Goal: Transaction & Acquisition: Purchase product/service

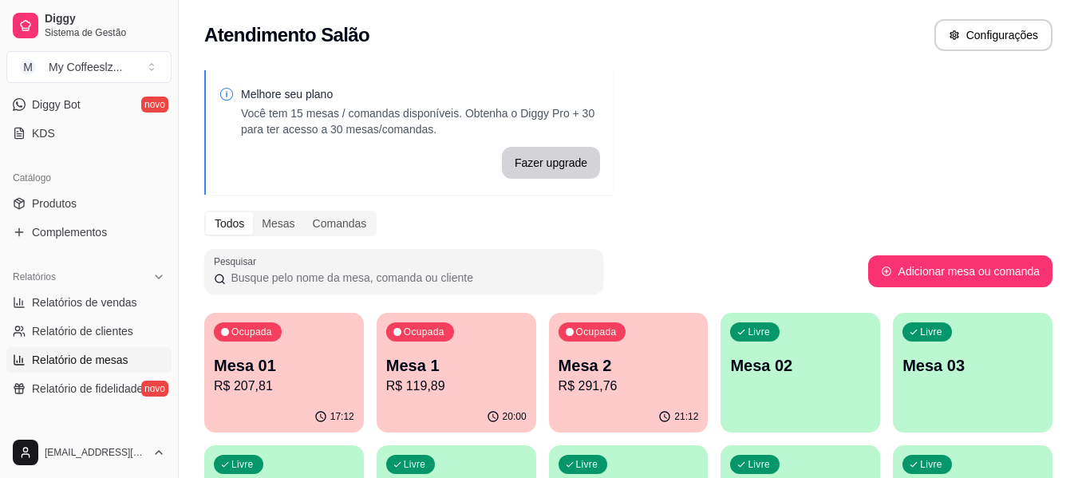
scroll to position [479, 0]
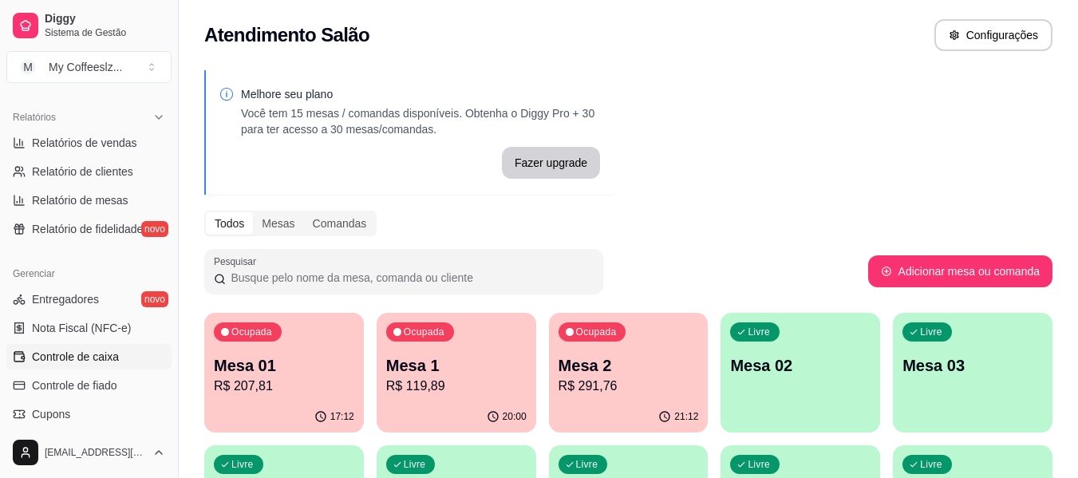
click at [97, 355] on span "Controle de caixa" at bounding box center [75, 357] width 87 height 16
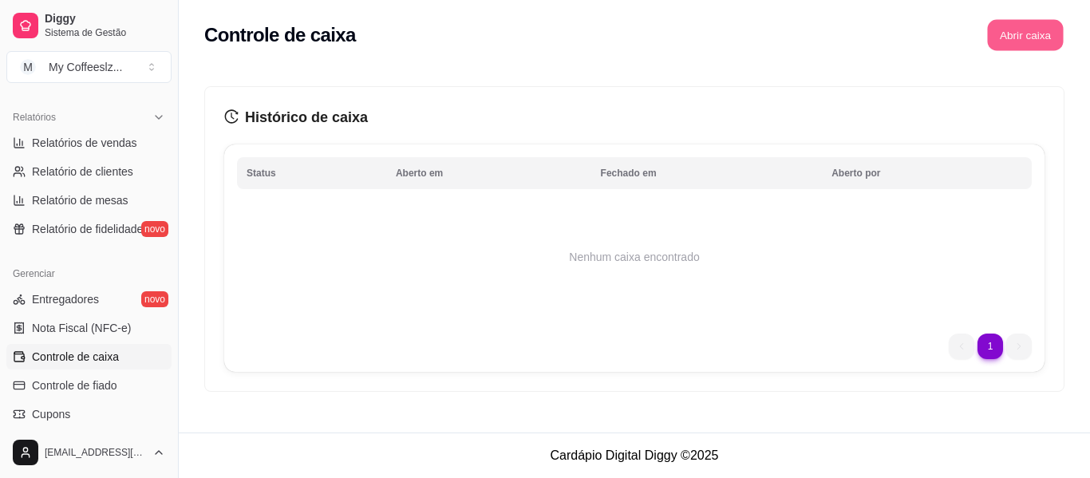
click at [1008, 30] on button "Abrir caixa" at bounding box center [1025, 35] width 76 height 31
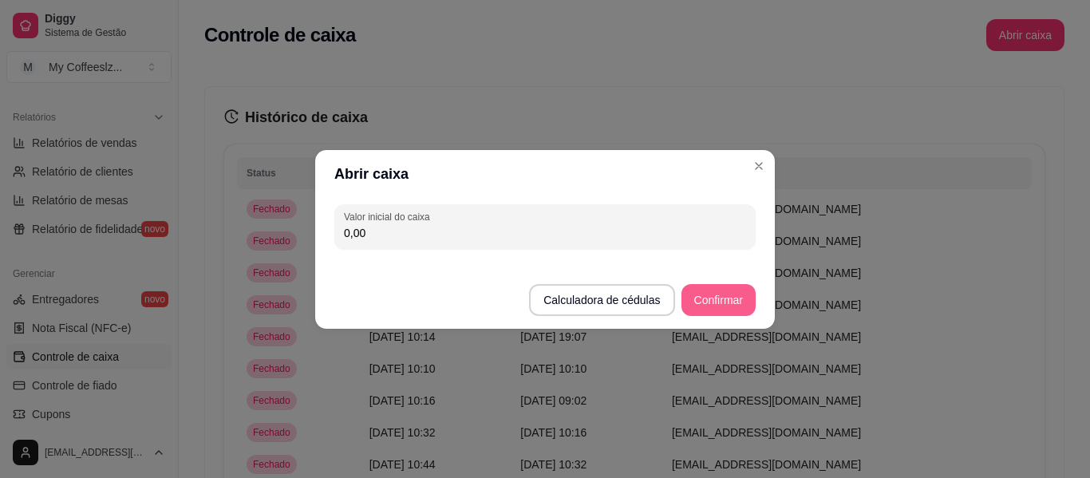
click at [700, 296] on button "Confirmar" at bounding box center [718, 300] width 74 height 32
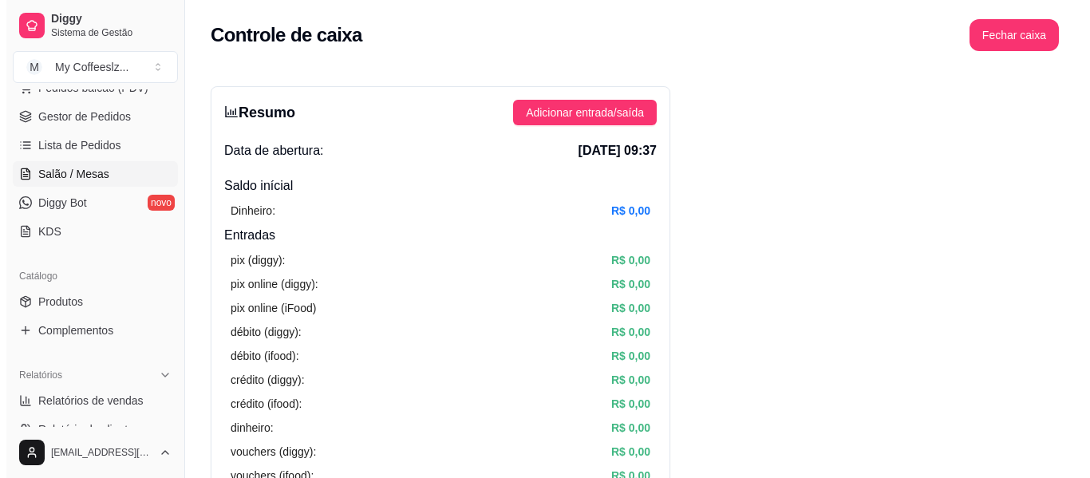
scroll to position [160, 0]
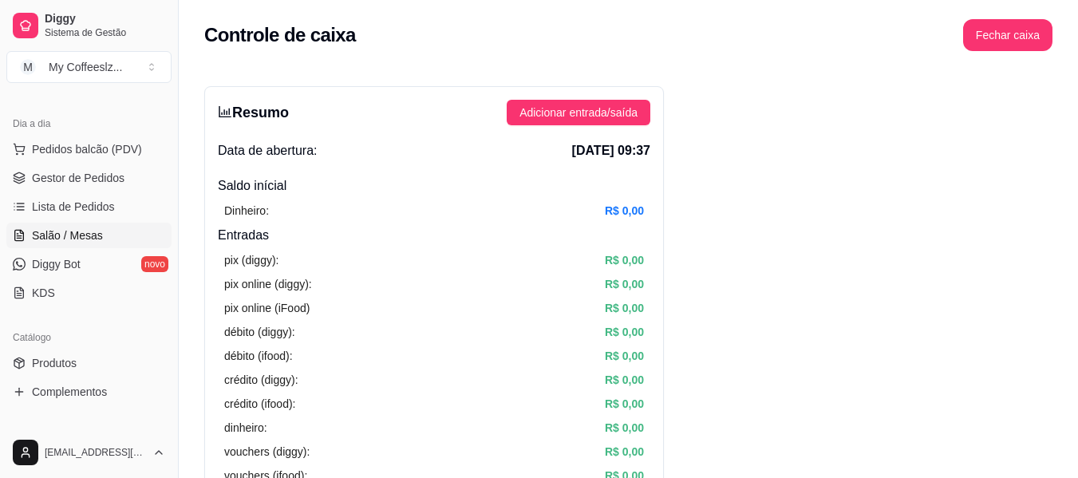
click at [96, 231] on span "Salão / Mesas" at bounding box center [67, 235] width 71 height 16
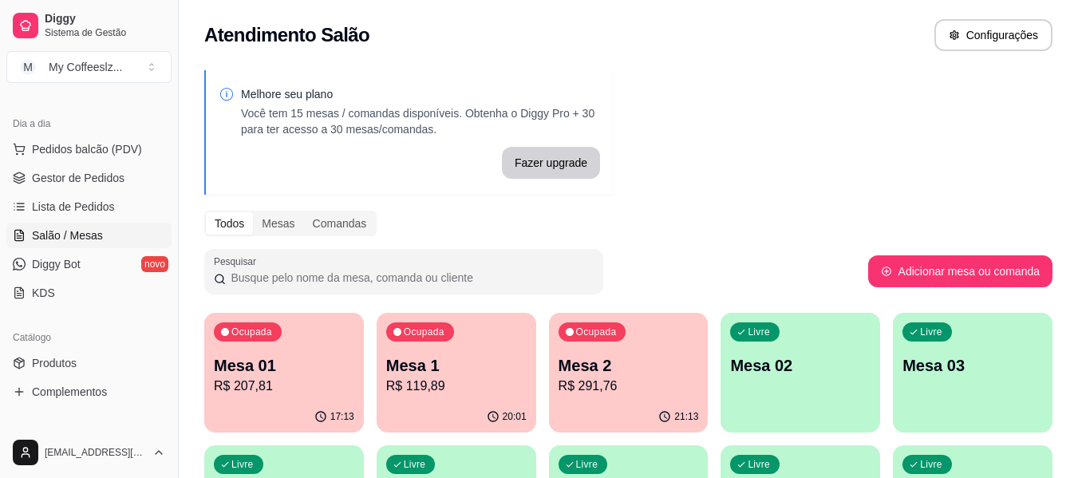
click at [842, 391] on div "Livre Mesa 02" at bounding box center [800, 363] width 160 height 101
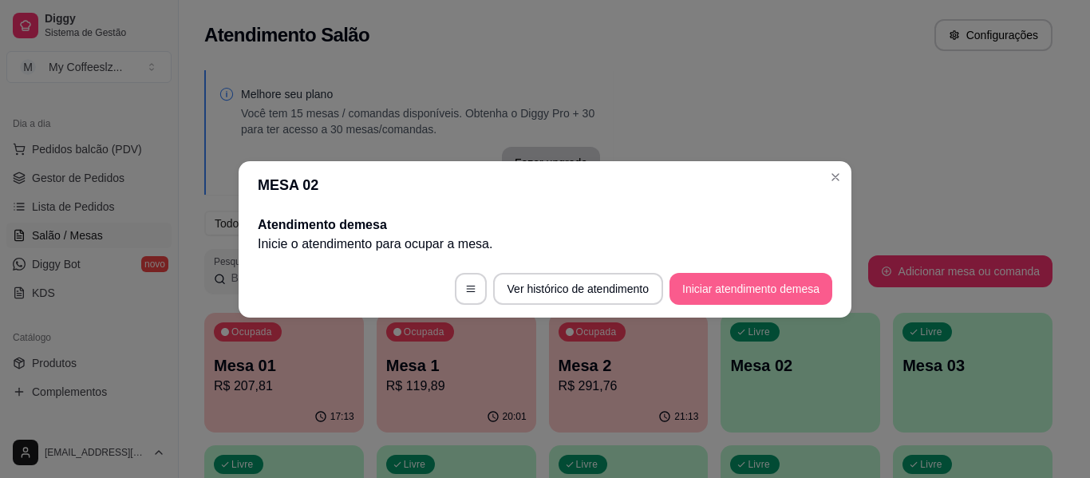
click at [727, 282] on button "Iniciar atendimento de mesa" at bounding box center [750, 289] width 163 height 32
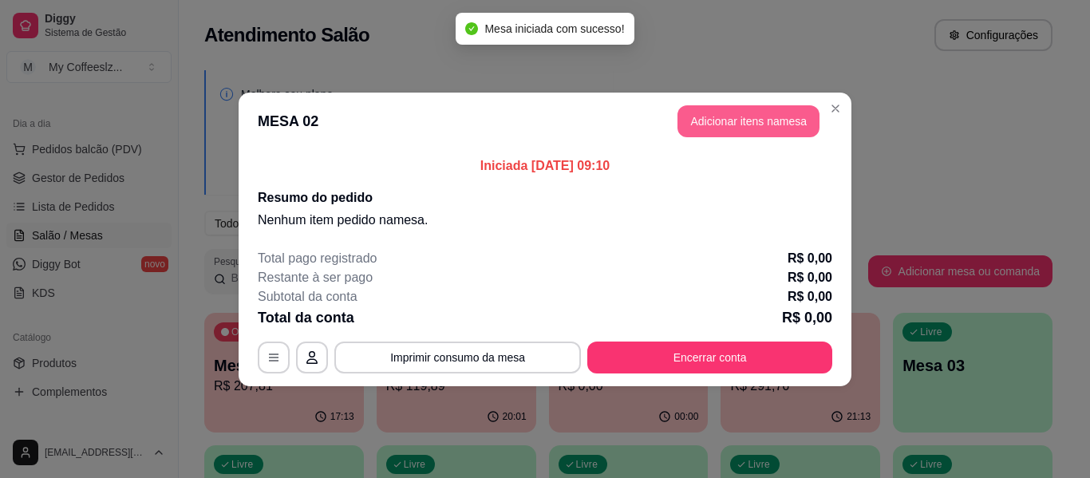
click at [709, 117] on button "Adicionar itens na mesa" at bounding box center [748, 121] width 142 height 32
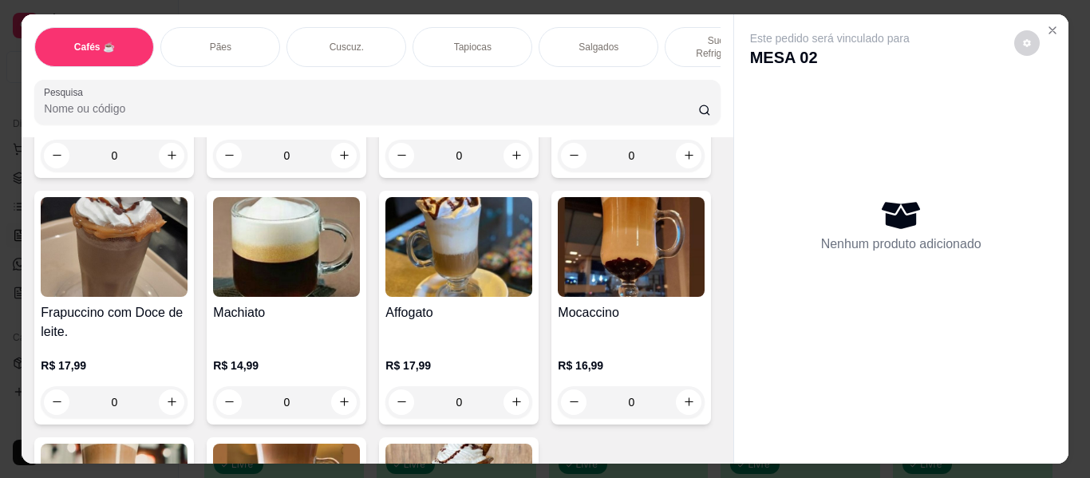
scroll to position [1835, 0]
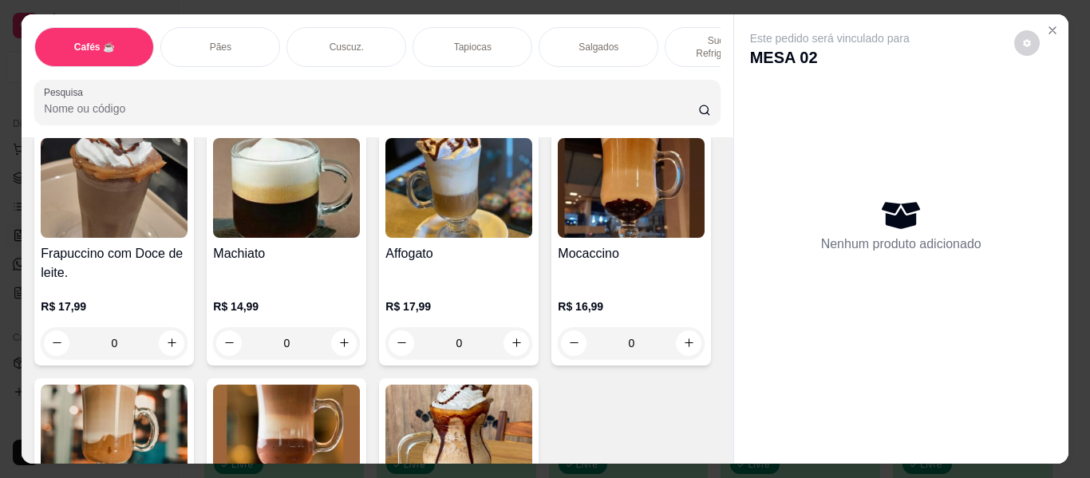
type input "1"
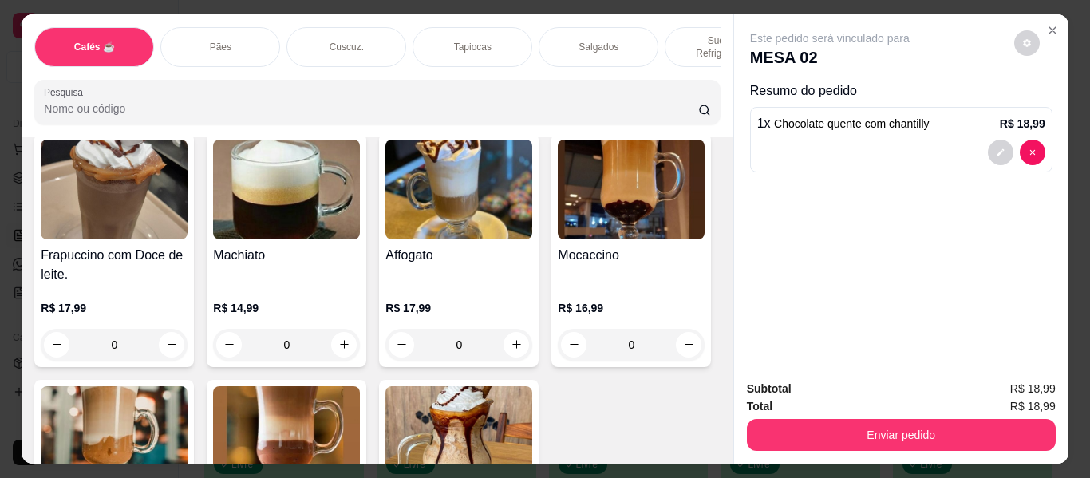
scroll to position [1835, 0]
click at [248, 32] on div "Pães" at bounding box center [220, 47] width 120 height 40
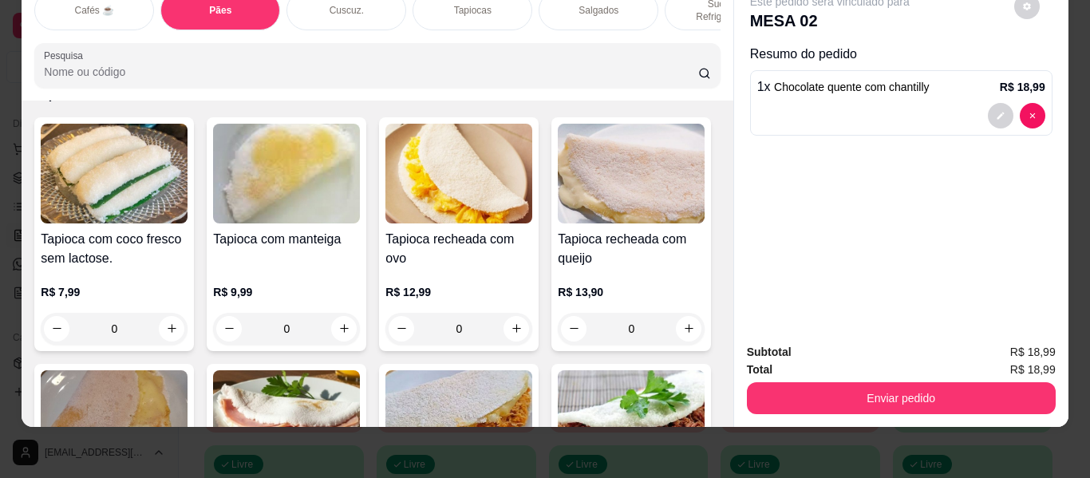
scroll to position [3762, 0]
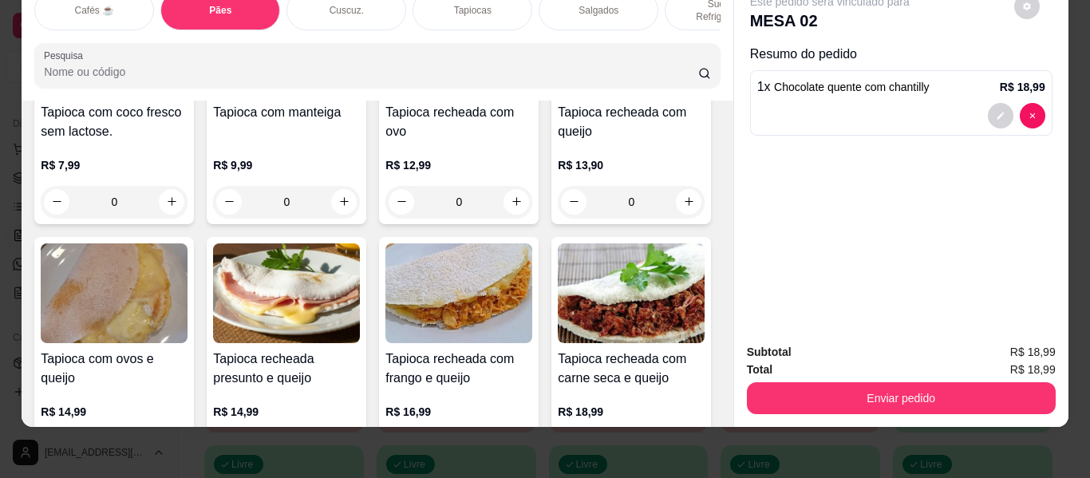
type input "2"
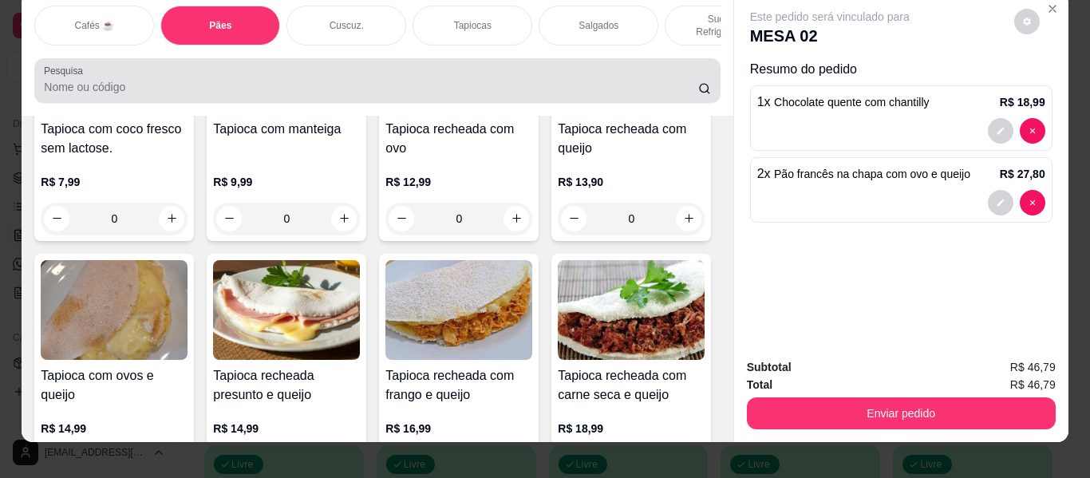
scroll to position [0, 0]
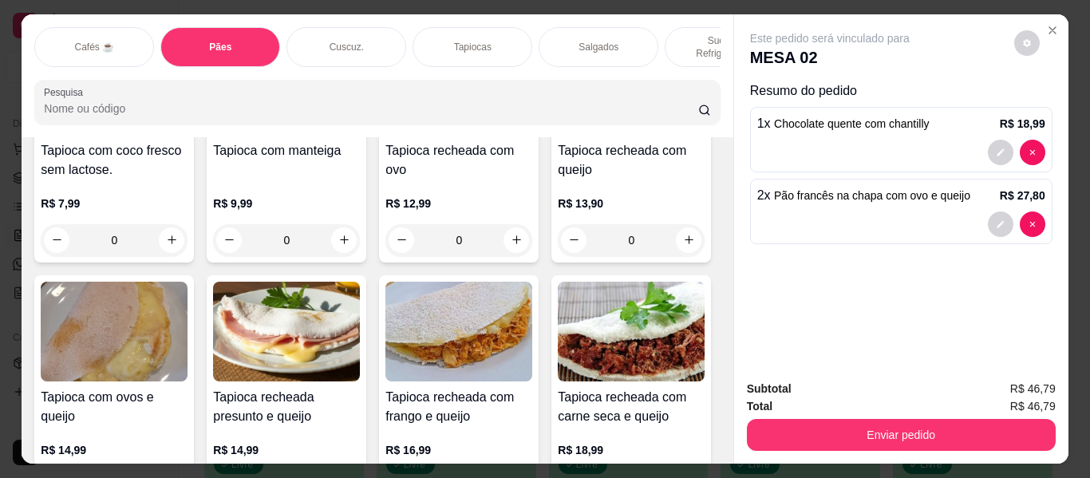
click at [346, 27] on div "Cuscuz." at bounding box center [346, 47] width 120 height 40
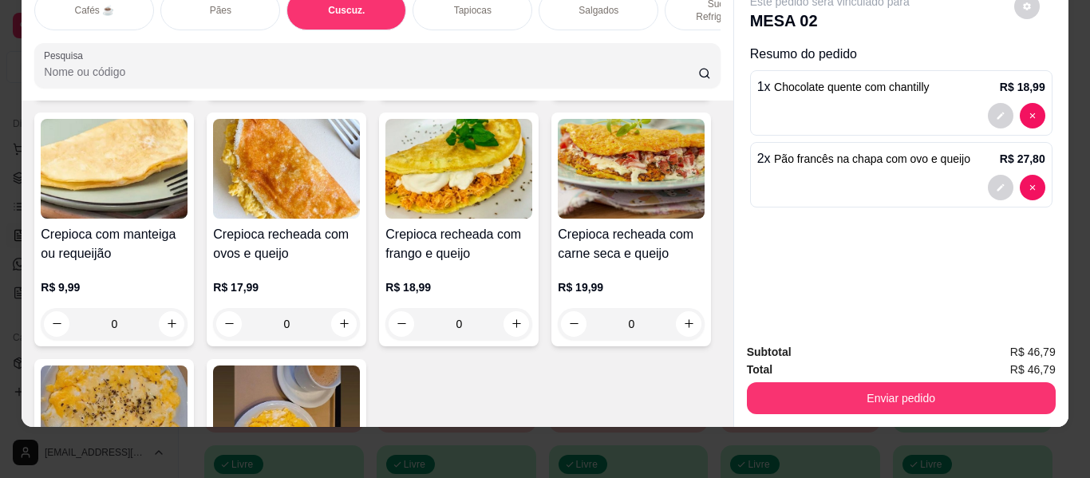
scroll to position [4382, 0]
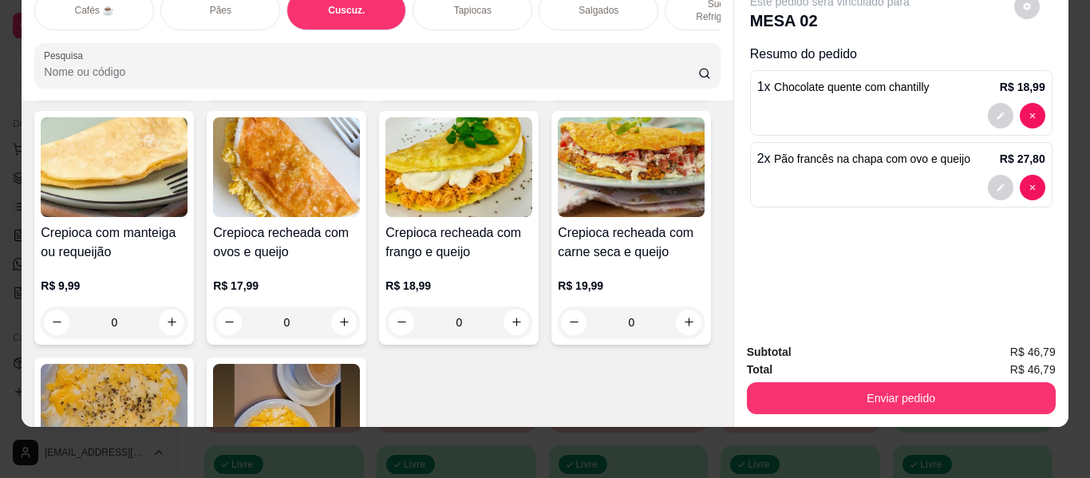
type input "1"
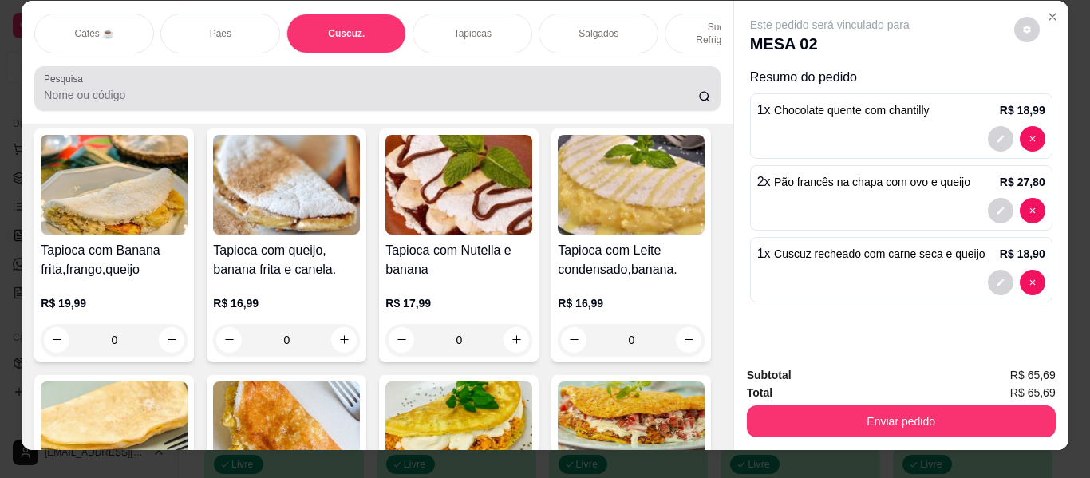
scroll to position [0, 0]
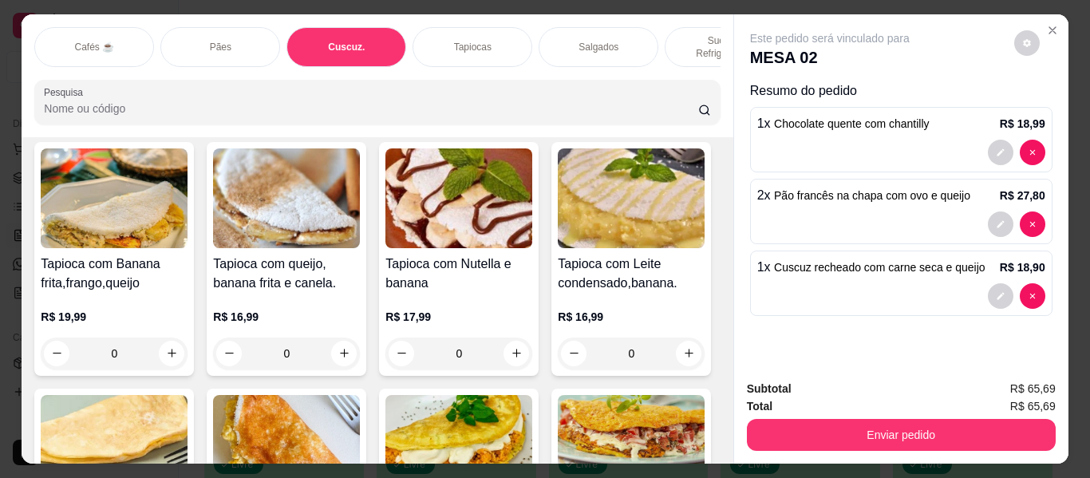
click at [684, 34] on p "Sucos e Refrigerantes" at bounding box center [724, 47] width 93 height 26
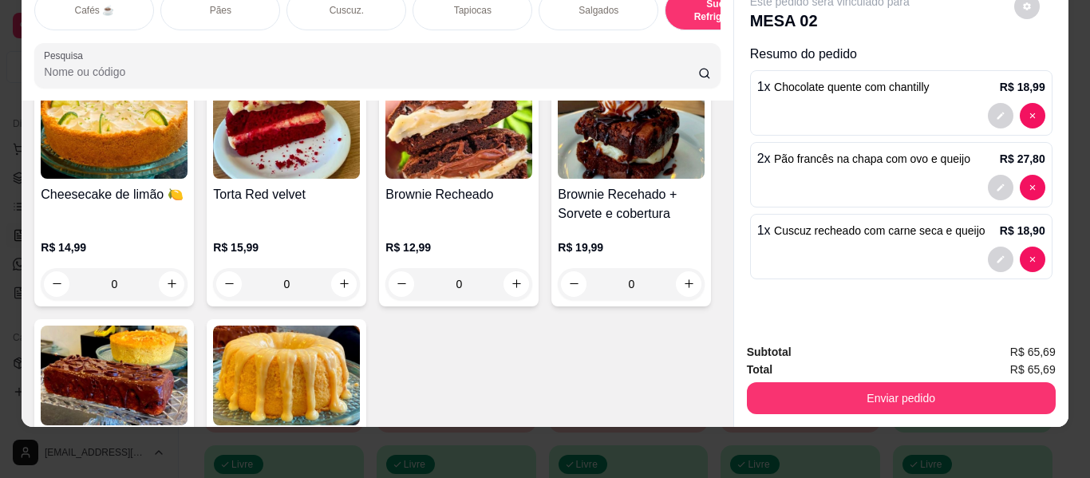
scroll to position [7597, 0]
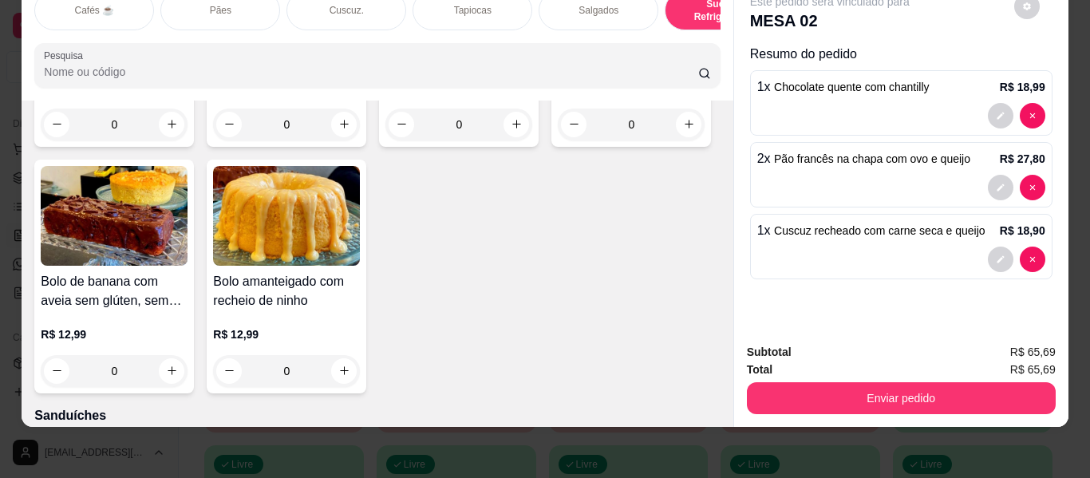
type input "1"
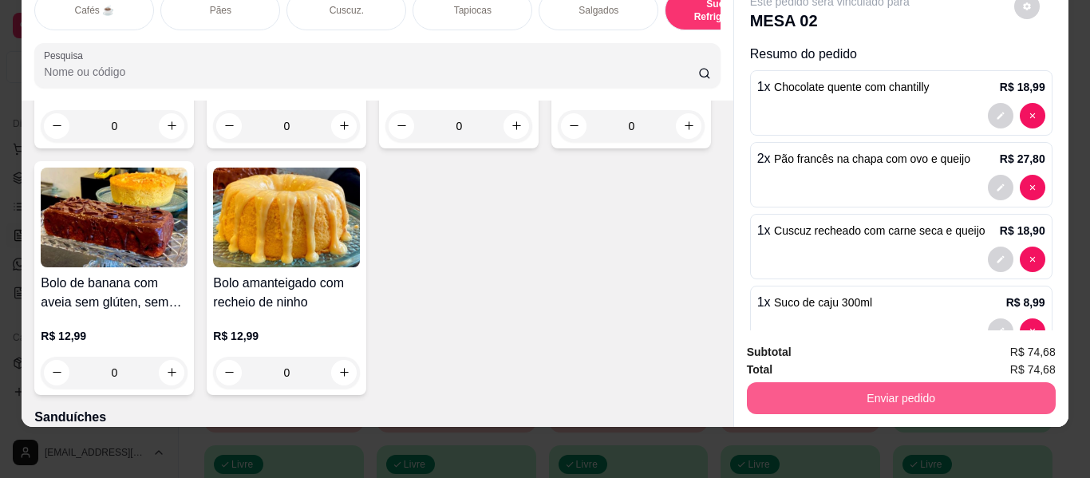
click at [813, 386] on button "Enviar pedido" at bounding box center [901, 398] width 309 height 32
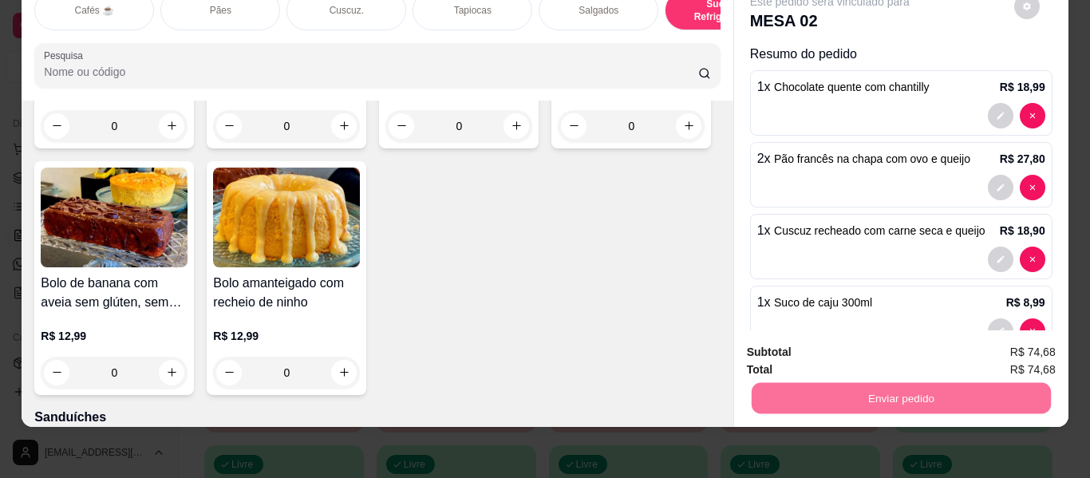
click at [1031, 341] on button "Enviar pedido" at bounding box center [1013, 346] width 90 height 30
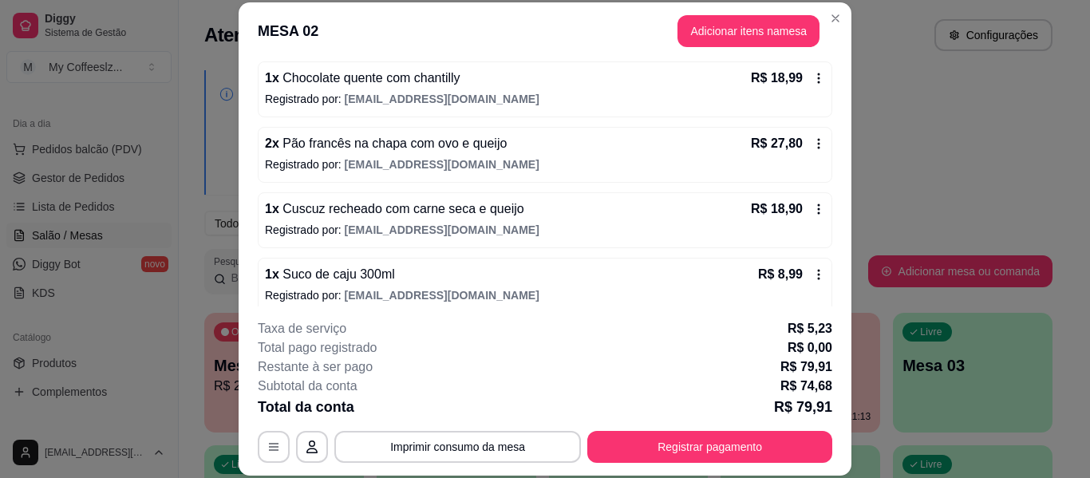
scroll to position [163, 0]
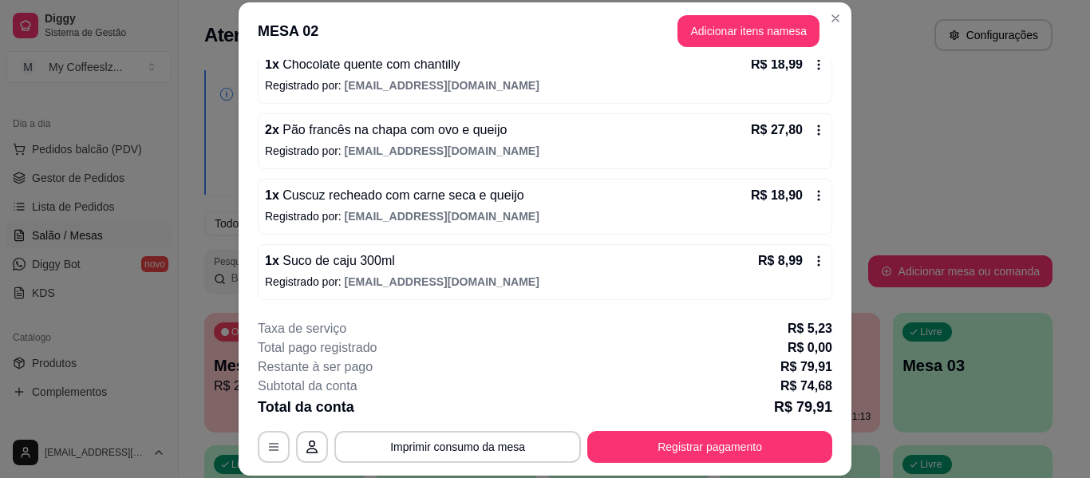
click at [801, 121] on div "R$ 27,80" at bounding box center [788, 129] width 74 height 19
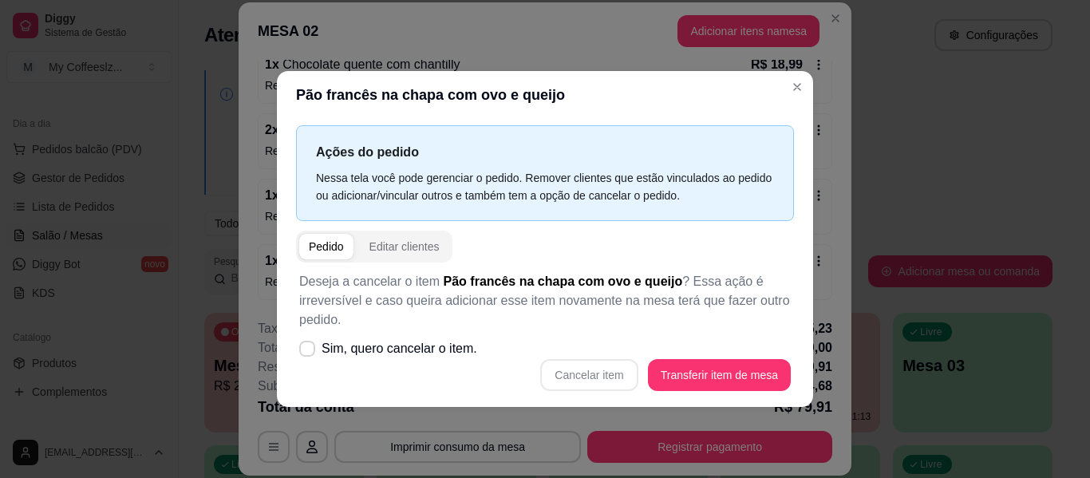
click at [325, 241] on div "Pedido" at bounding box center [326, 247] width 35 height 16
click at [309, 341] on span at bounding box center [307, 348] width 15 height 15
click at [309, 351] on input "Sim, quero cancelar o item." at bounding box center [303, 356] width 10 height 10
checkbox input "true"
click at [559, 370] on button "Cancelar item" at bounding box center [589, 374] width 95 height 31
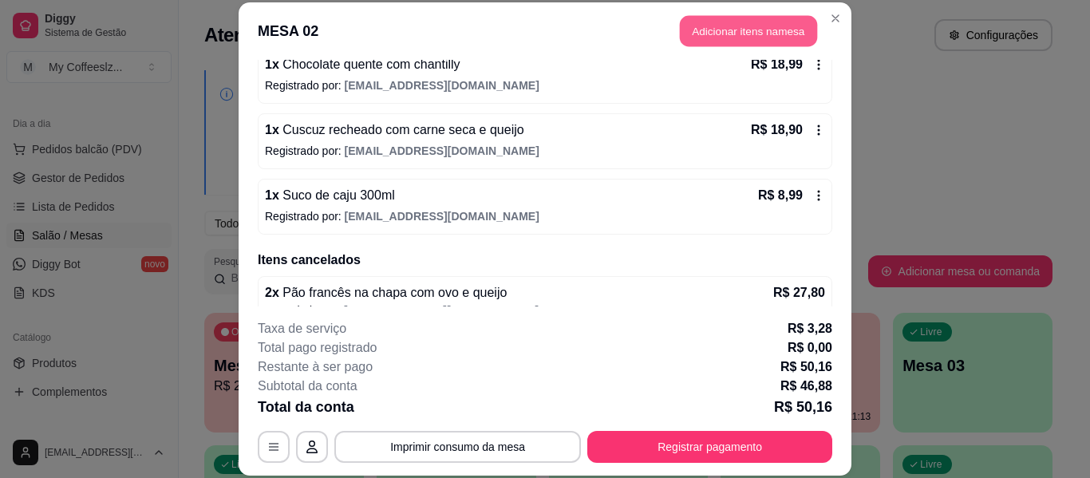
click at [755, 37] on button "Adicionar itens na mesa" at bounding box center [748, 31] width 137 height 31
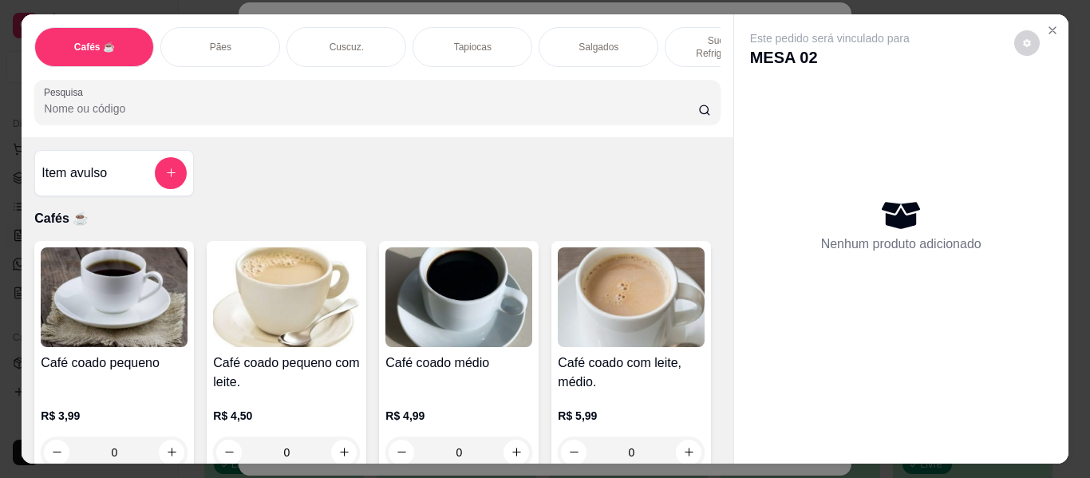
click at [191, 27] on div "Pães" at bounding box center [220, 47] width 120 height 40
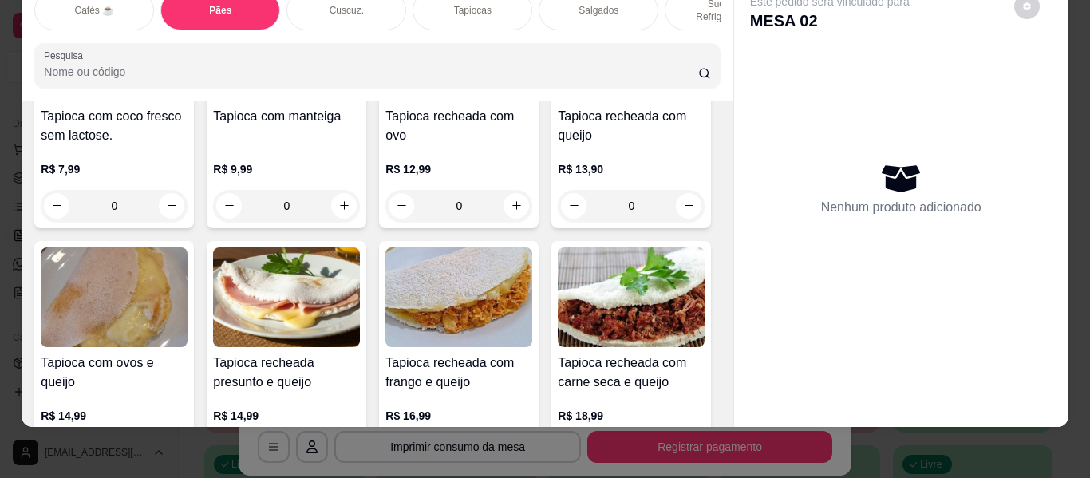
scroll to position [3760, 0]
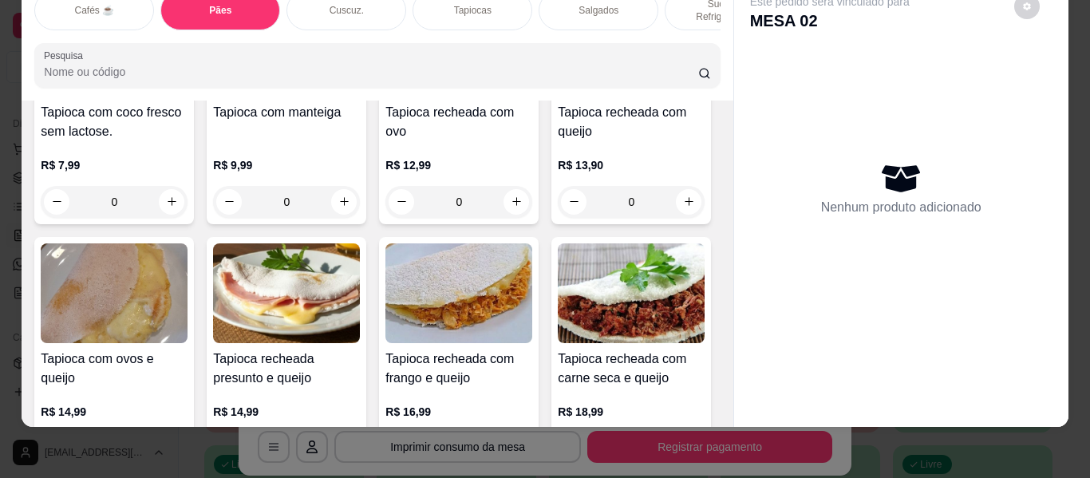
type input "1"
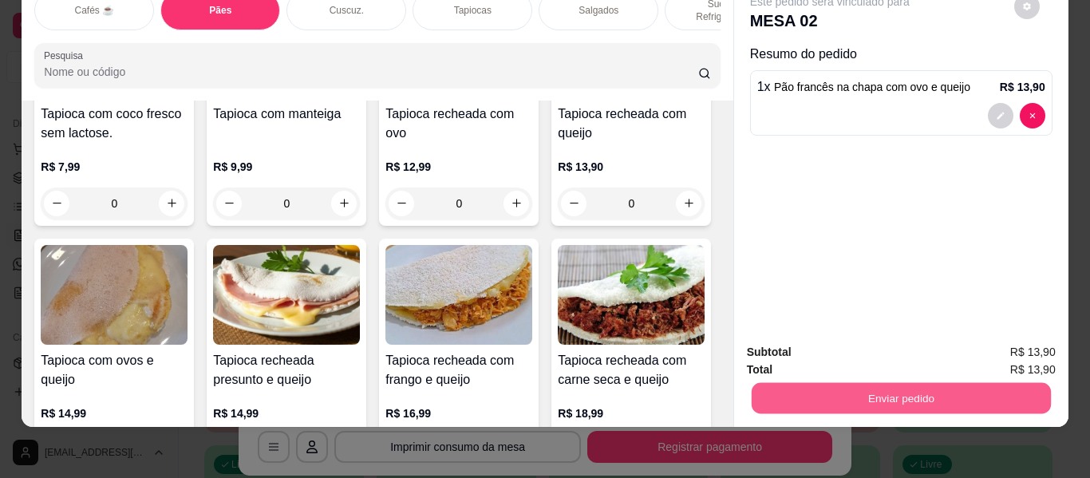
click at [863, 383] on button "Enviar pedido" at bounding box center [900, 398] width 299 height 31
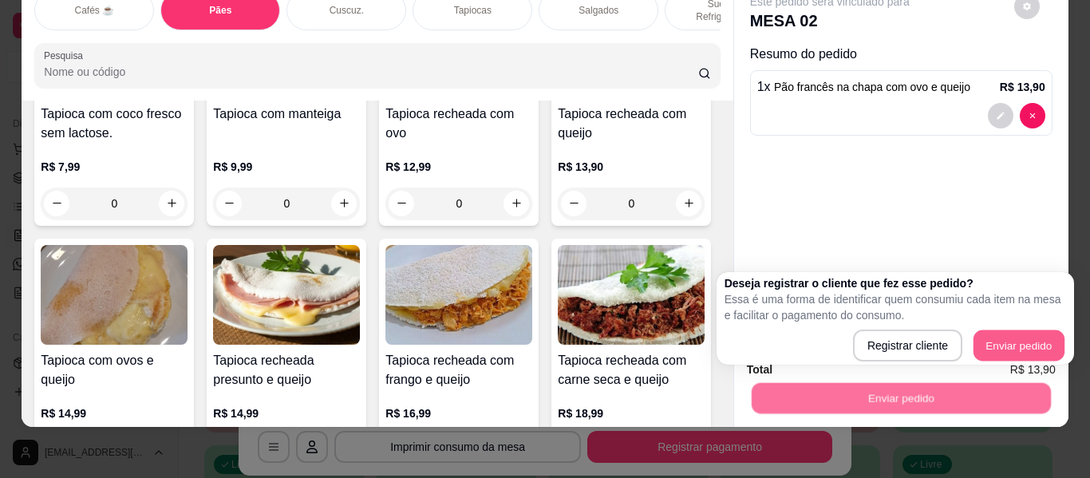
click at [986, 343] on button "Enviar pedido" at bounding box center [1018, 345] width 91 height 31
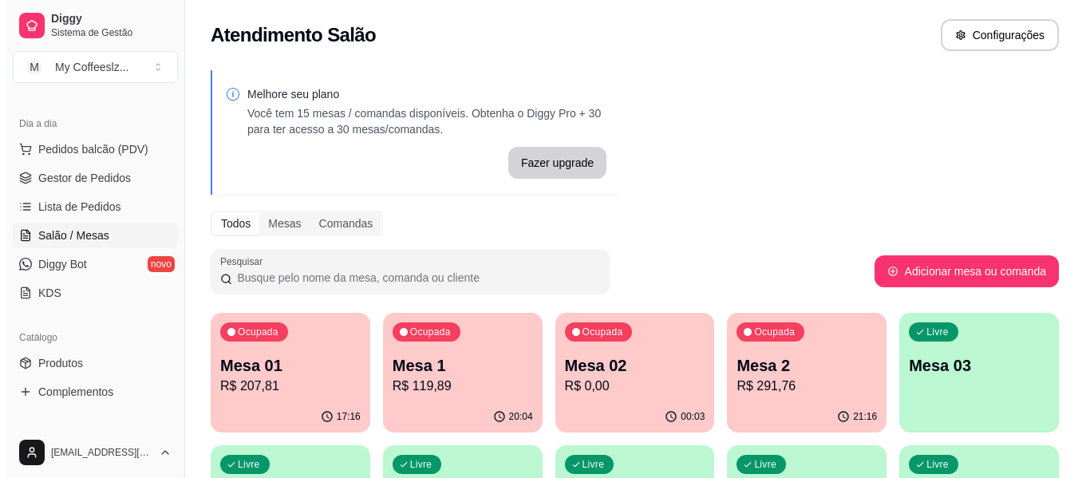
scroll to position [80, 0]
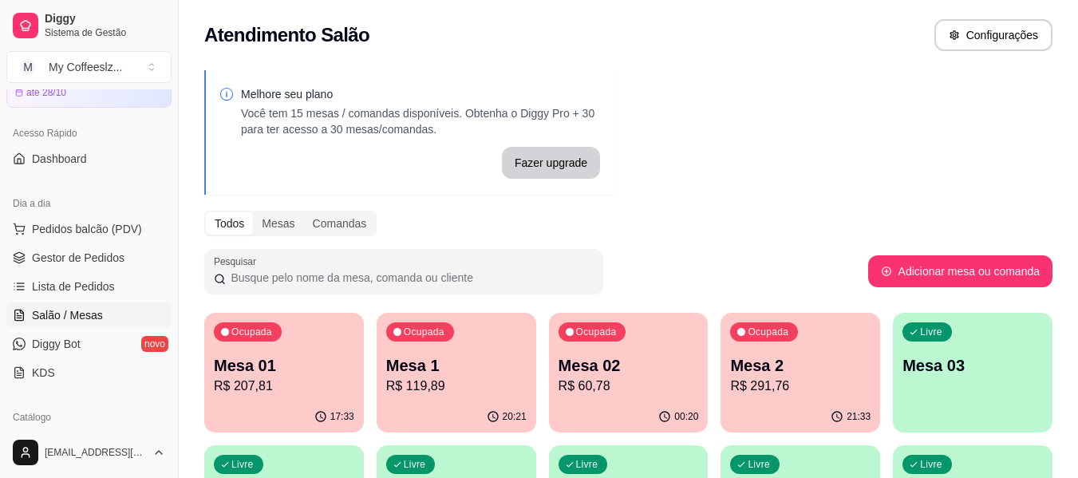
click at [581, 379] on p "R$ 60,78" at bounding box center [628, 385] width 140 height 19
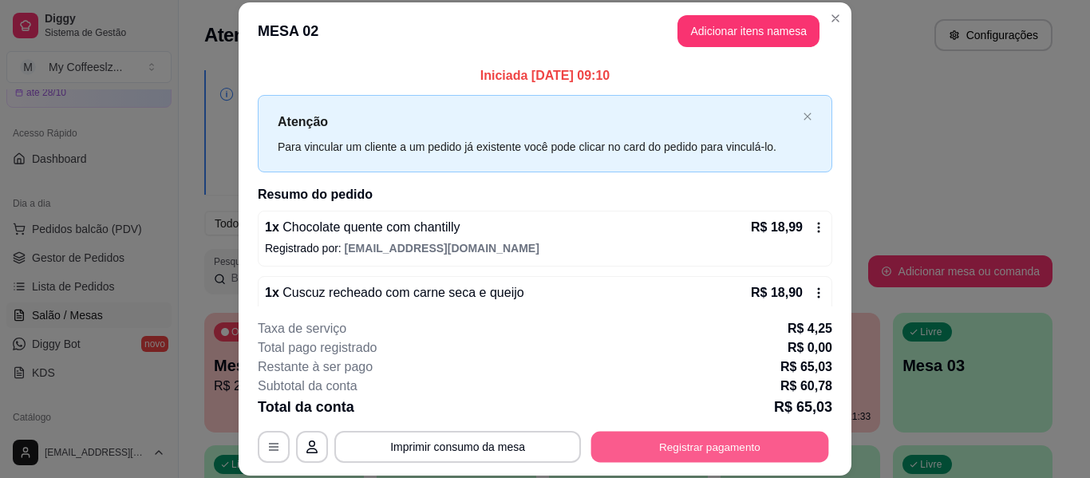
click at [637, 436] on button "Registrar pagamento" at bounding box center [710, 447] width 238 height 31
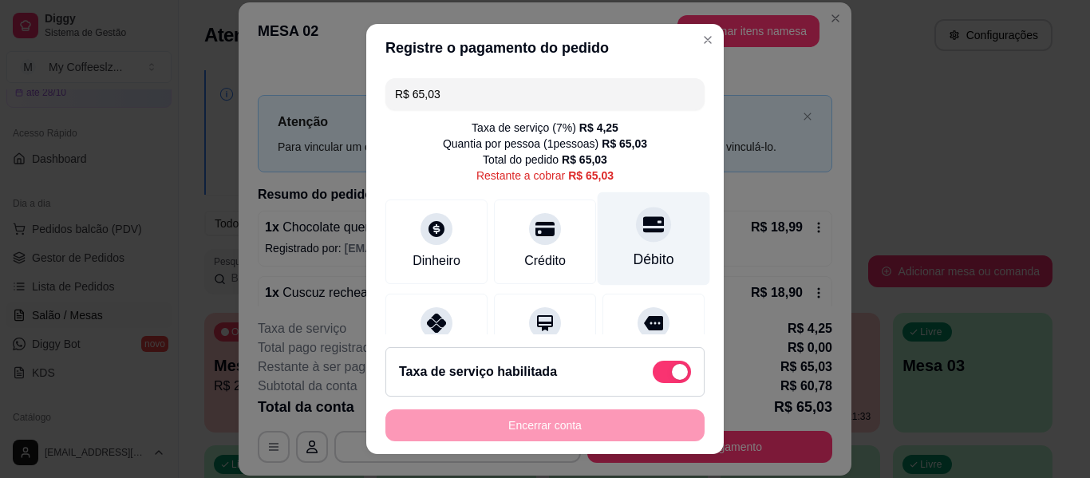
click at [636, 242] on div at bounding box center [653, 224] width 35 height 35
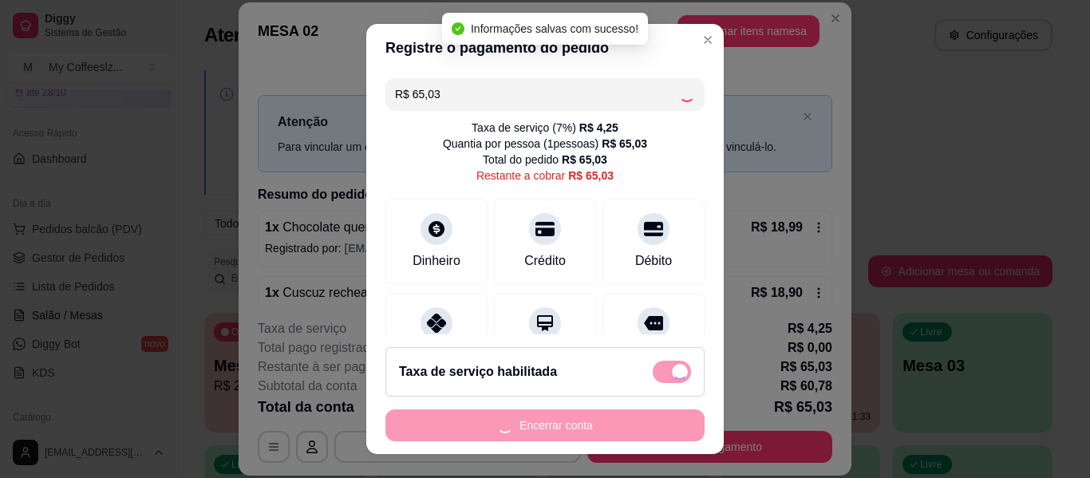
type input "R$ 0,00"
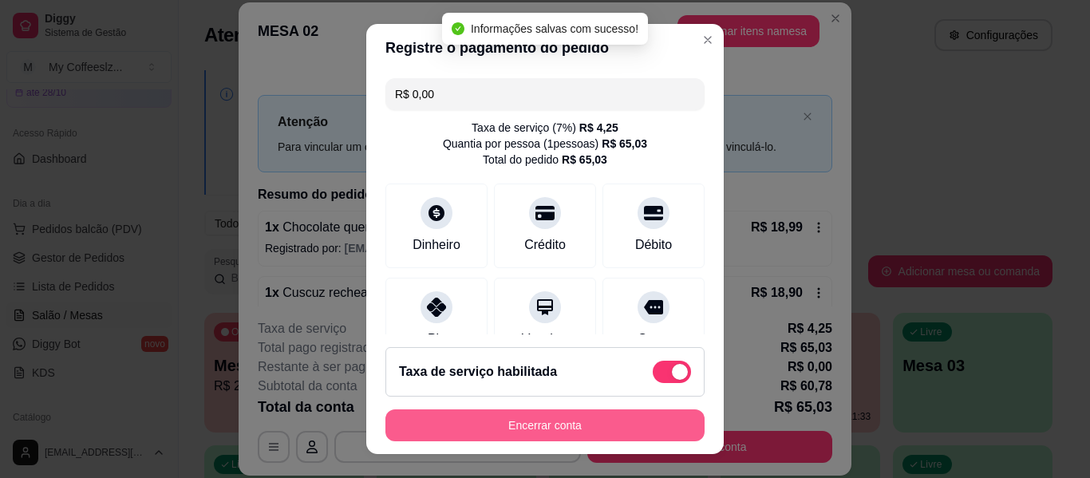
click at [514, 423] on button "Encerrar conta" at bounding box center [544, 425] width 319 height 32
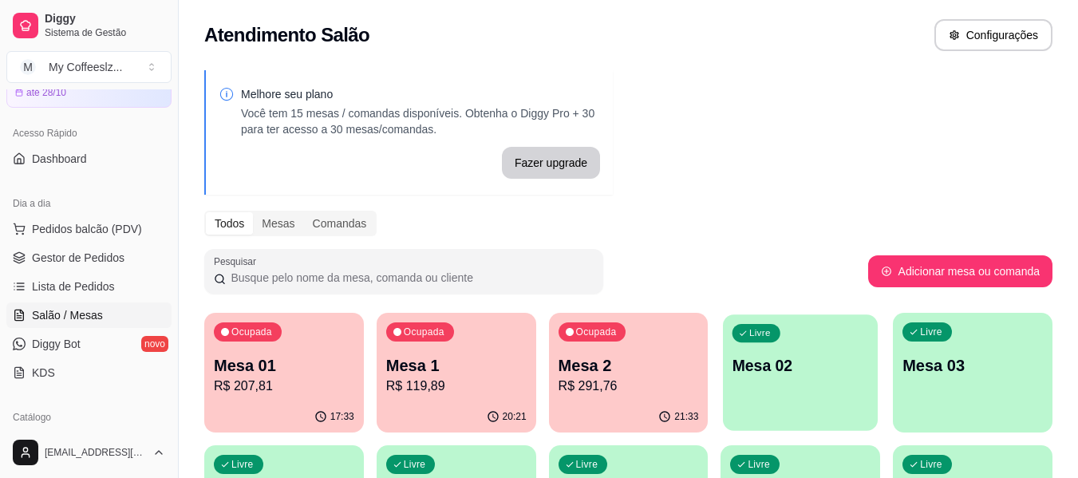
click at [766, 380] on div "Livre Mesa 02" at bounding box center [800, 362] width 155 height 97
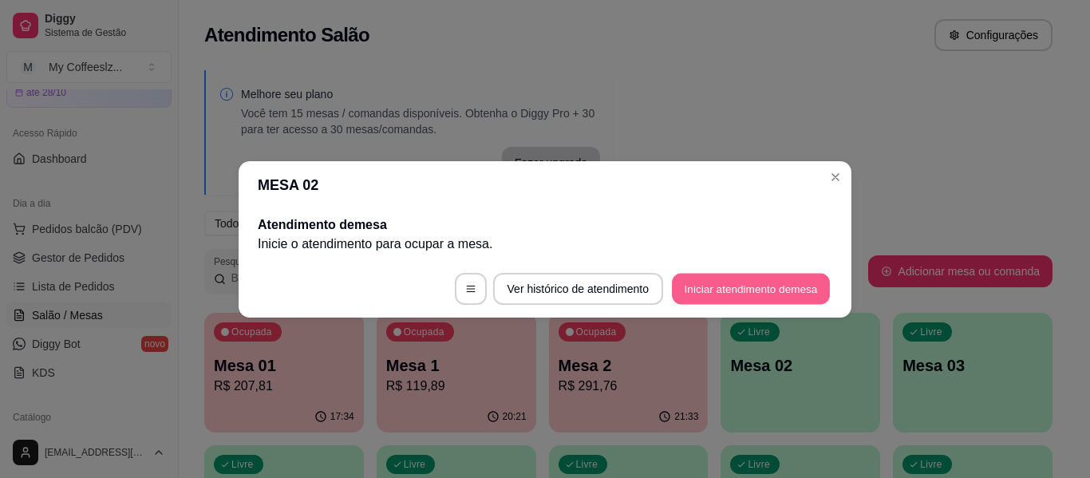
click at [707, 291] on button "Iniciar atendimento de mesa" at bounding box center [751, 288] width 158 height 31
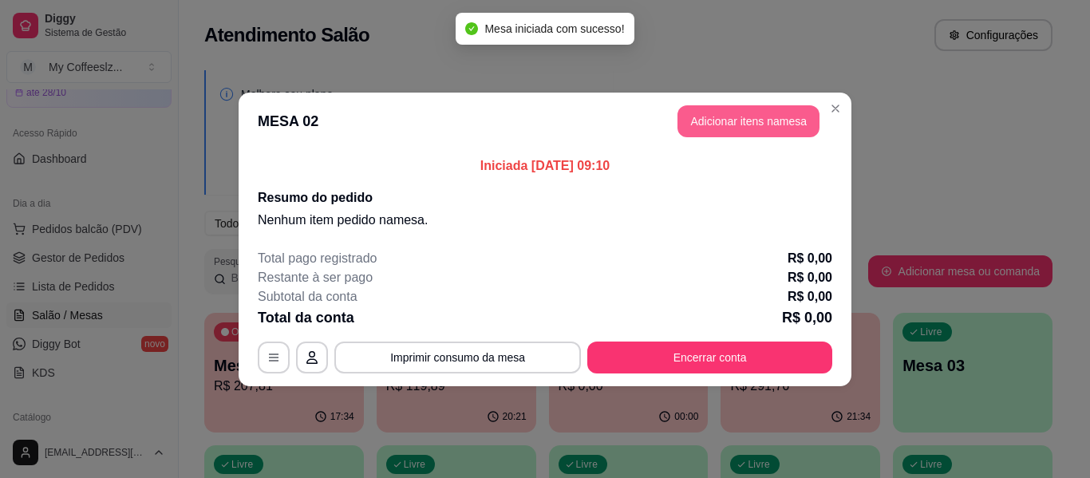
click at [730, 111] on button "Adicionar itens na mesa" at bounding box center [748, 121] width 142 height 32
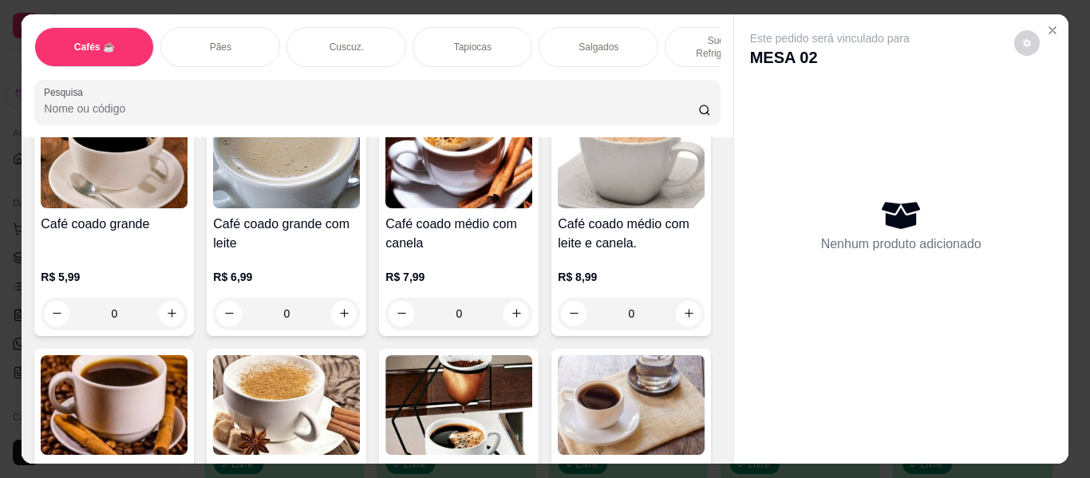
scroll to position [479, 0]
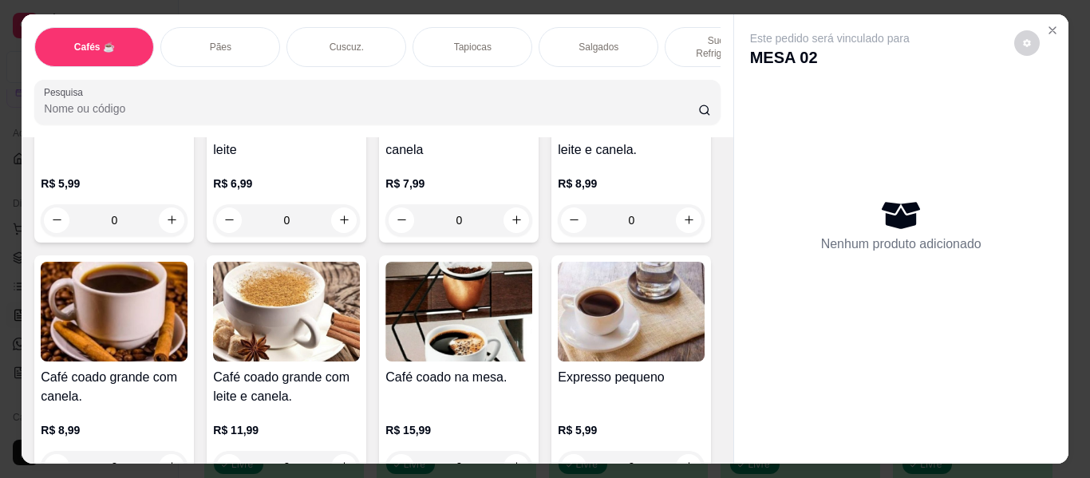
type input "2"
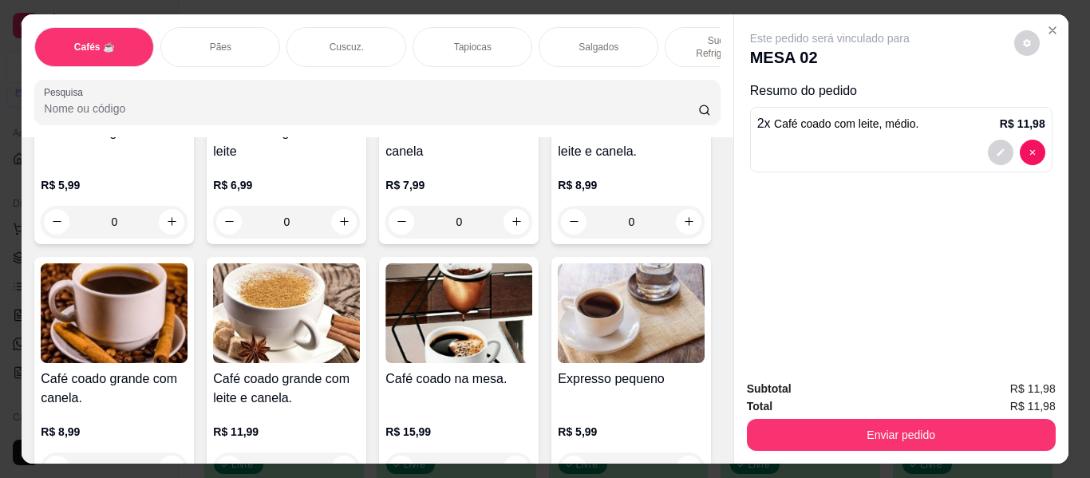
scroll to position [479, 0]
click at [612, 27] on div "Salgados" at bounding box center [598, 47] width 120 height 40
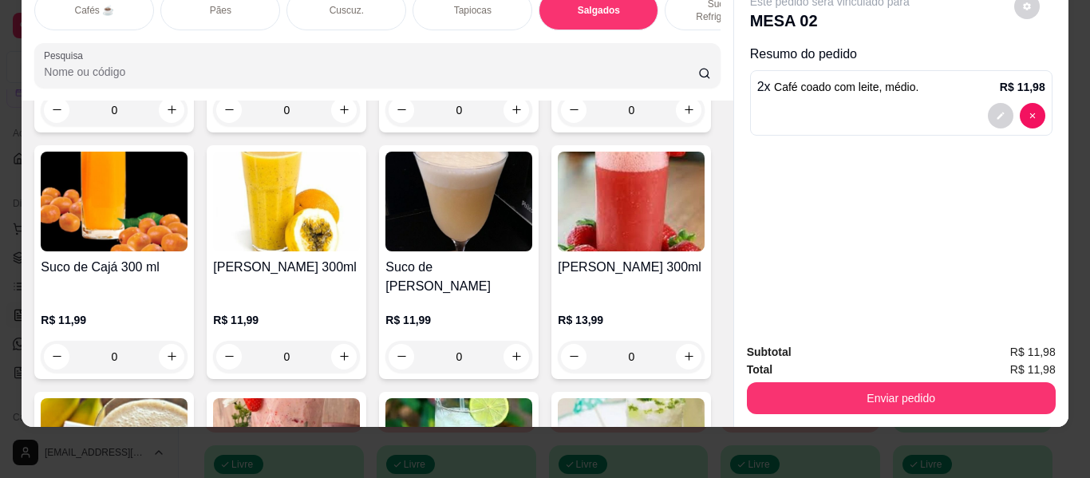
scroll to position [6424, 0]
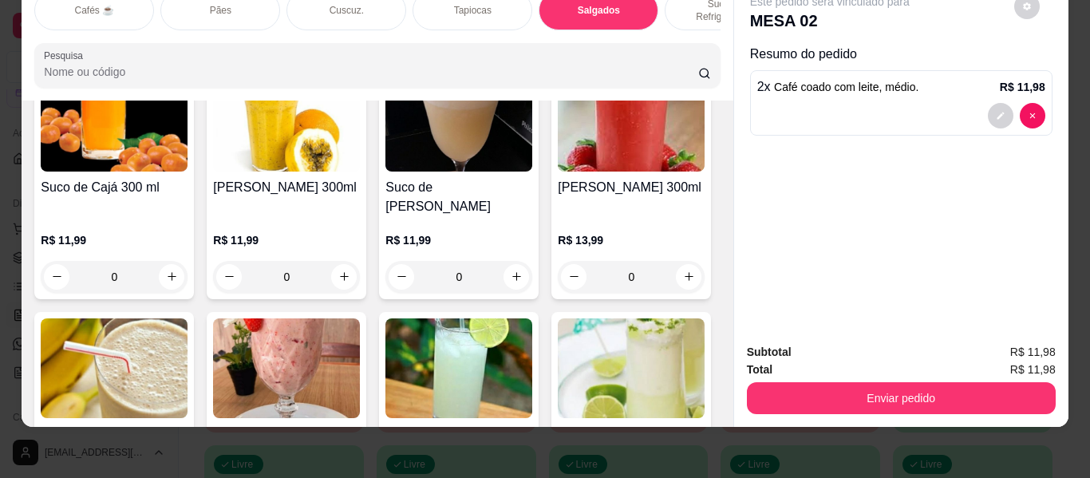
type input "1"
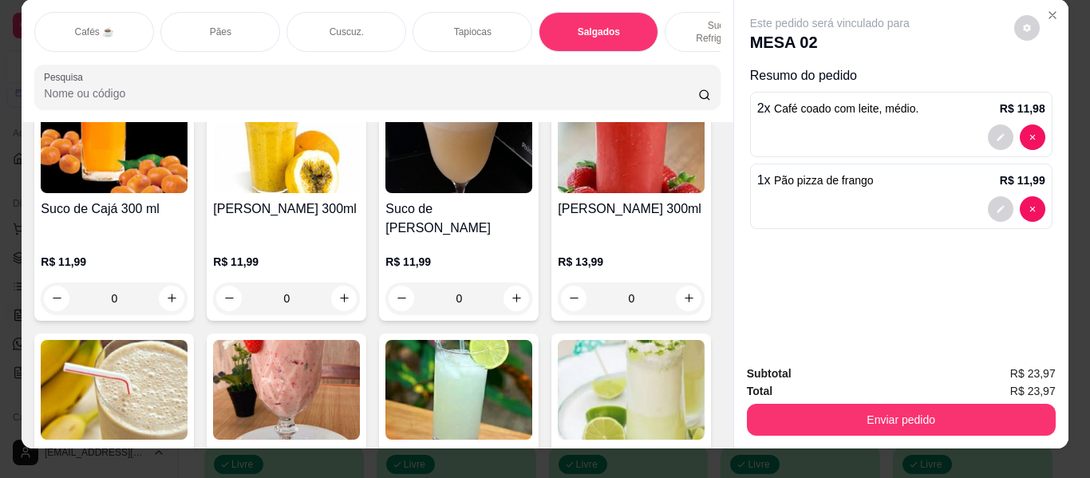
scroll to position [0, 0]
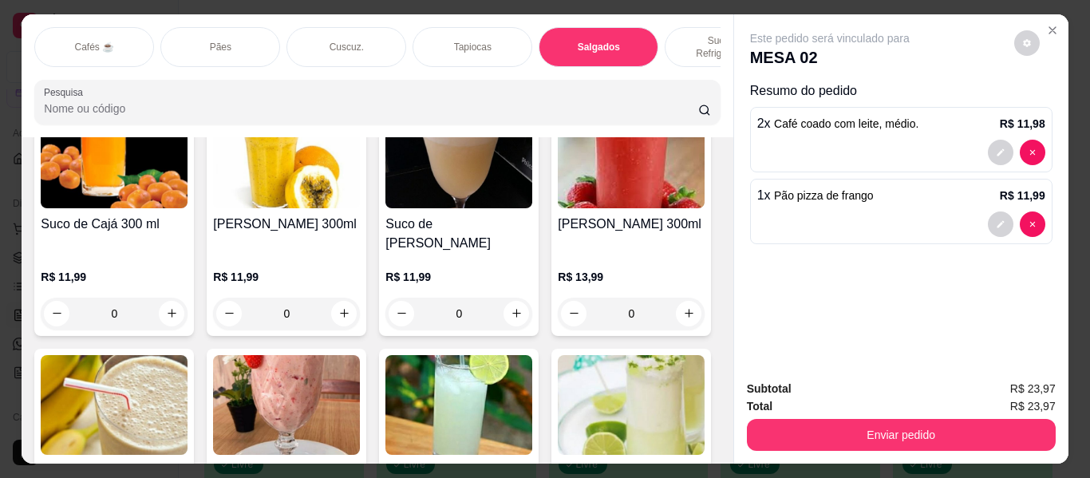
click at [479, 41] on p "Tapiocas" at bounding box center [472, 47] width 37 height 13
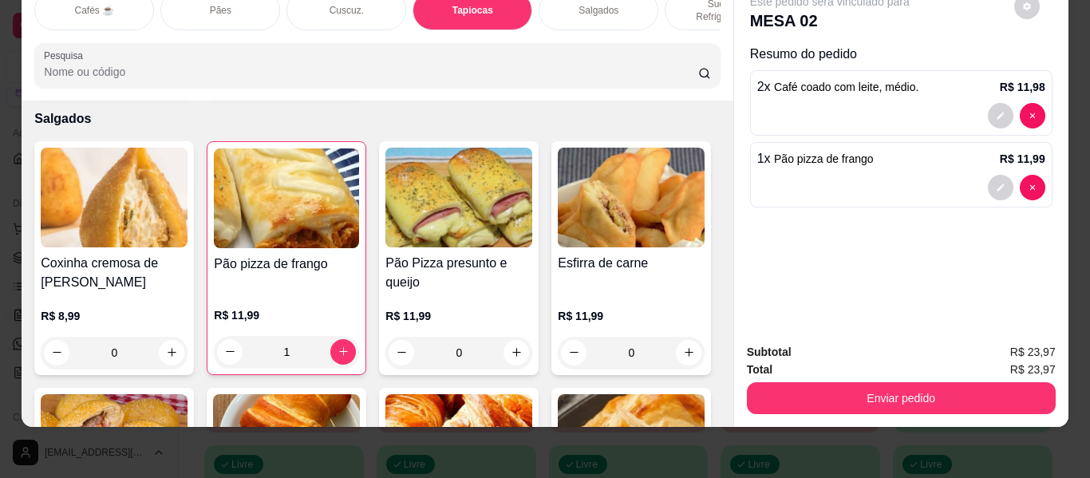
scroll to position [4913, 0]
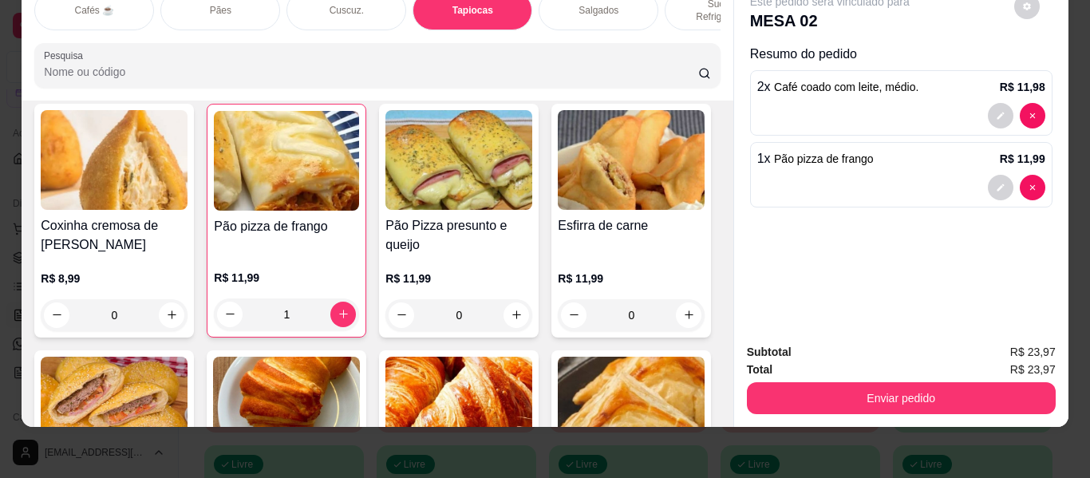
type input "1"
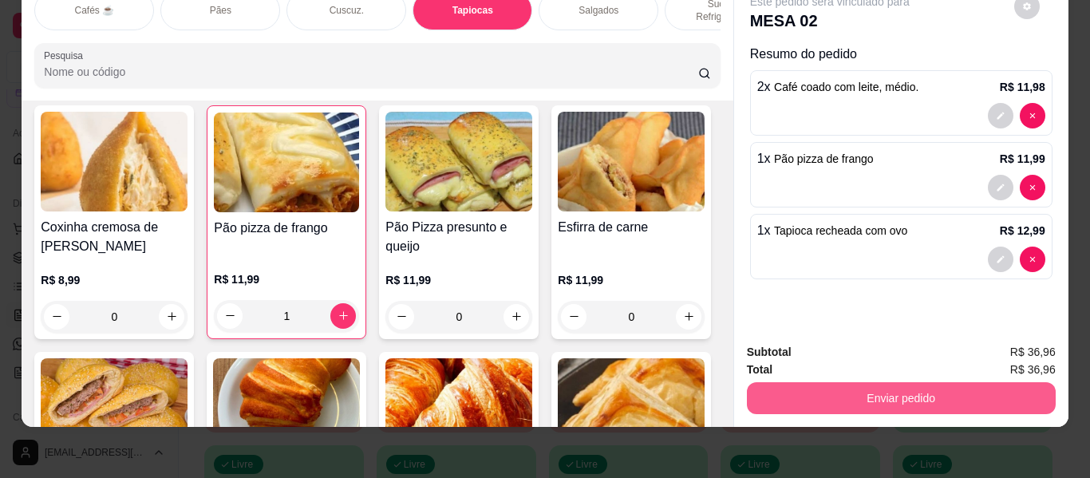
click at [826, 382] on button "Enviar pedido" at bounding box center [901, 398] width 309 height 32
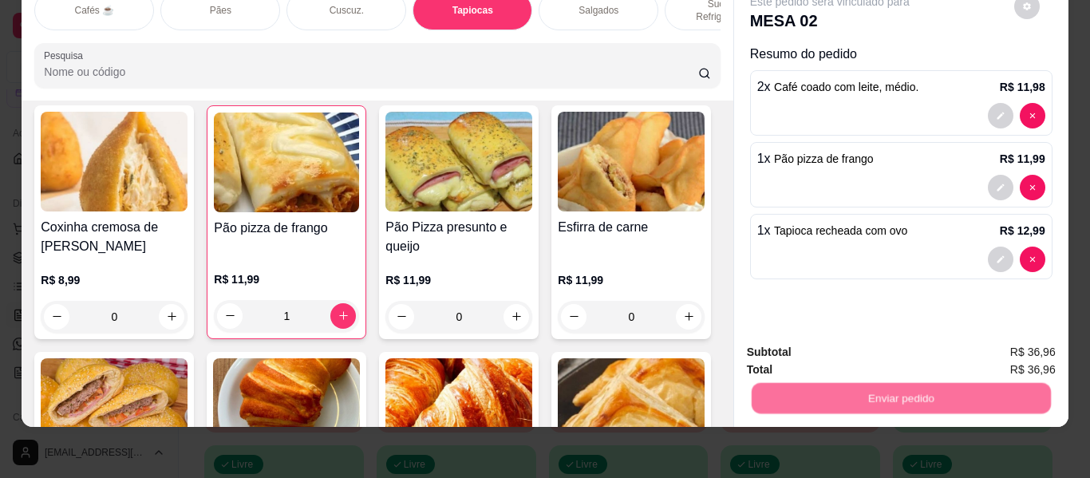
click at [996, 341] on button "Enviar pedido" at bounding box center [1013, 346] width 90 height 30
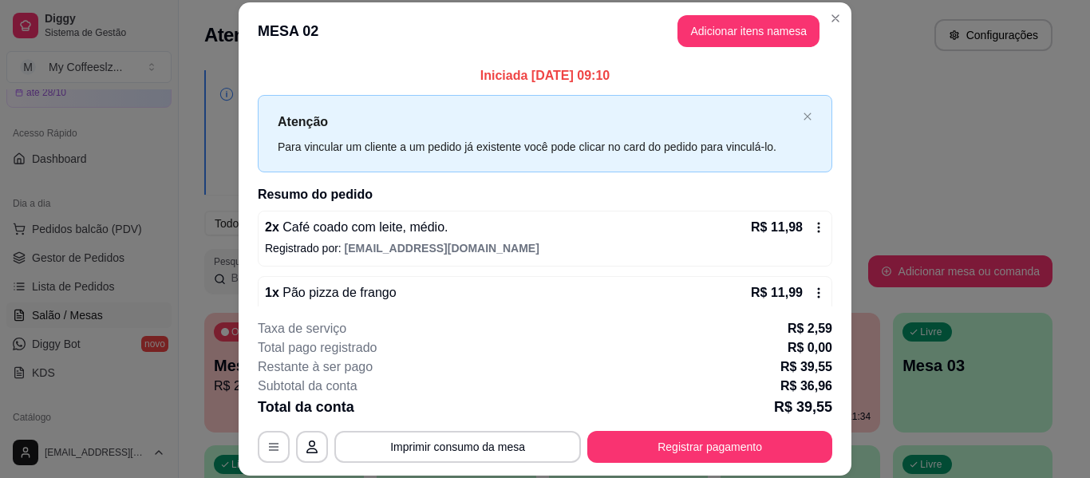
click at [761, 475] on footer "**********" at bounding box center [545, 390] width 613 height 169
click at [744, 427] on div "**********" at bounding box center [545, 391] width 574 height 144
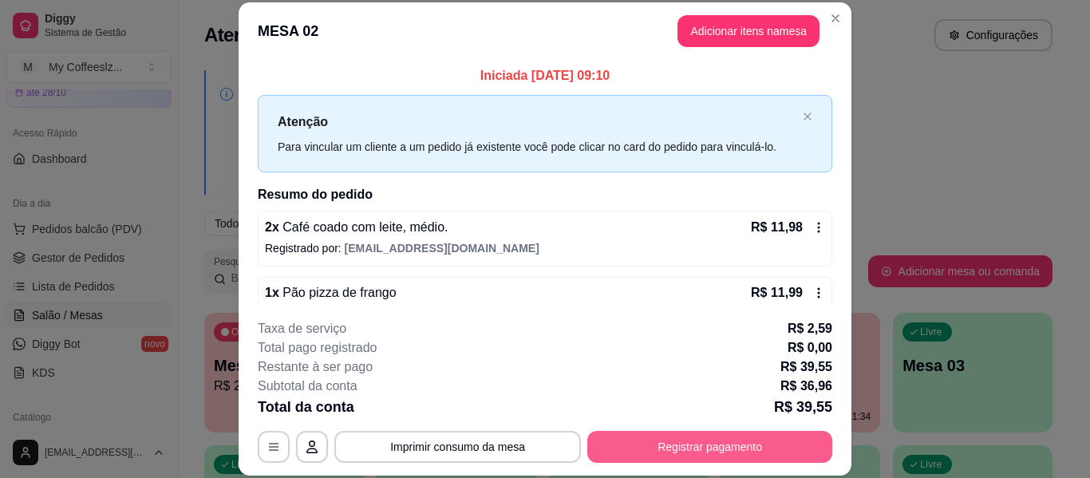
click at [735, 435] on button "Registrar pagamento" at bounding box center [709, 447] width 245 height 32
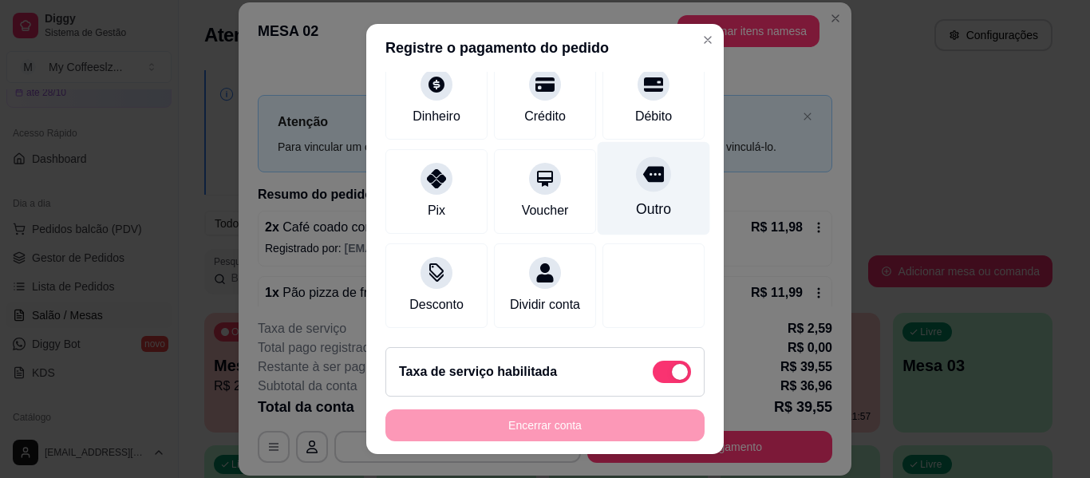
scroll to position [160, 0]
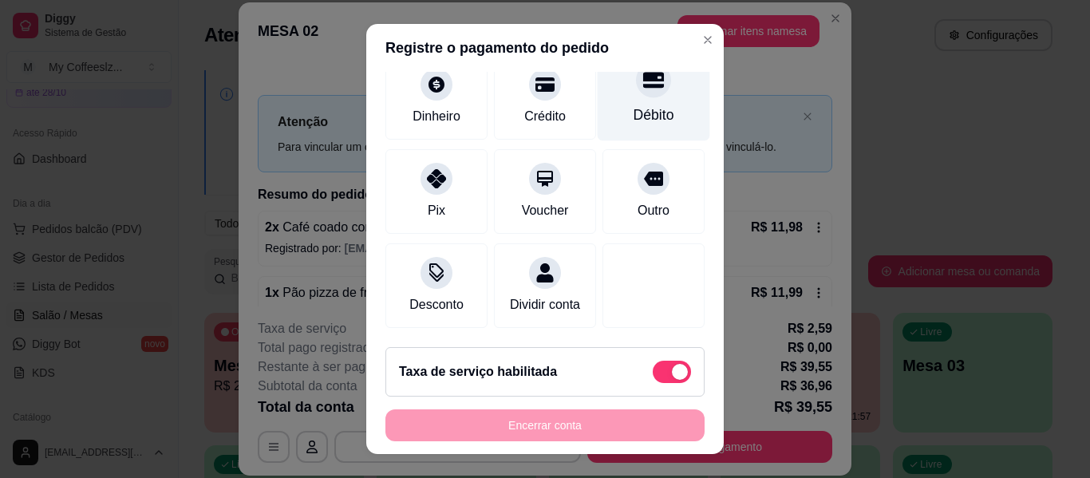
click at [644, 104] on div "Débito" at bounding box center [653, 114] width 41 height 21
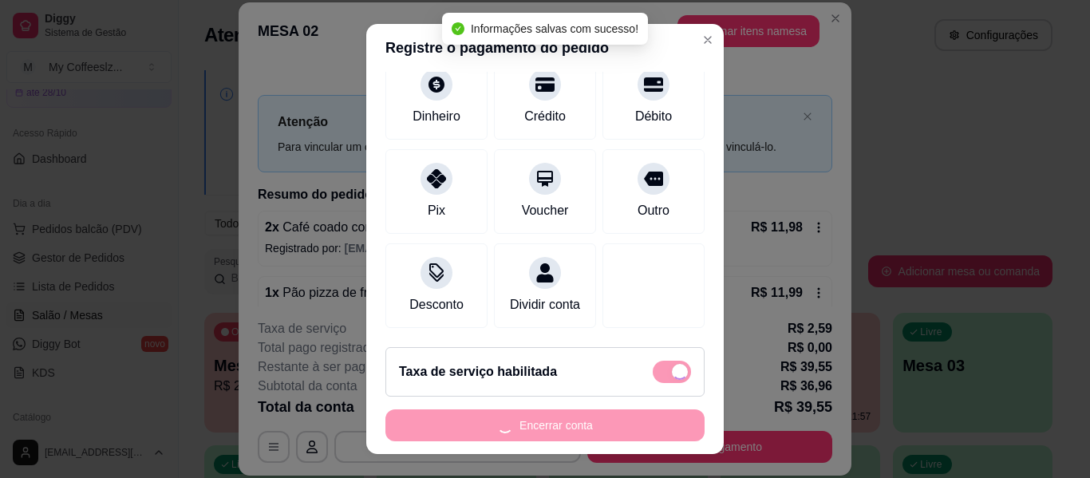
type input "R$ 0,00"
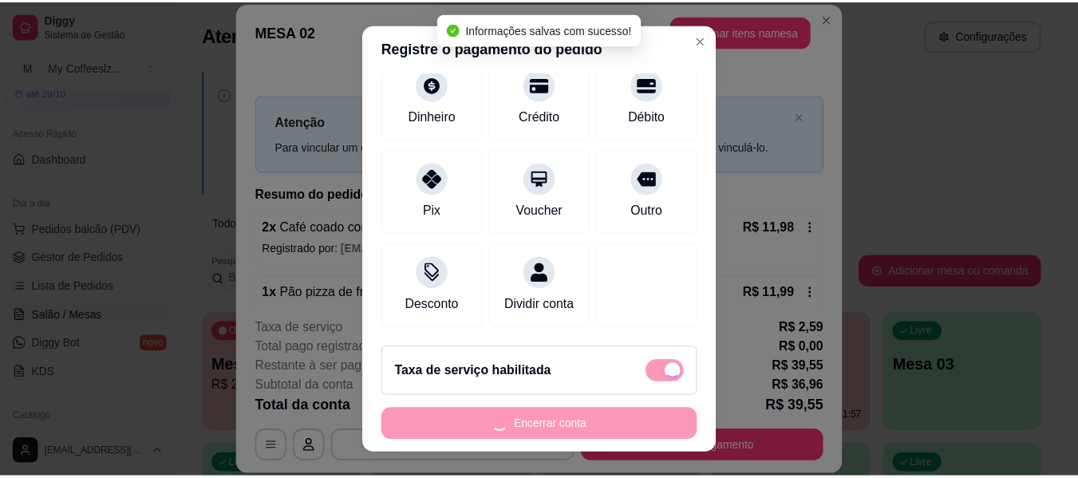
scroll to position [144, 0]
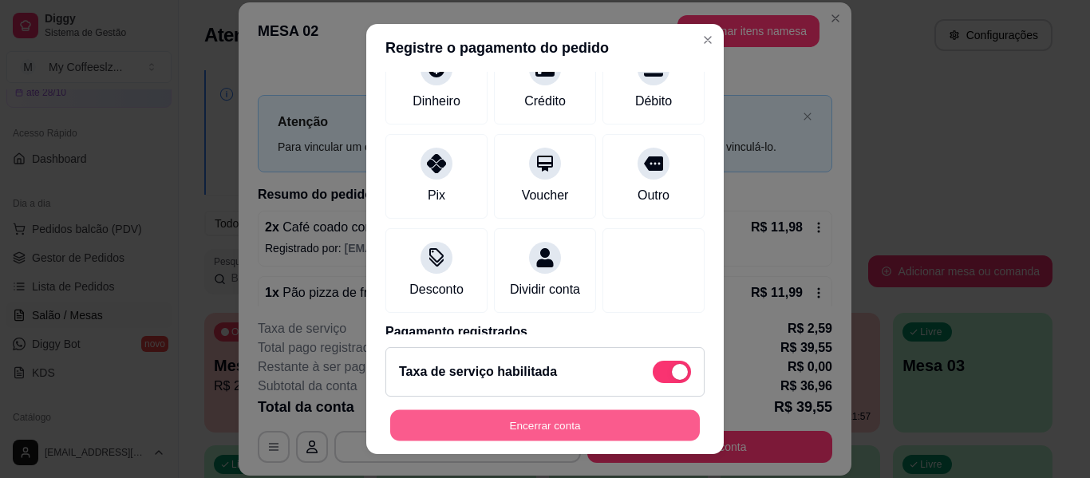
click at [527, 422] on button "Encerrar conta" at bounding box center [544, 425] width 309 height 31
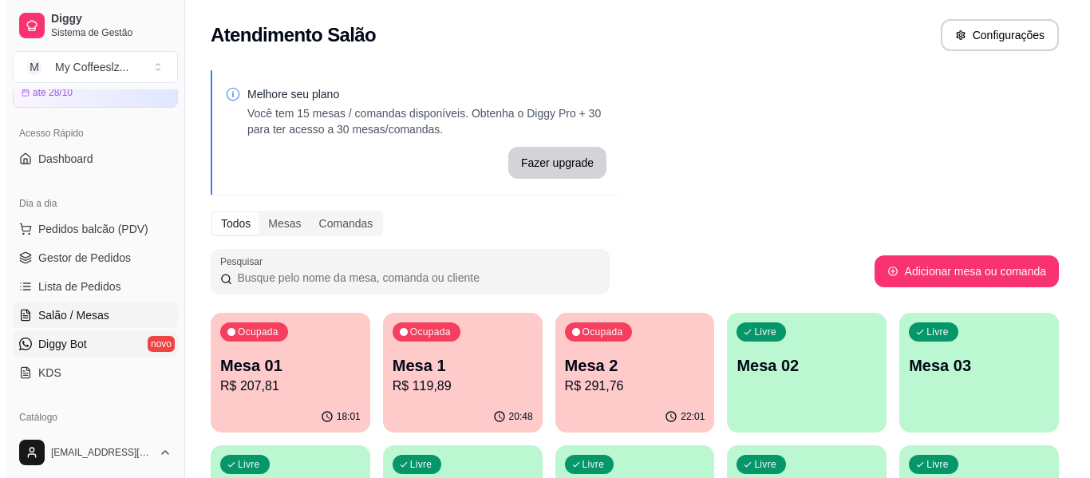
scroll to position [160, 0]
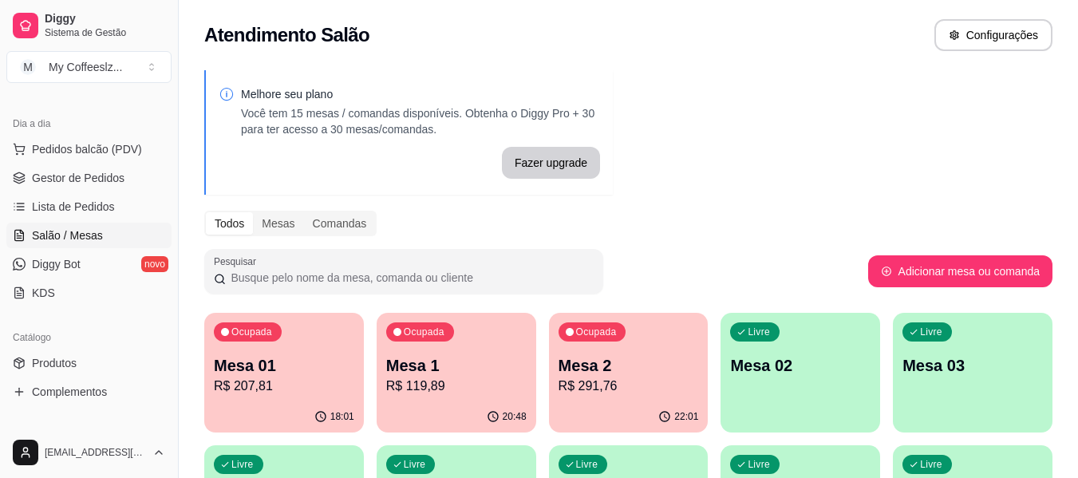
click at [96, 235] on span "Salão / Mesas" at bounding box center [67, 235] width 71 height 16
click at [759, 372] on p "Mesa 02" at bounding box center [800, 366] width 136 height 22
click at [812, 396] on div "Livre Mesa 02" at bounding box center [800, 363] width 160 height 101
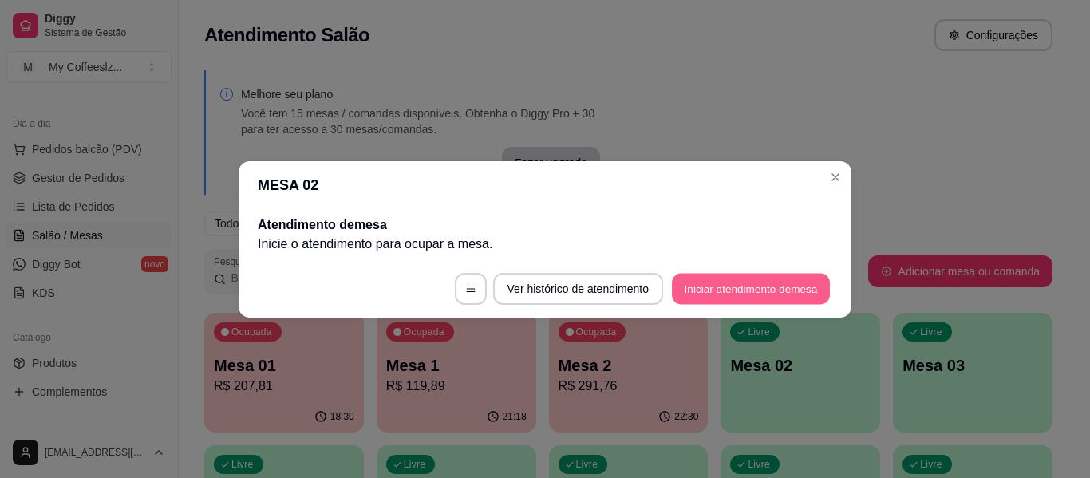
click at [727, 280] on button "Iniciar atendimento de mesa" at bounding box center [751, 288] width 158 height 31
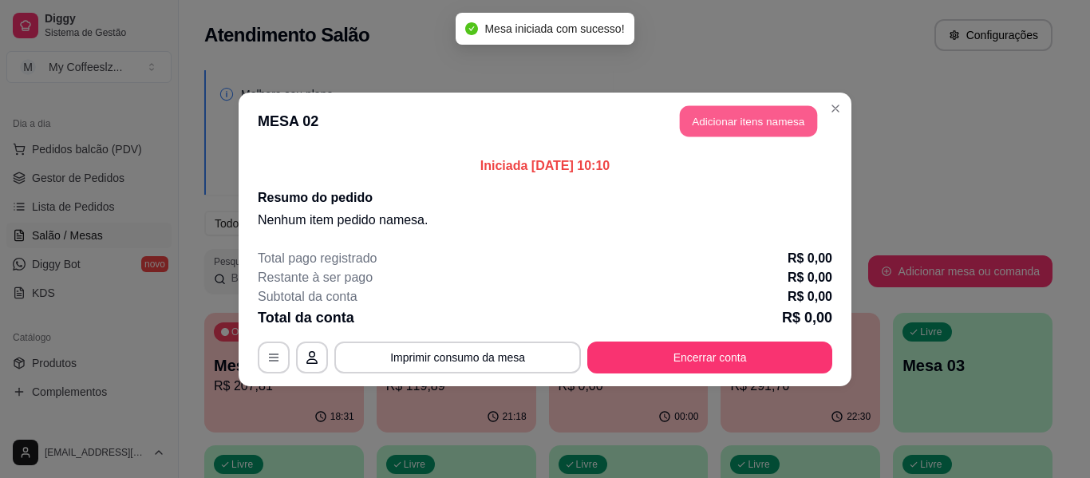
click at [742, 115] on button "Adicionar itens na mesa" at bounding box center [748, 120] width 137 height 31
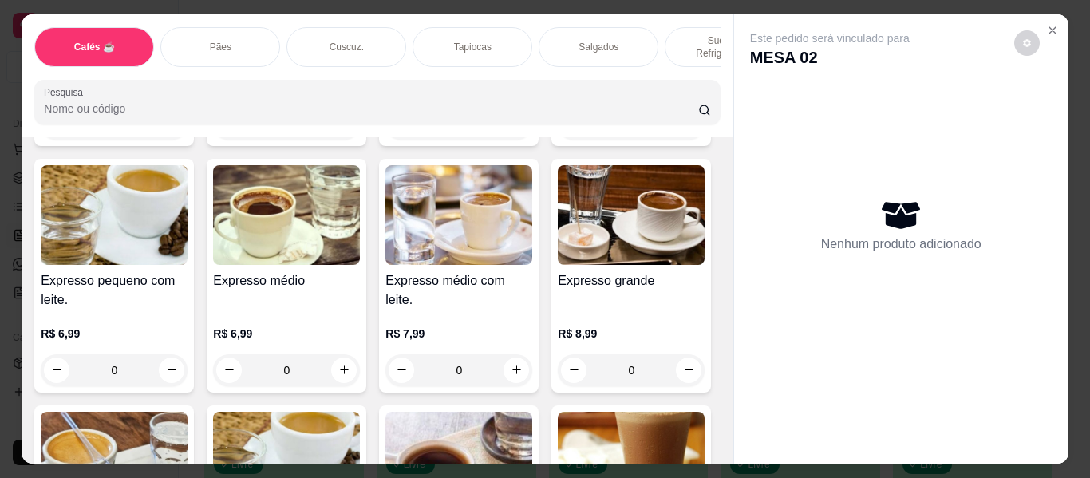
scroll to position [1037, 0]
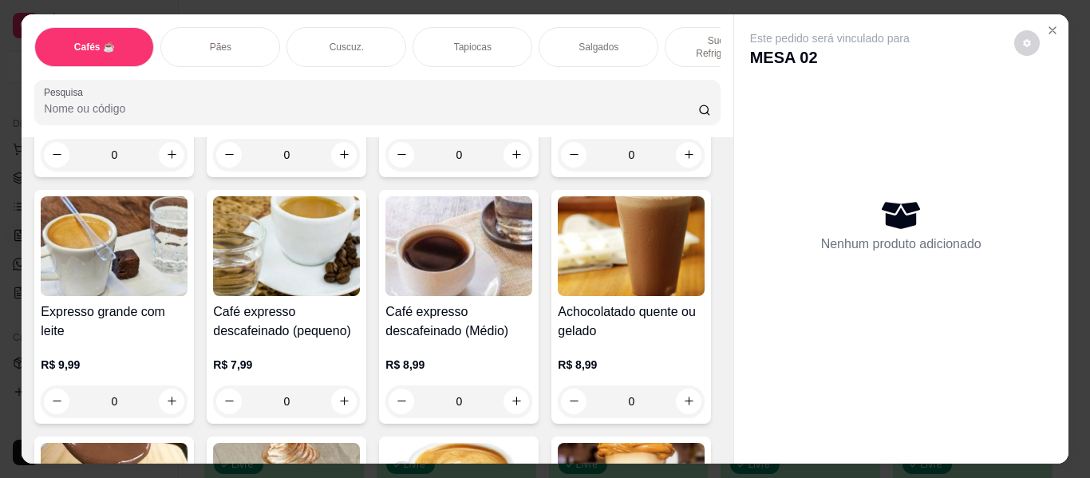
click at [621, 34] on div "Salgados" at bounding box center [598, 47] width 120 height 40
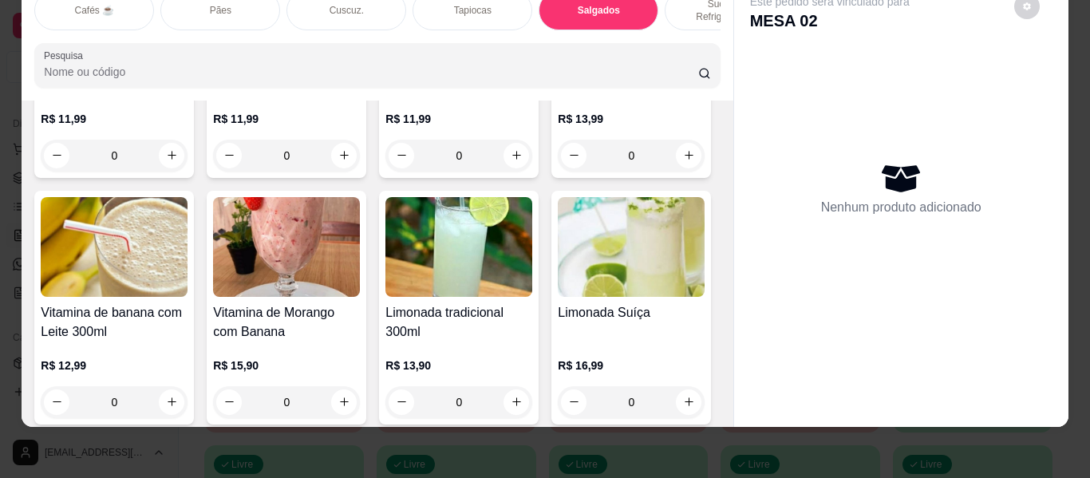
scroll to position [6581, 0]
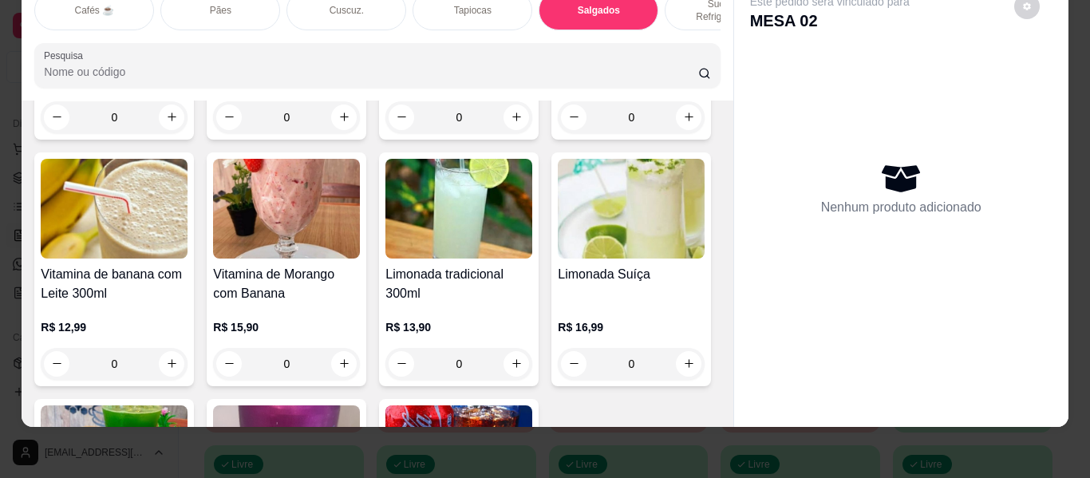
type input "1"
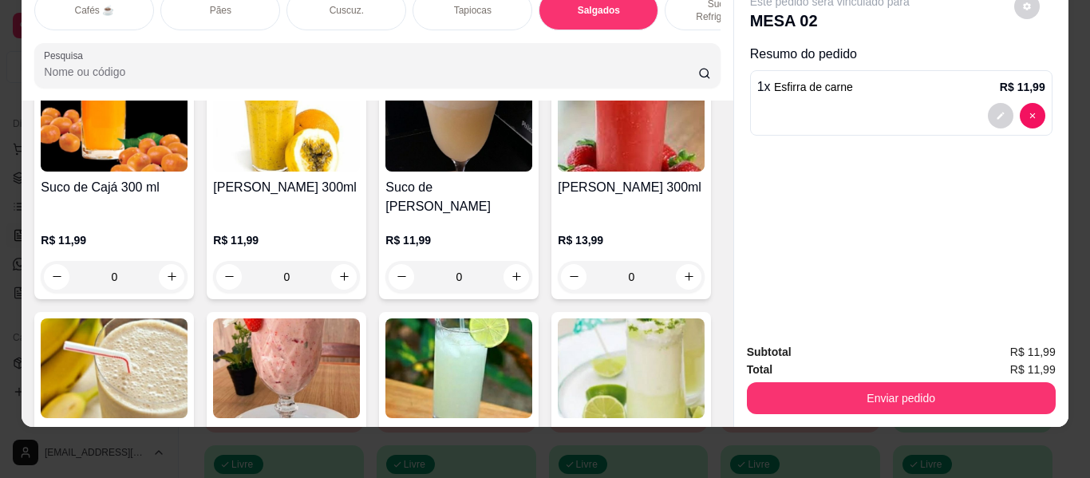
scroll to position [0, 0]
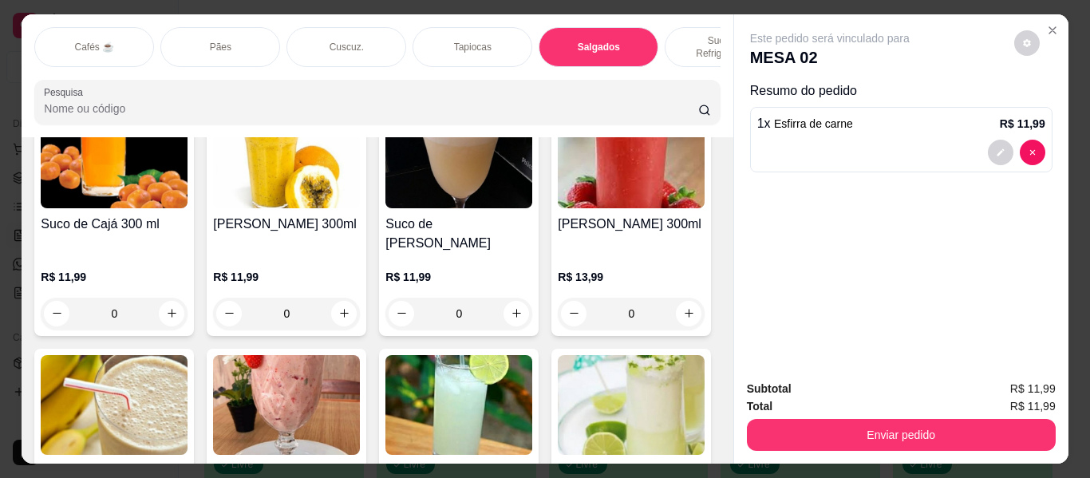
click at [700, 27] on div "Sucos e Refrigerantes" at bounding box center [724, 47] width 120 height 40
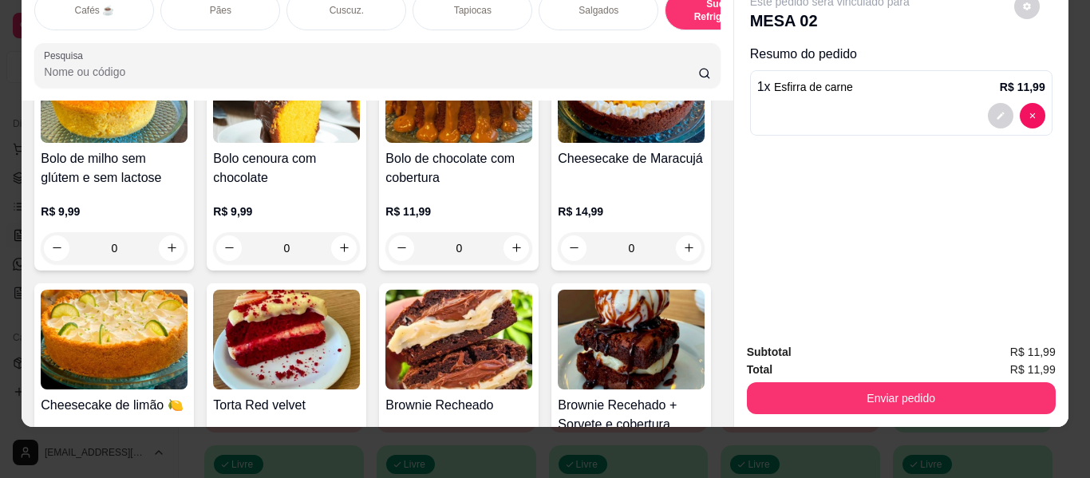
scroll to position [7353, 0]
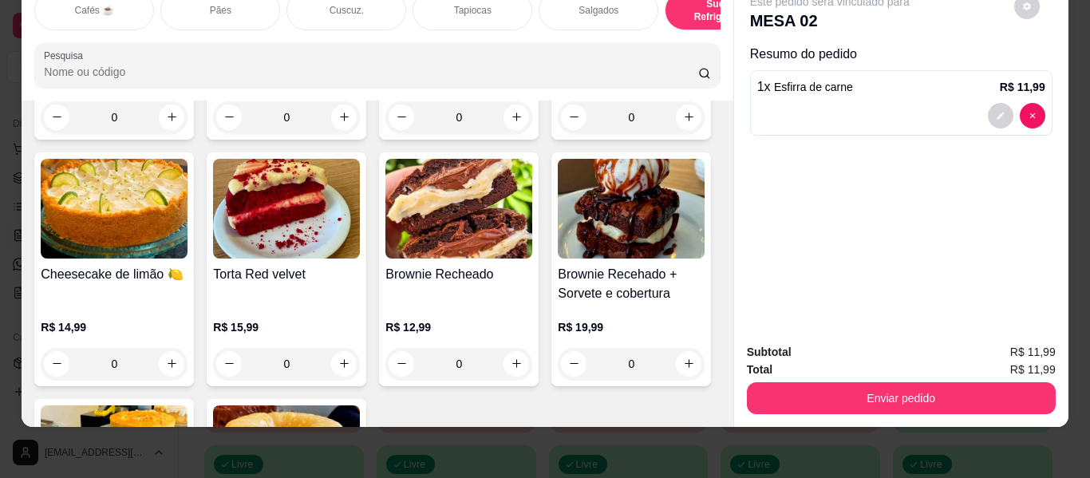
type input "1"
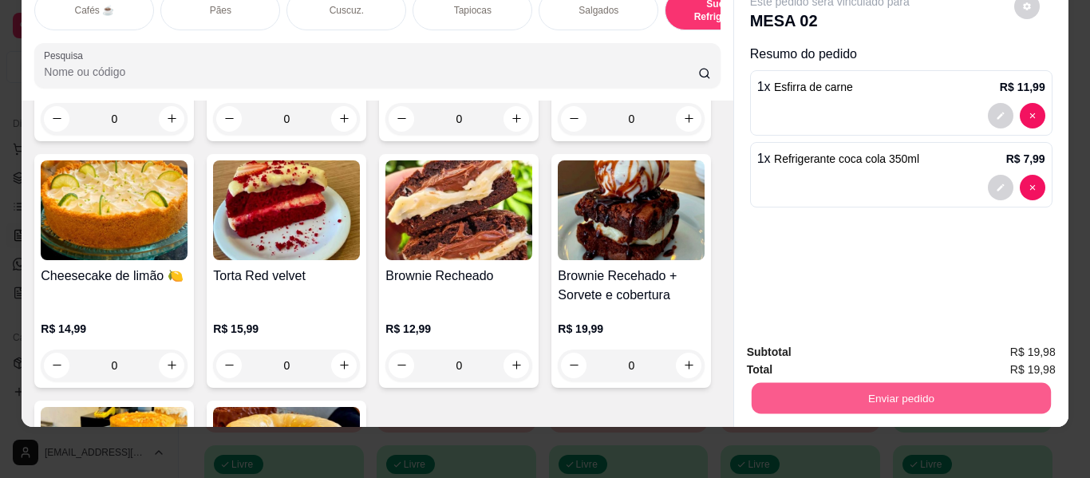
click at [849, 388] on button "Enviar pedido" at bounding box center [900, 398] width 299 height 31
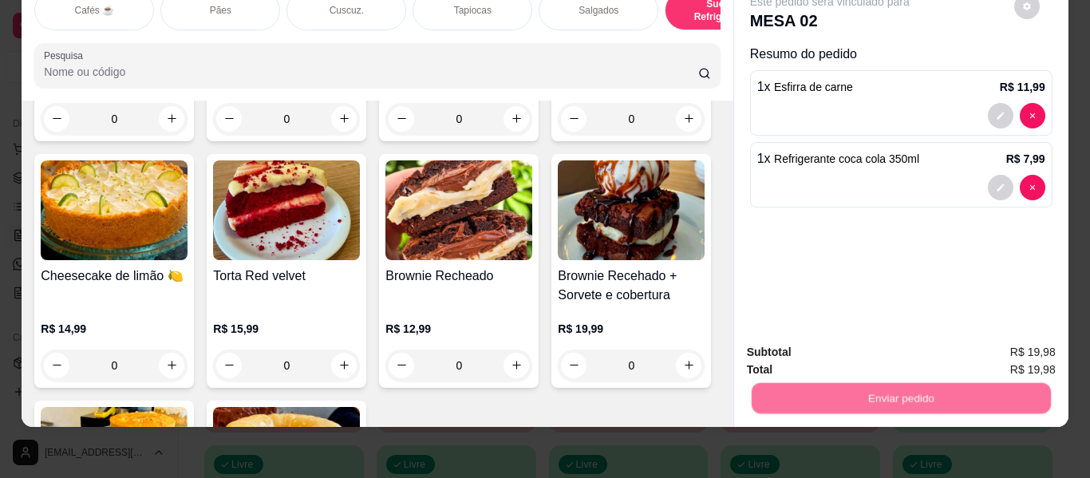
click at [1007, 340] on button "Enviar pedido" at bounding box center [1014, 346] width 88 height 30
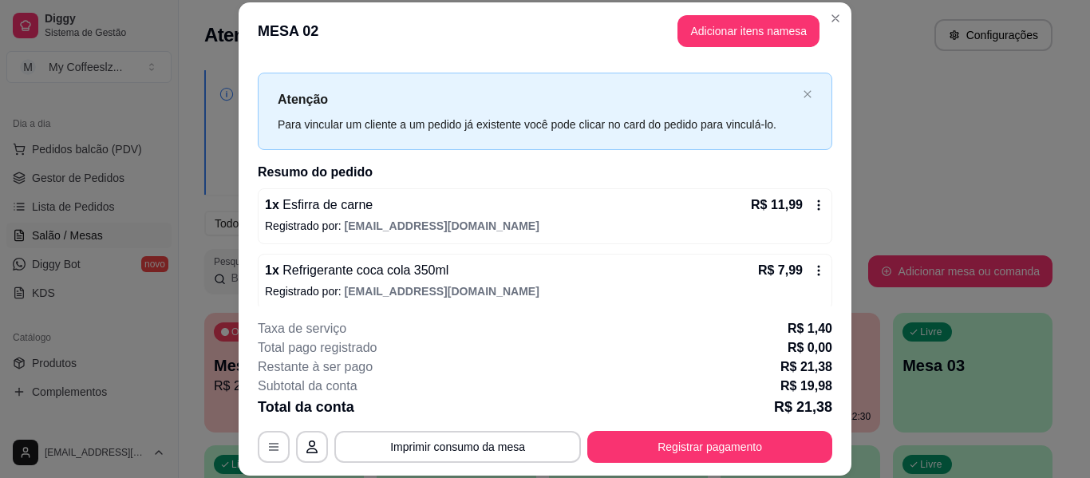
scroll to position [32, 0]
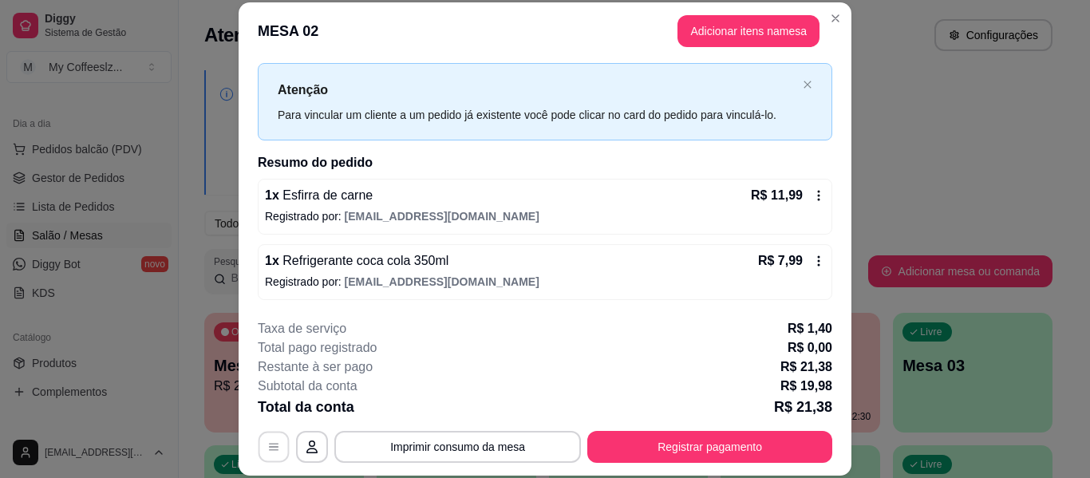
click at [262, 432] on button "button" at bounding box center [273, 447] width 31 height 31
click at [783, 31] on button "Adicionar itens na mesa" at bounding box center [748, 31] width 142 height 32
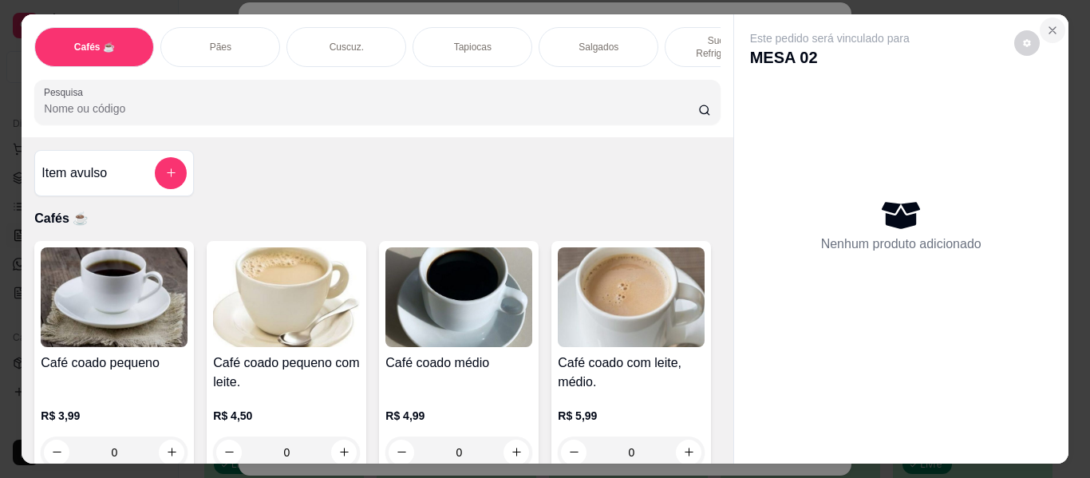
click at [1054, 23] on button "Close" at bounding box center [1052, 31] width 26 height 26
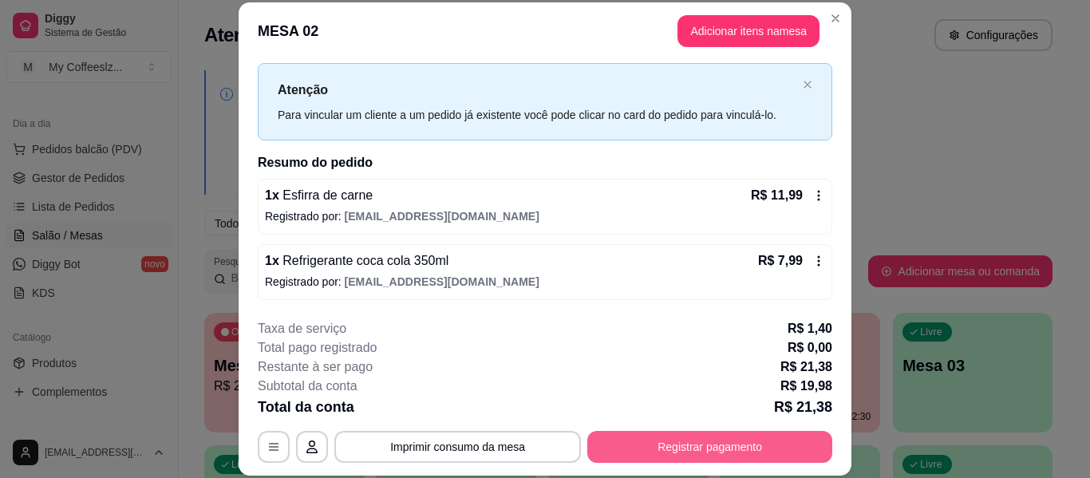
click at [671, 448] on button "Registrar pagamento" at bounding box center [709, 447] width 245 height 32
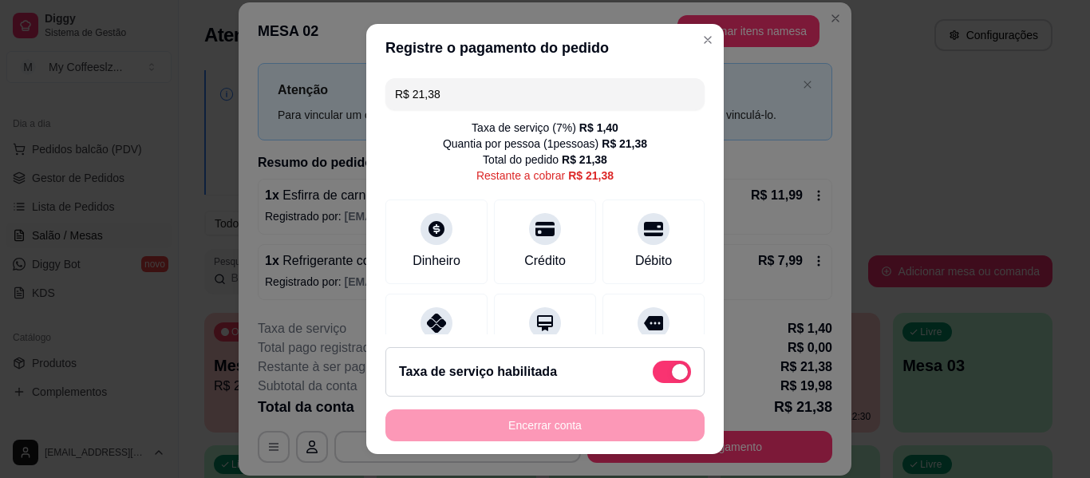
click at [652, 371] on span at bounding box center [671, 372] width 38 height 22
click at [652, 375] on input "checkbox" at bounding box center [657, 380] width 10 height 10
checkbox input "true"
type input "R$ 19,98"
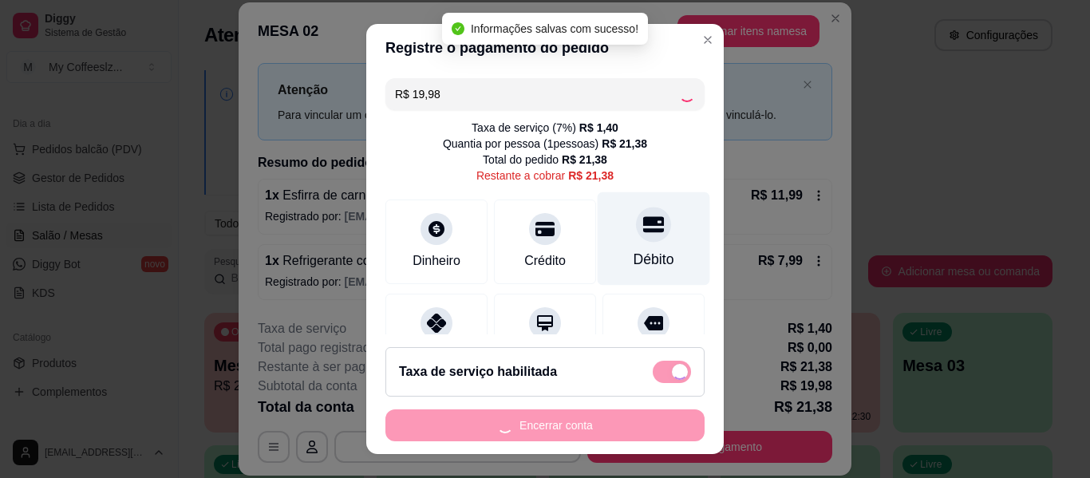
checkbox input "false"
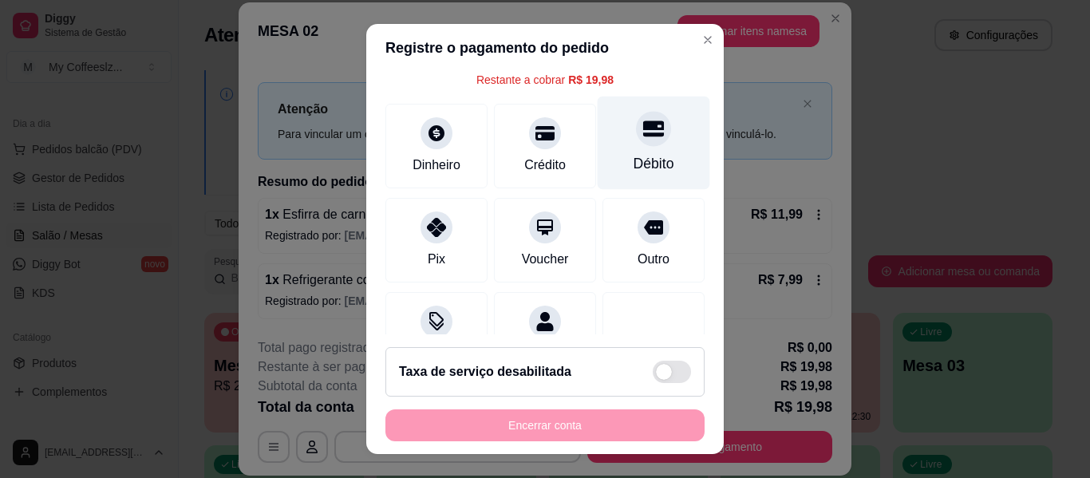
scroll to position [148, 0]
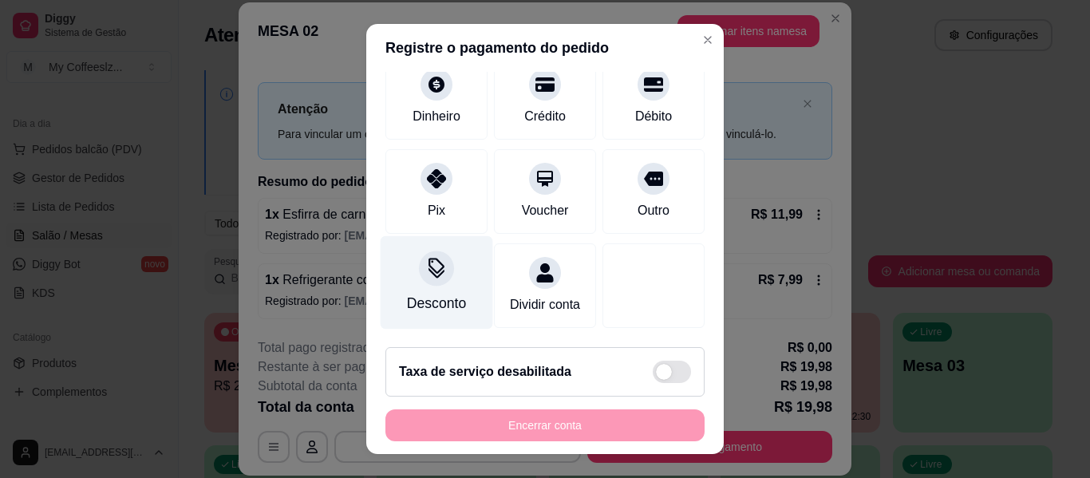
click at [443, 293] on div "Desconto" at bounding box center [436, 303] width 59 height 21
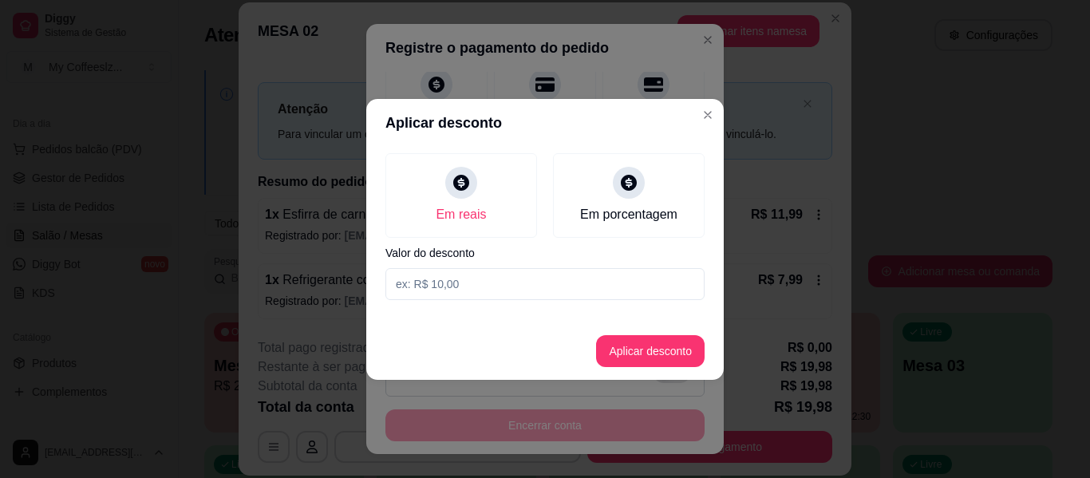
click at [511, 298] on input at bounding box center [544, 284] width 319 height 32
type input "2,00"
click at [671, 344] on button "Aplicar desconto" at bounding box center [650, 351] width 108 height 32
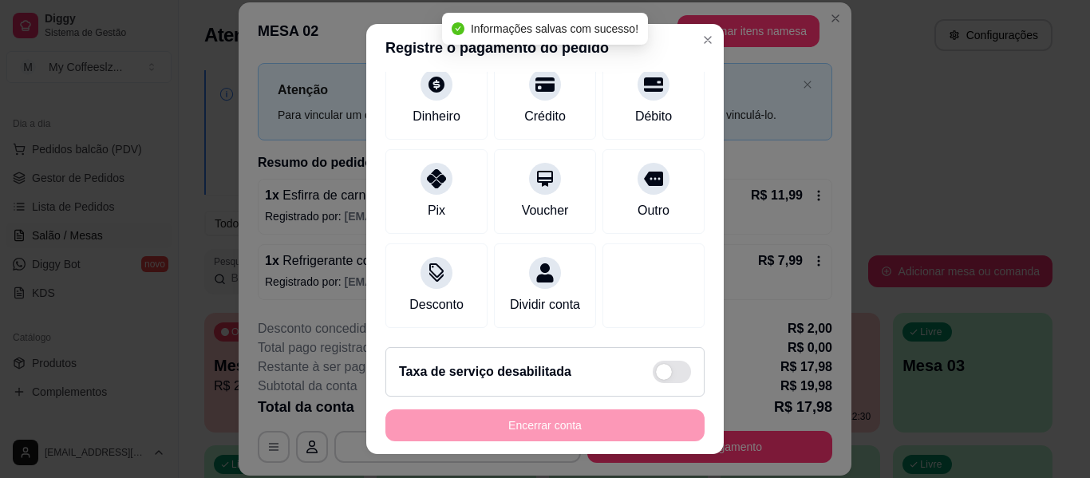
scroll to position [164, 0]
click at [555, 426] on div "Encerrar conta" at bounding box center [544, 425] width 319 height 32
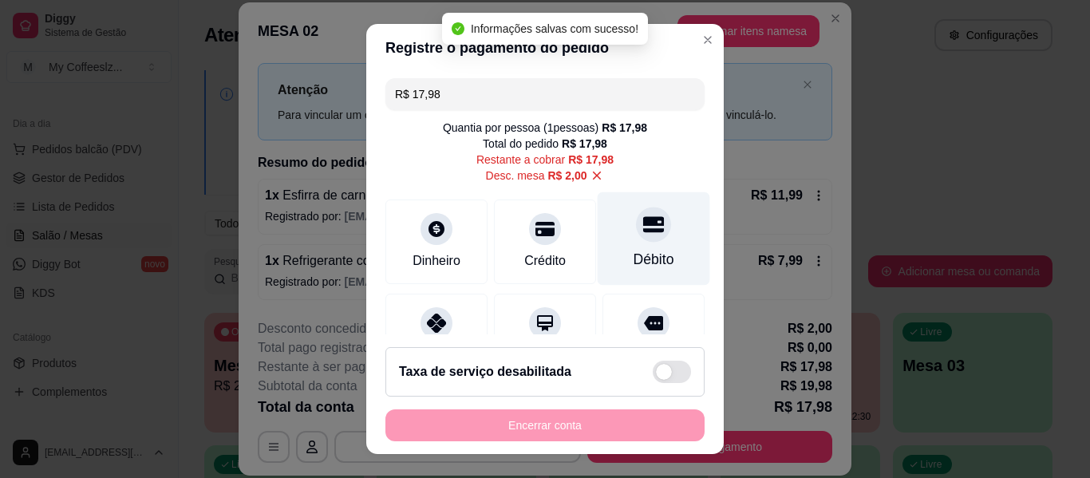
click at [621, 206] on div "Débito" at bounding box center [653, 238] width 112 height 93
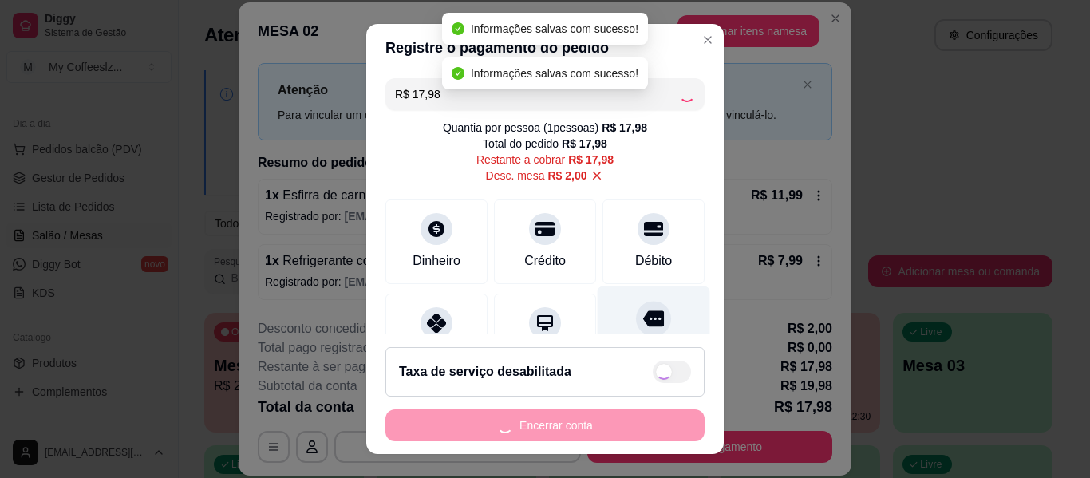
type input "R$ 0,00"
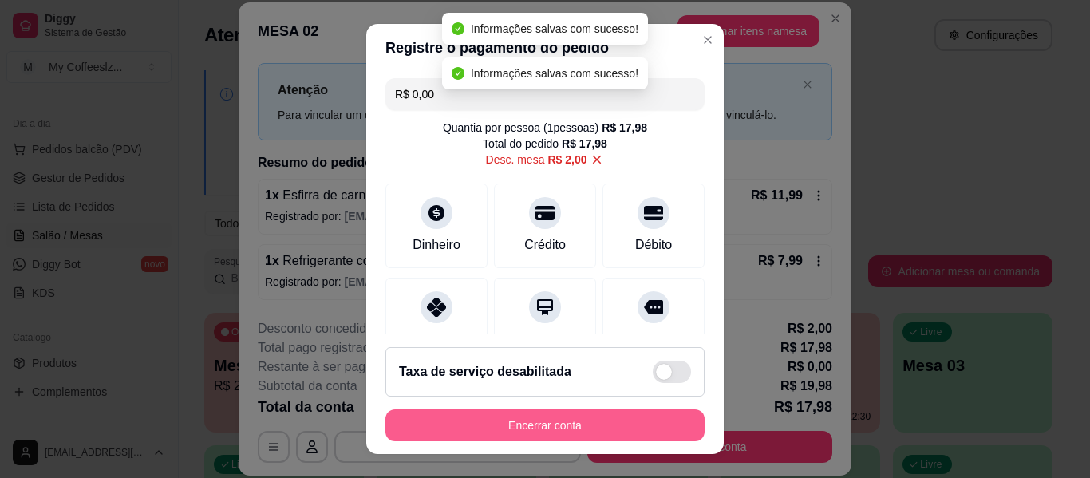
click at [553, 424] on button "Encerrar conta" at bounding box center [544, 425] width 319 height 32
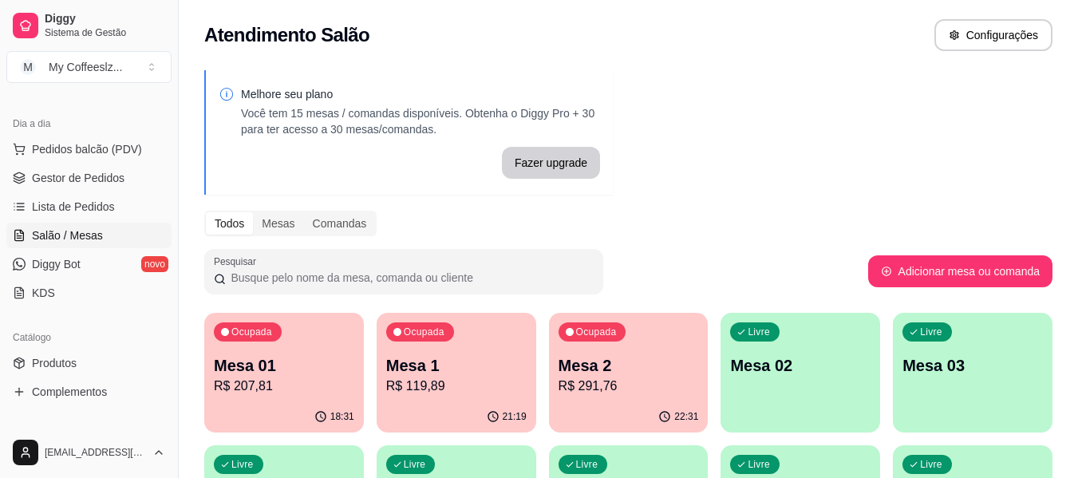
click at [818, 404] on div "Livre Mesa 02" at bounding box center [800, 363] width 160 height 101
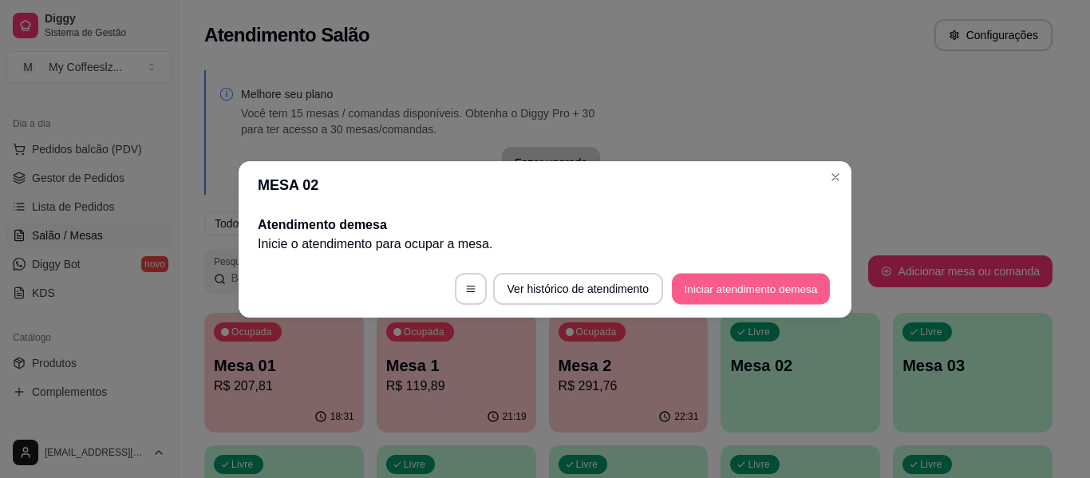
click at [785, 295] on button "Iniciar atendimento de mesa" at bounding box center [751, 288] width 158 height 31
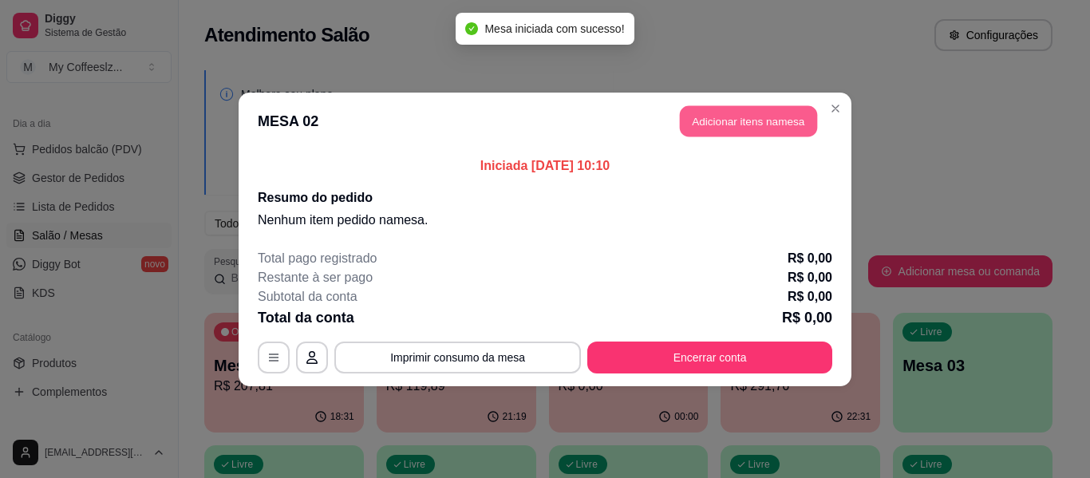
click at [726, 124] on button "Adicionar itens na mesa" at bounding box center [748, 120] width 137 height 31
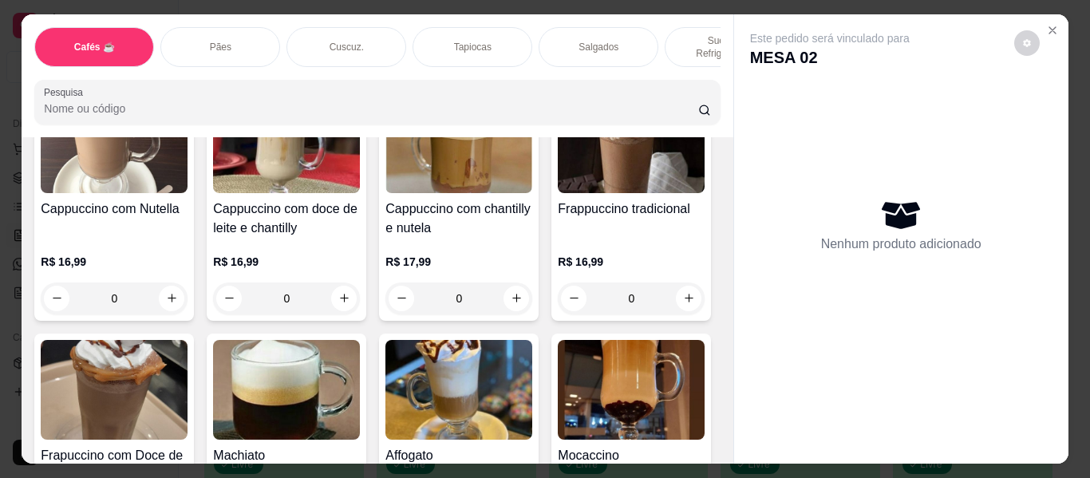
scroll to position [1755, 0]
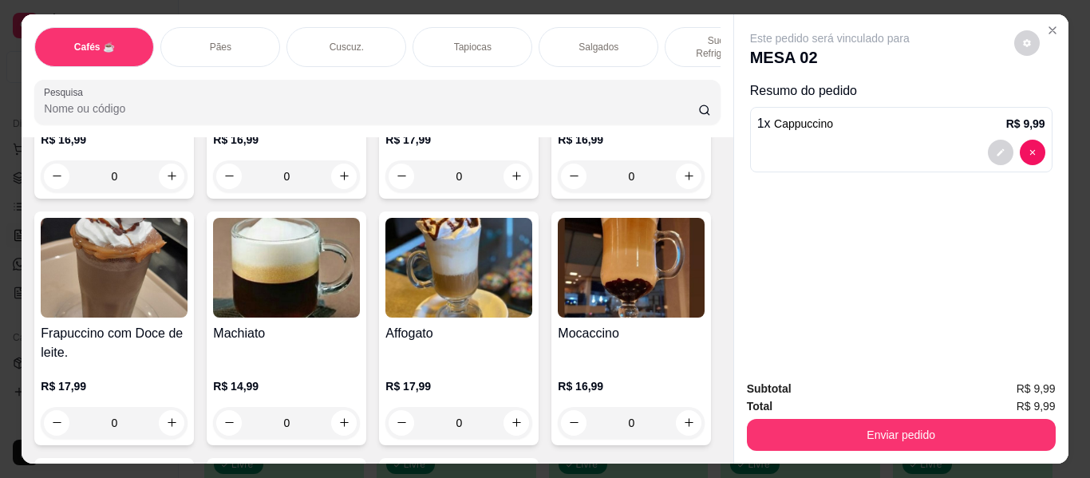
type input "2"
click at [505, 32] on div "Tapiocas" at bounding box center [472, 47] width 120 height 40
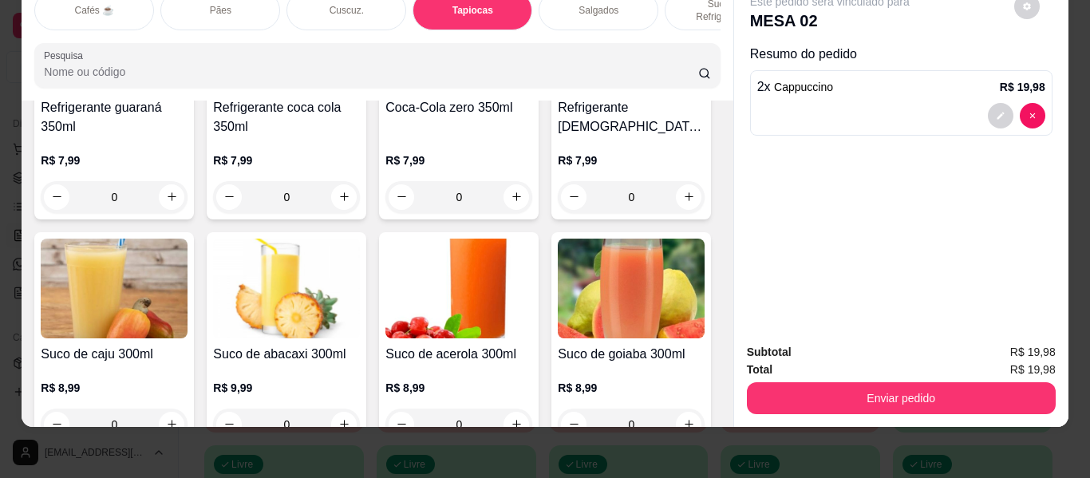
scroll to position [0, 0]
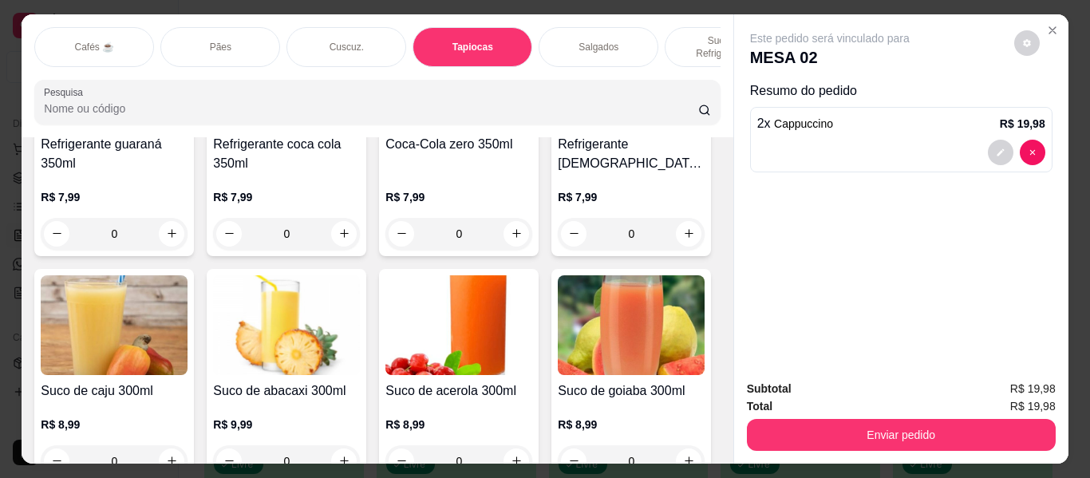
click at [601, 41] on p "Salgados" at bounding box center [598, 47] width 40 height 13
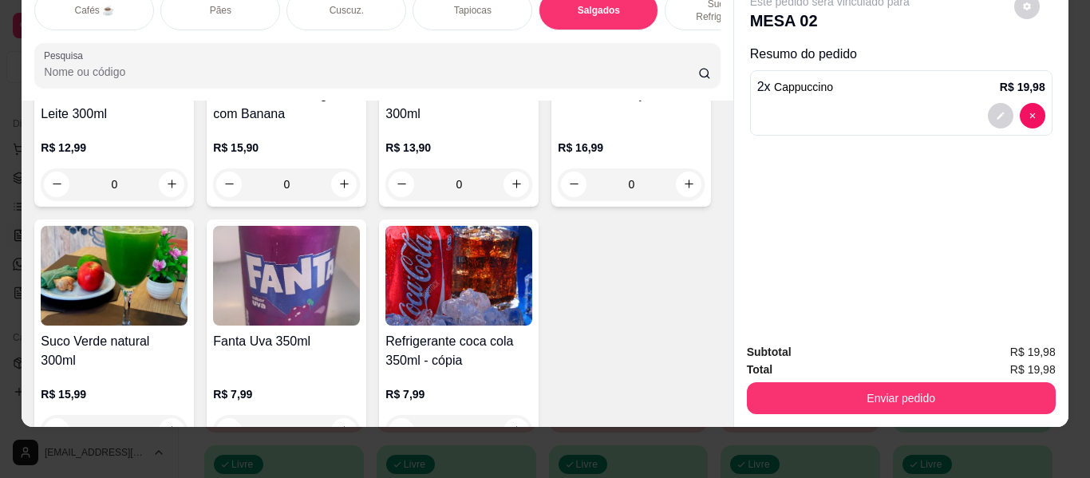
scroll to position [6821, 0]
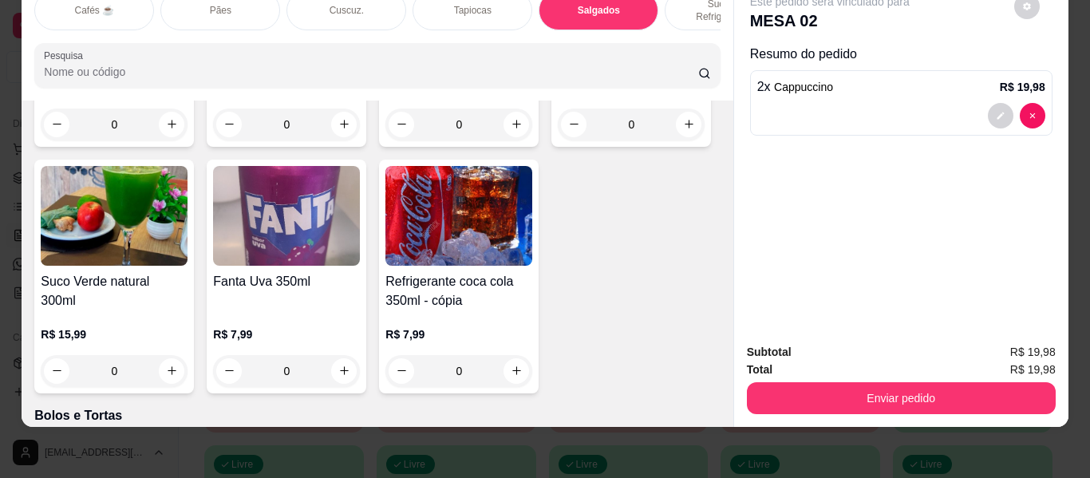
type input "1"
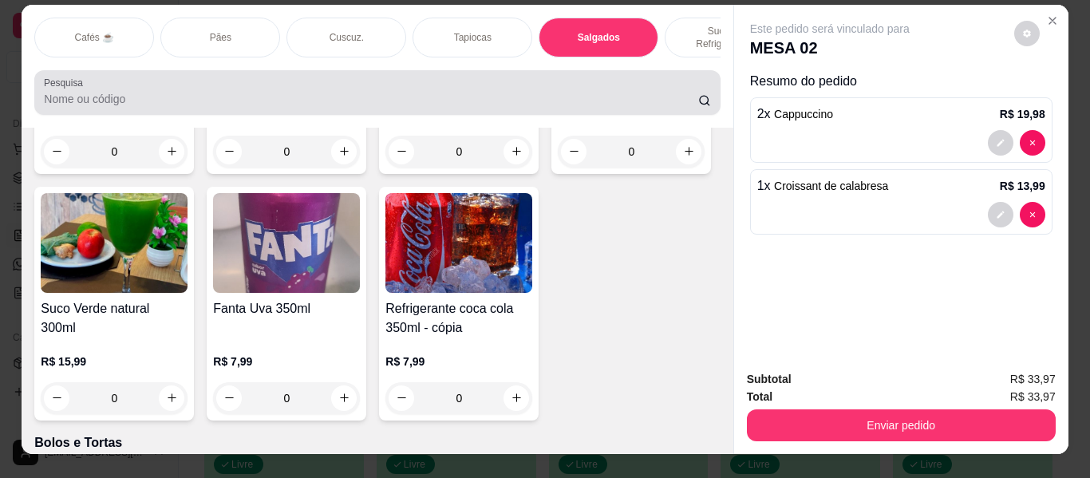
scroll to position [0, 0]
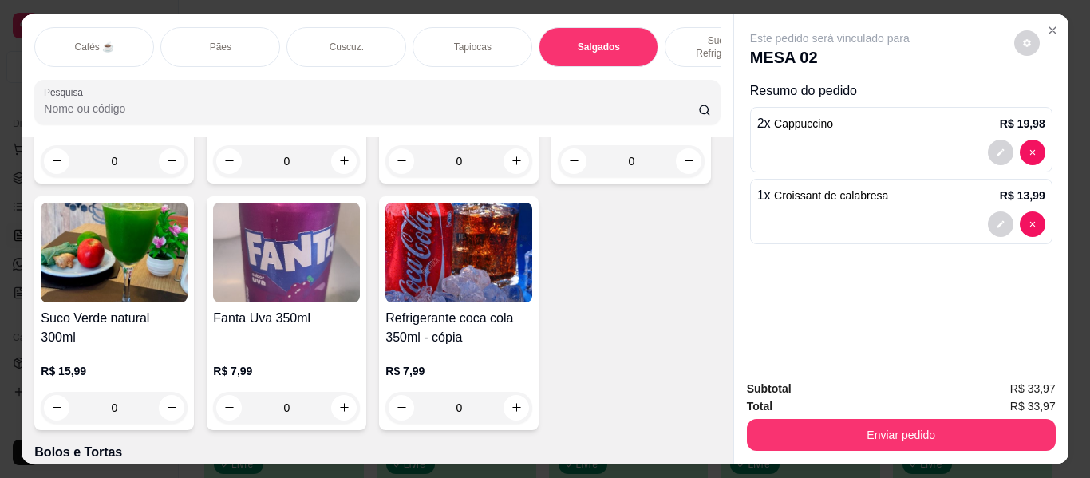
click at [226, 28] on div "Pães" at bounding box center [220, 47] width 120 height 40
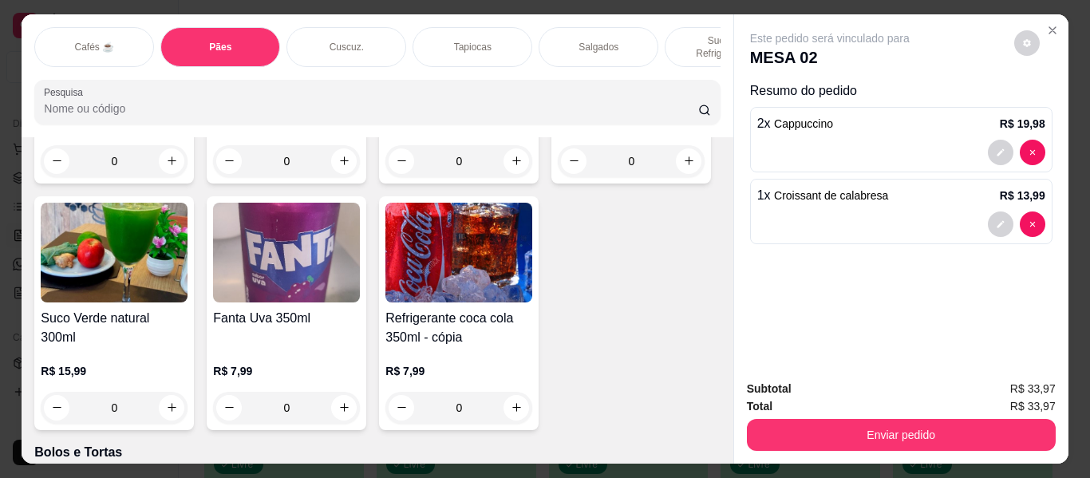
scroll to position [43, 0]
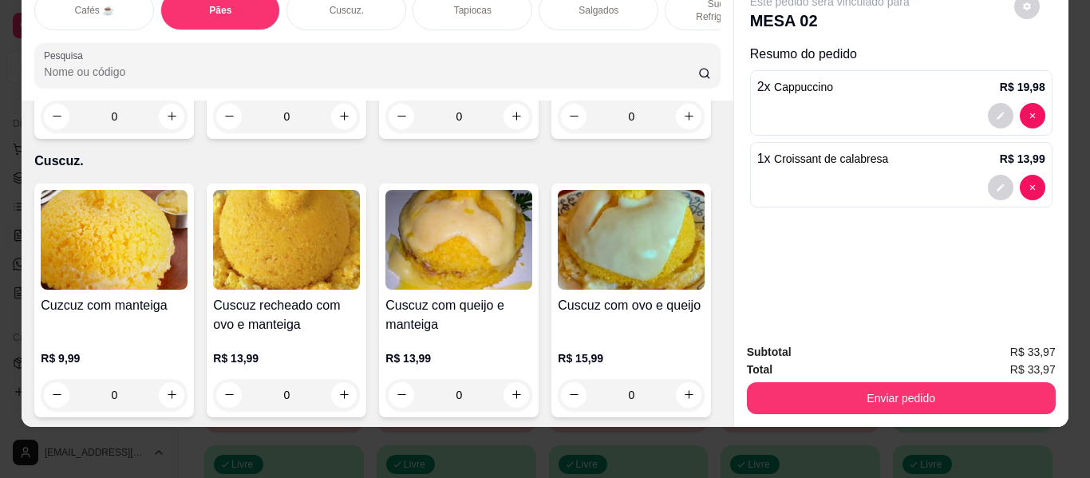
type input "1"
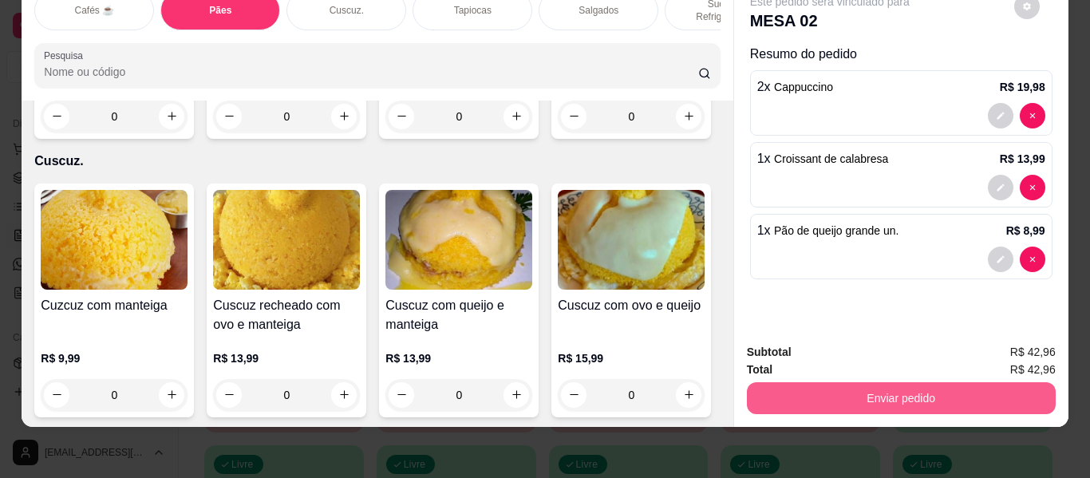
click at [784, 382] on button "Enviar pedido" at bounding box center [901, 398] width 309 height 32
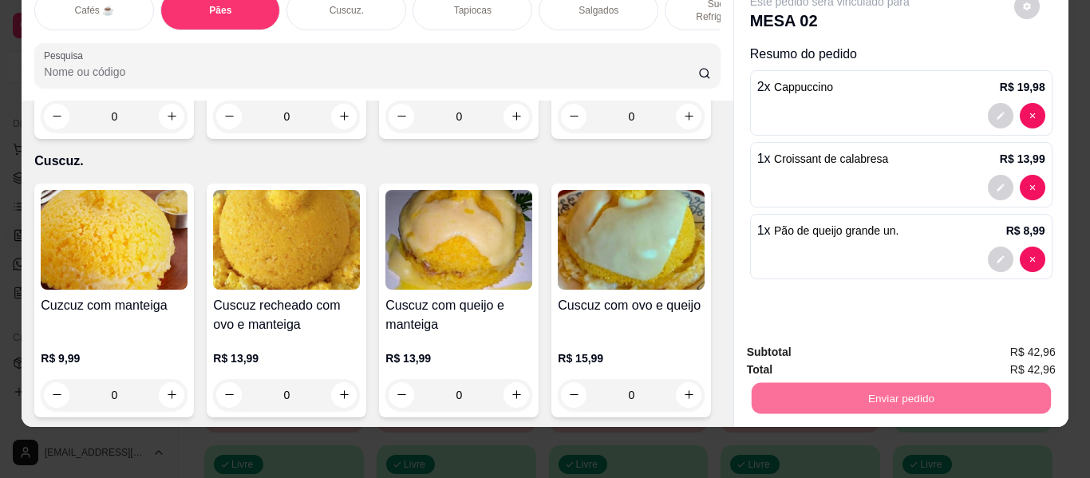
click at [998, 340] on button "Enviar pedido" at bounding box center [1014, 346] width 88 height 30
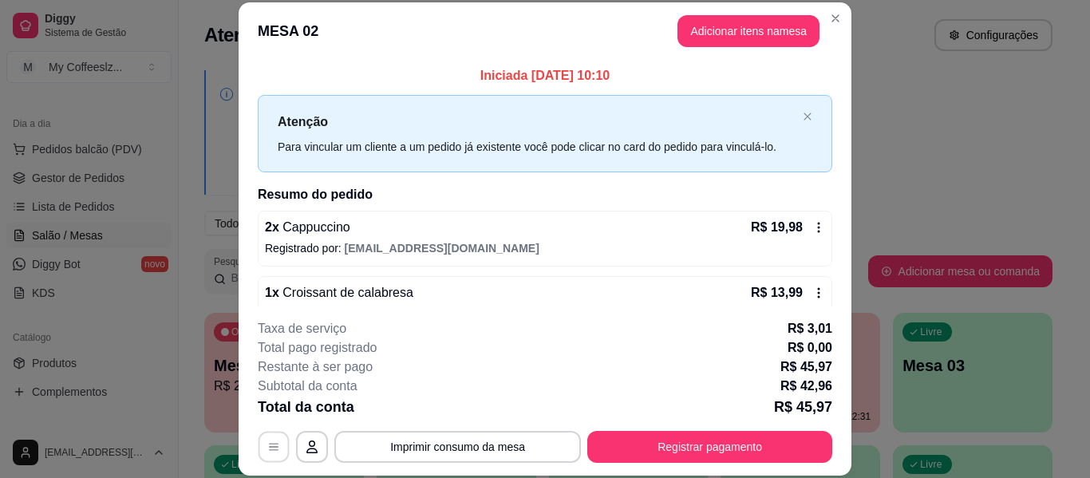
click at [265, 438] on button "button" at bounding box center [273, 447] width 31 height 31
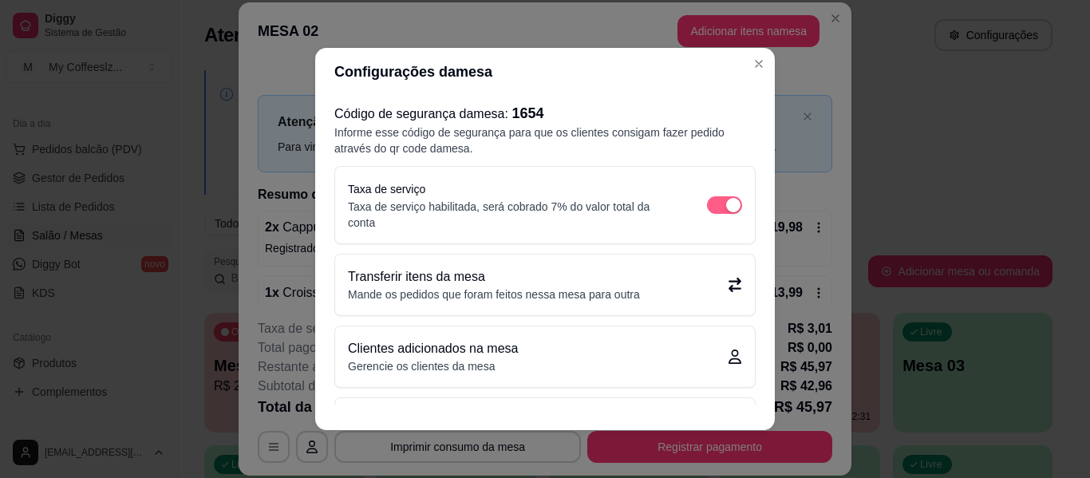
click at [726, 202] on div "button" at bounding box center [733, 205] width 14 height 14
click at [726, 200] on div "button" at bounding box center [733, 205] width 14 height 14
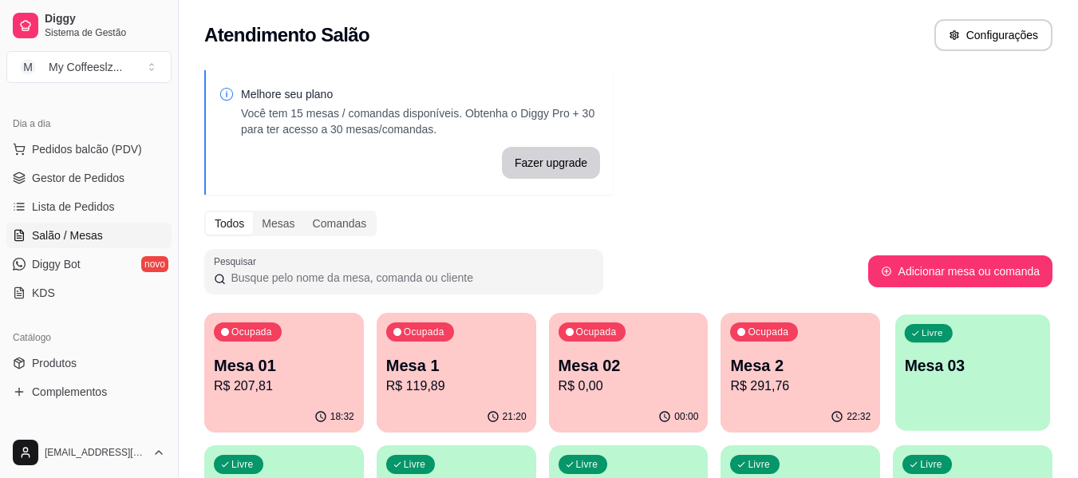
click at [959, 369] on p "Mesa 03" at bounding box center [973, 366] width 136 height 22
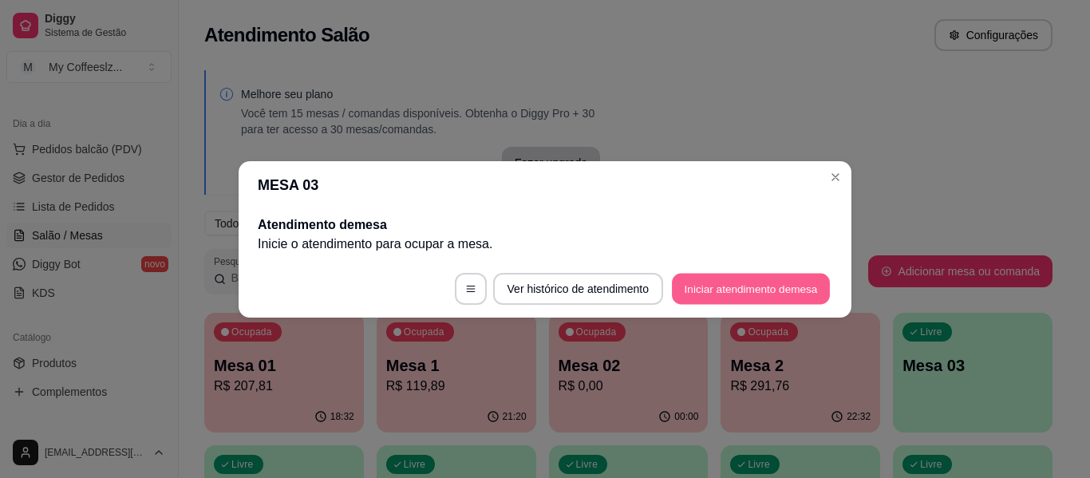
click at [770, 286] on button "Iniciar atendimento de mesa" at bounding box center [751, 288] width 158 height 31
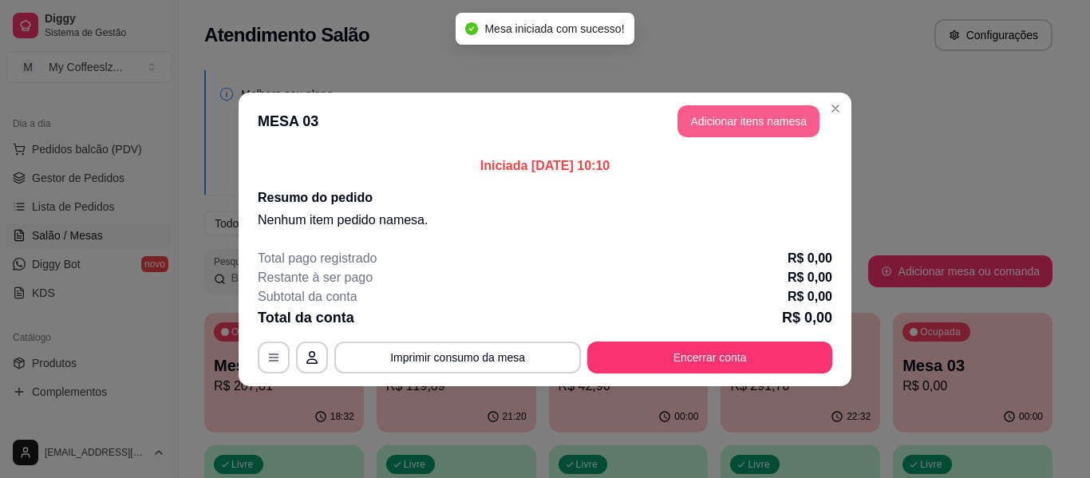
click at [727, 123] on button "Adicionar itens na mesa" at bounding box center [748, 121] width 142 height 32
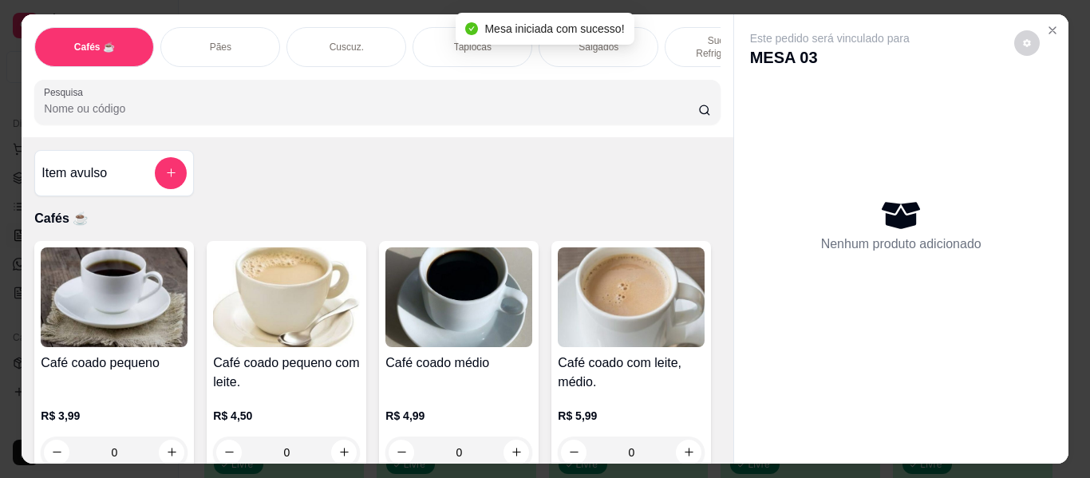
click at [640, 34] on div "Salgados" at bounding box center [598, 47] width 120 height 40
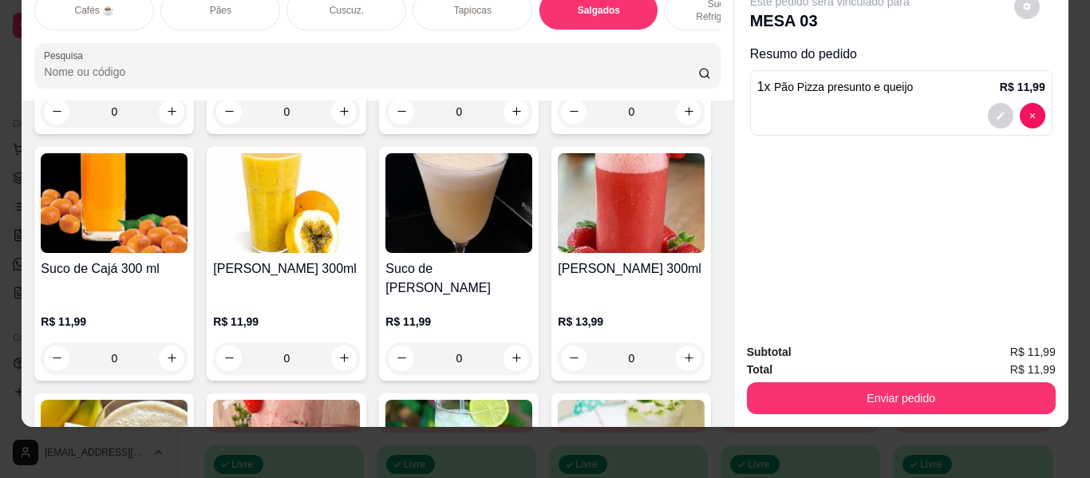
type input "3"
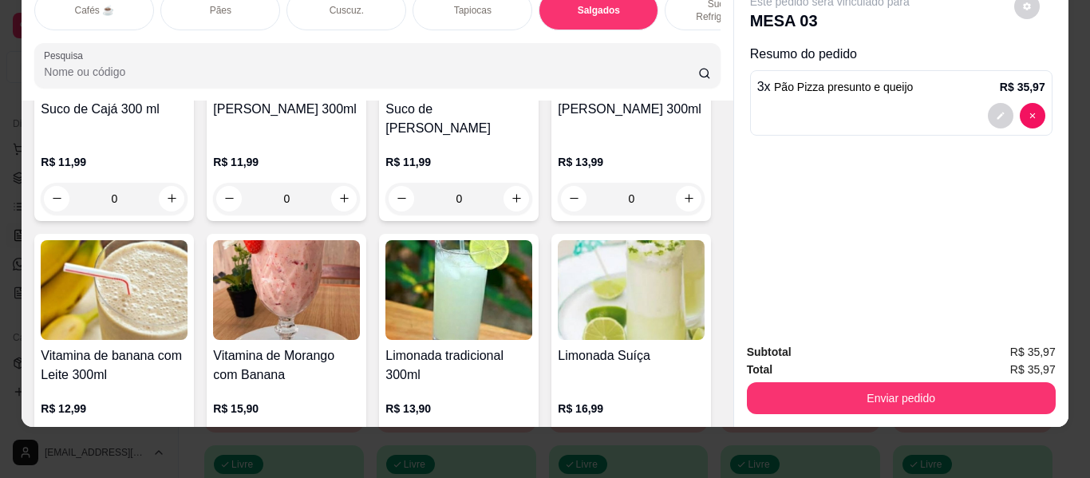
scroll to position [6581, 0]
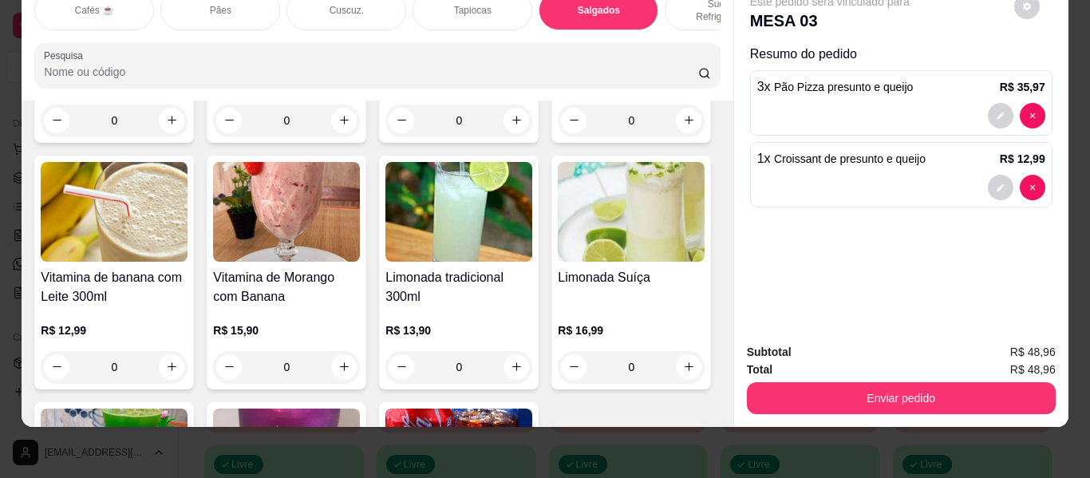
type input "0"
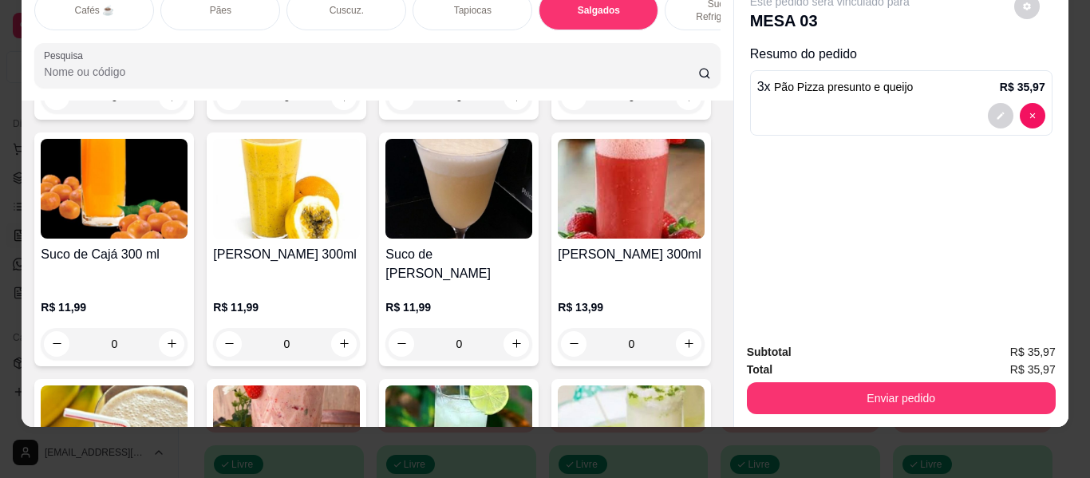
scroll to position [6342, 0]
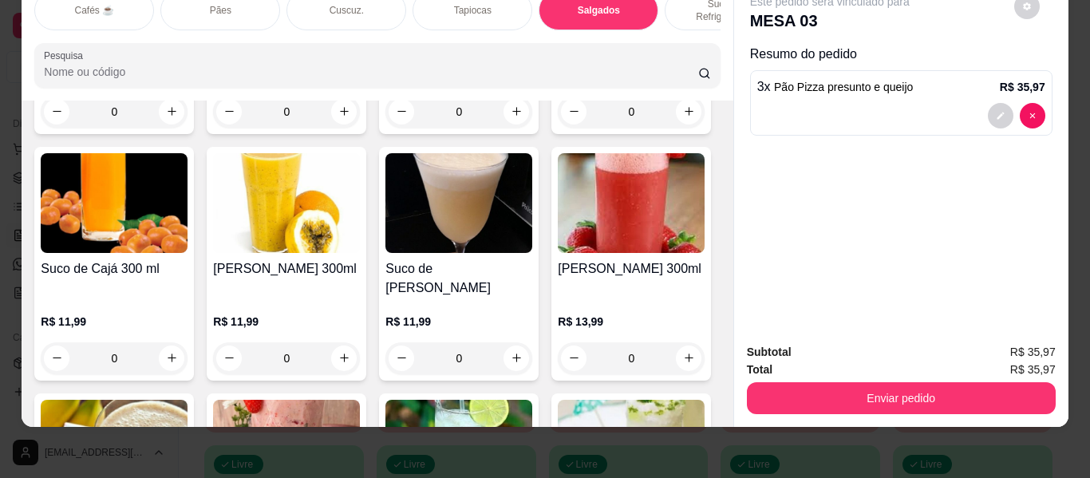
type input "1"
type input "4"
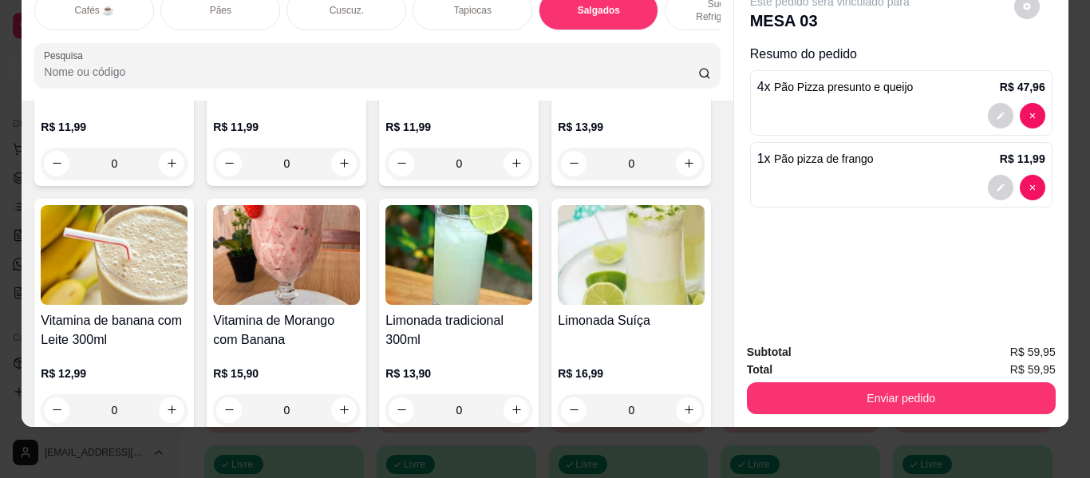
scroll to position [6581, 0]
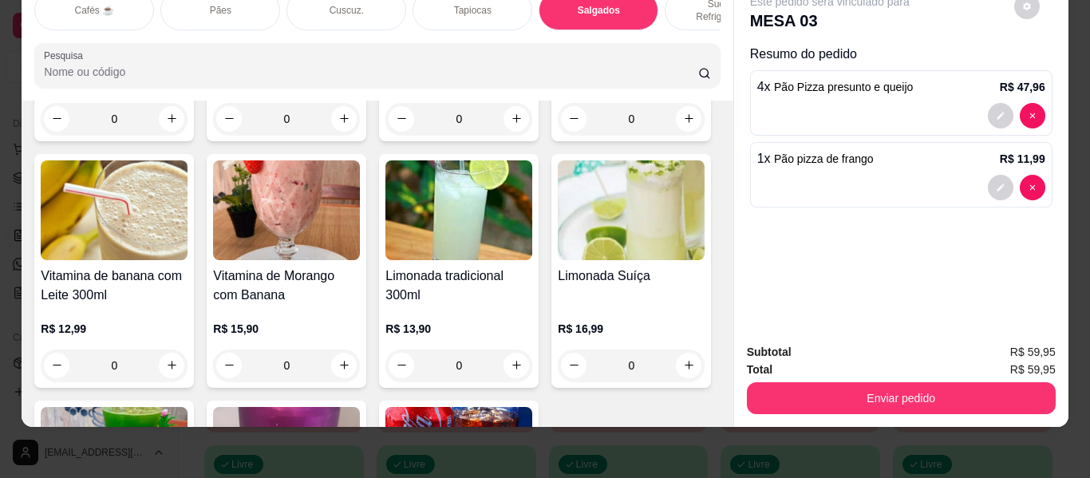
type input "2"
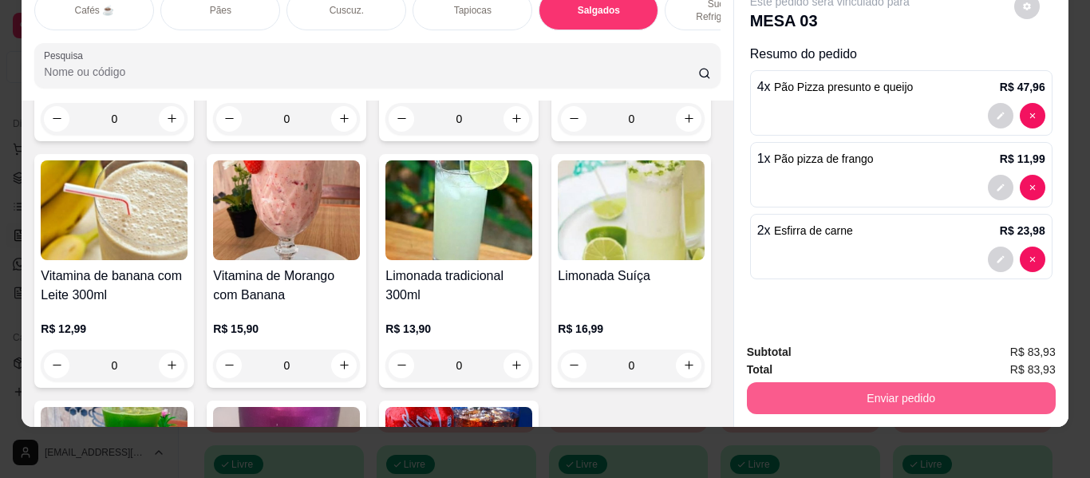
click at [831, 383] on button "Enviar pedido" at bounding box center [901, 398] width 309 height 32
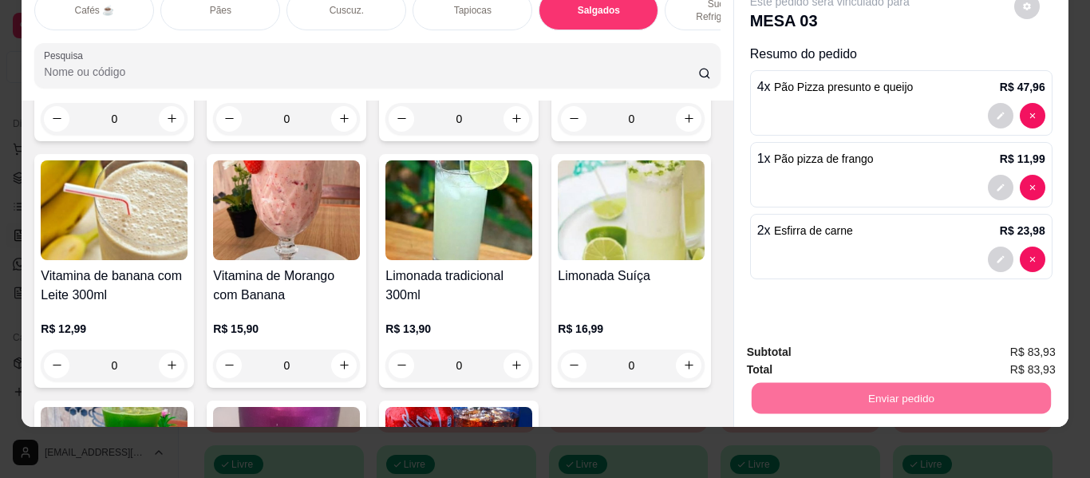
click at [1003, 333] on button "Enviar pedido" at bounding box center [1013, 347] width 90 height 30
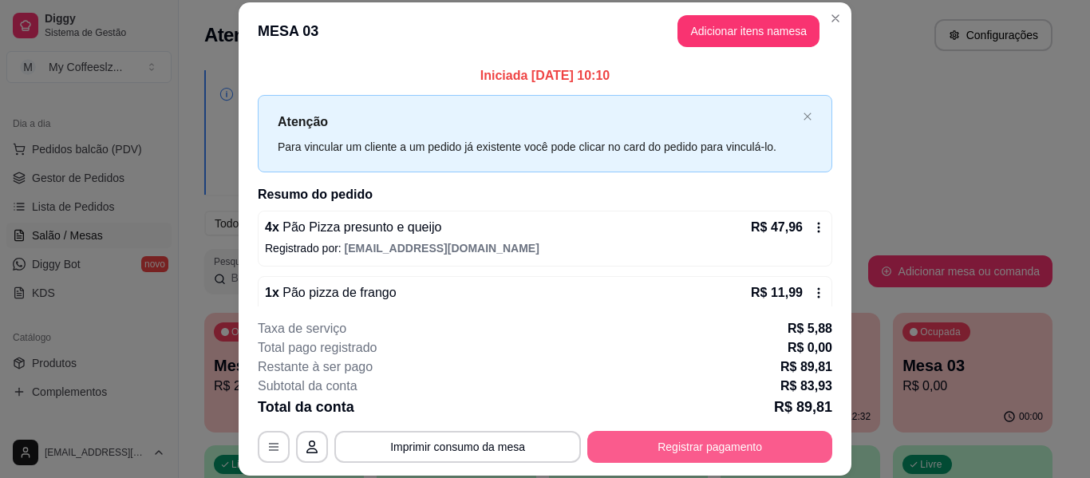
click at [642, 447] on button "Registrar pagamento" at bounding box center [709, 447] width 245 height 32
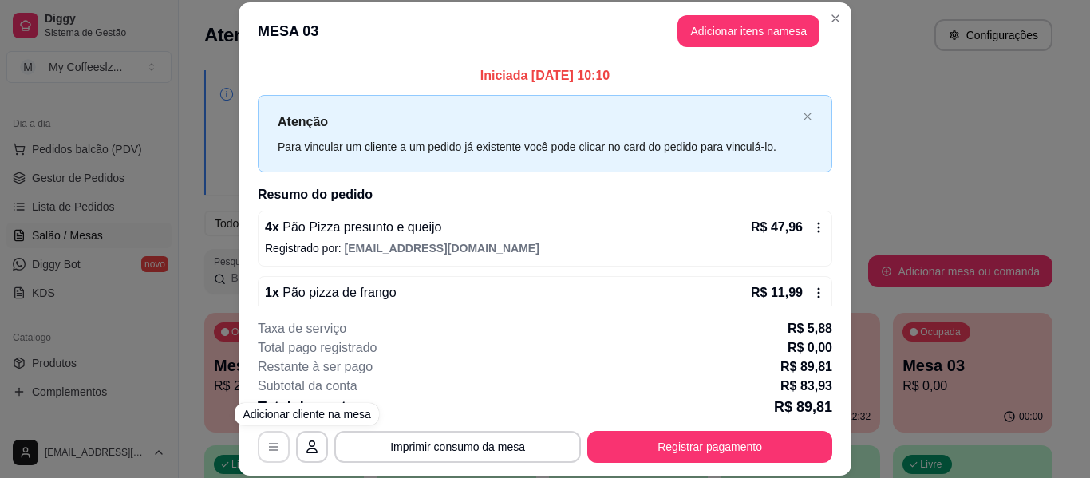
click at [279, 453] on button "button" at bounding box center [274, 447] width 32 height 32
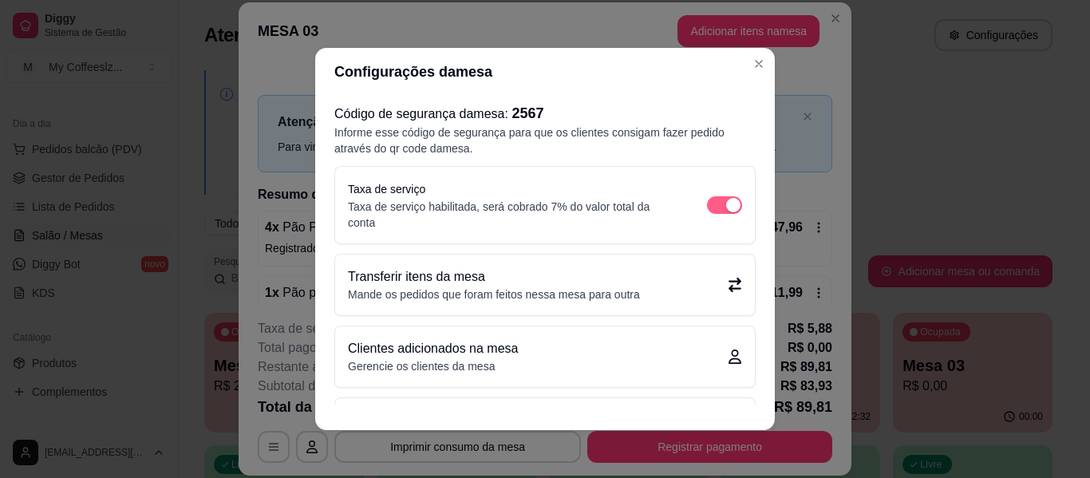
click at [726, 199] on div "button" at bounding box center [733, 205] width 14 height 14
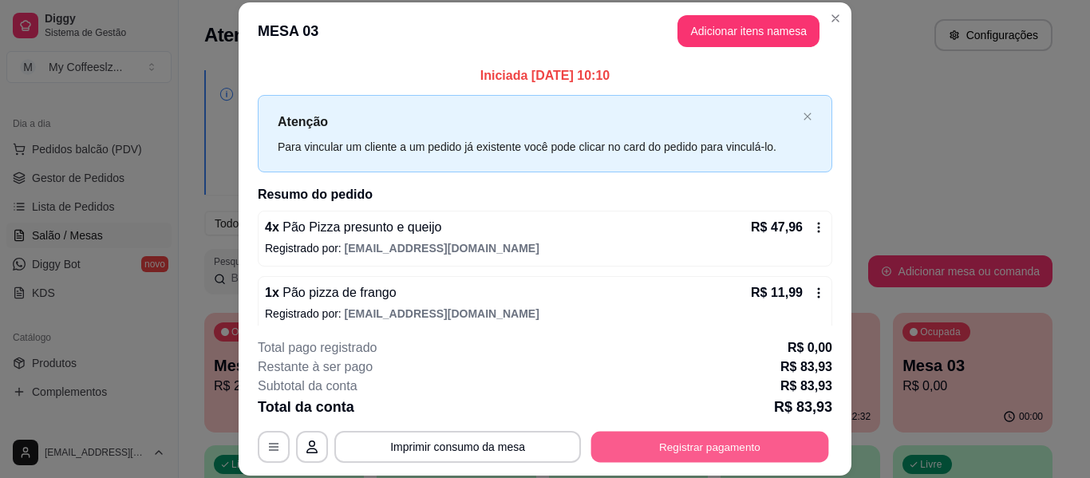
click at [718, 444] on button "Registrar pagamento" at bounding box center [710, 447] width 238 height 31
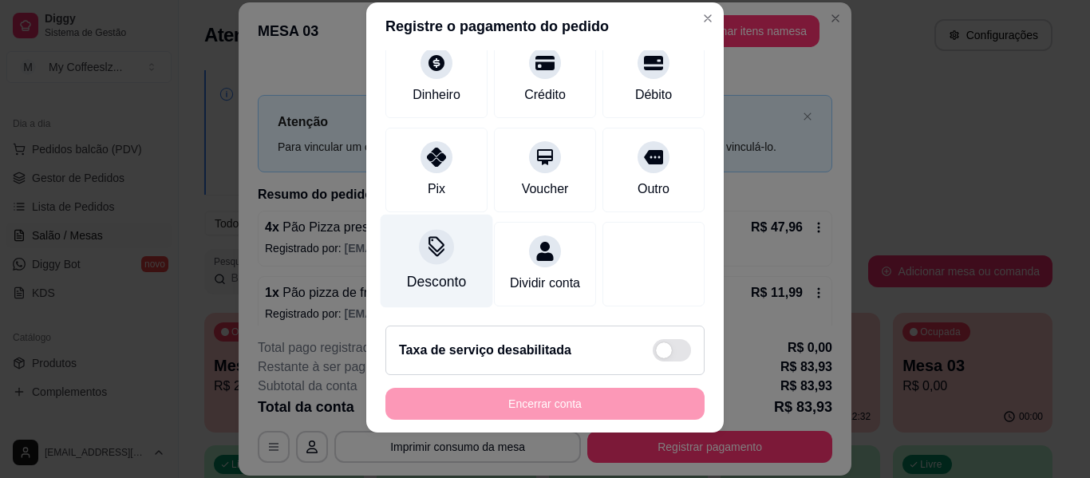
scroll to position [27, 0]
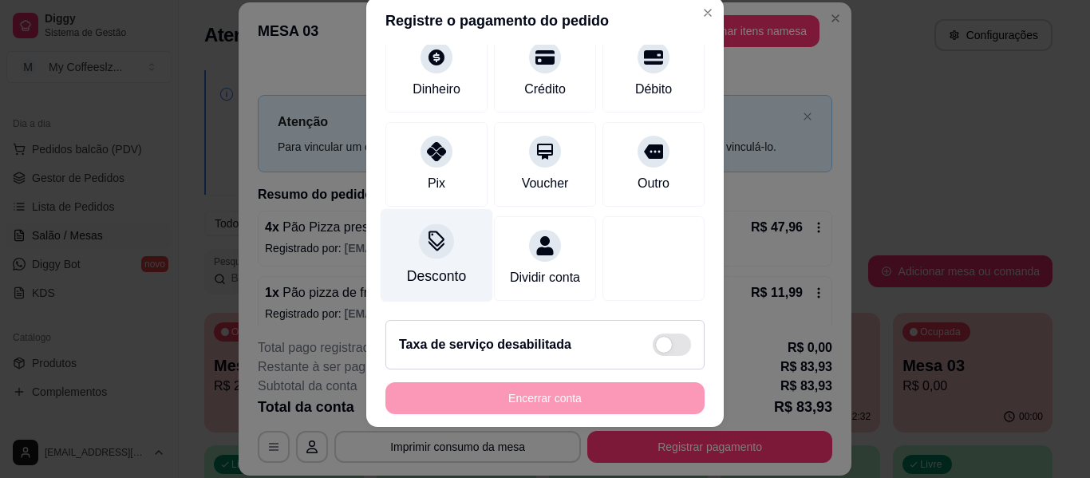
click at [446, 266] on div "Desconto" at bounding box center [436, 276] width 59 height 21
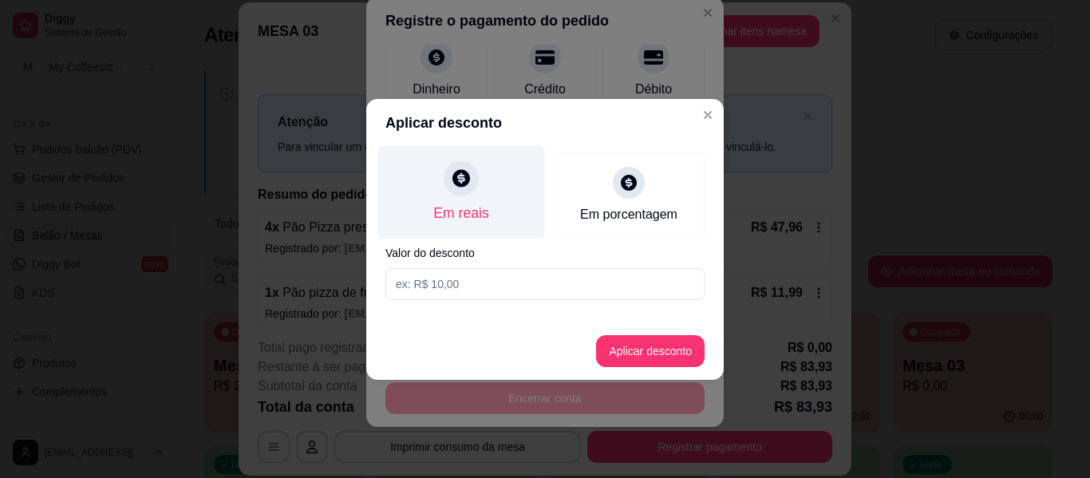
click at [495, 218] on div "Em reais" at bounding box center [461, 191] width 167 height 93
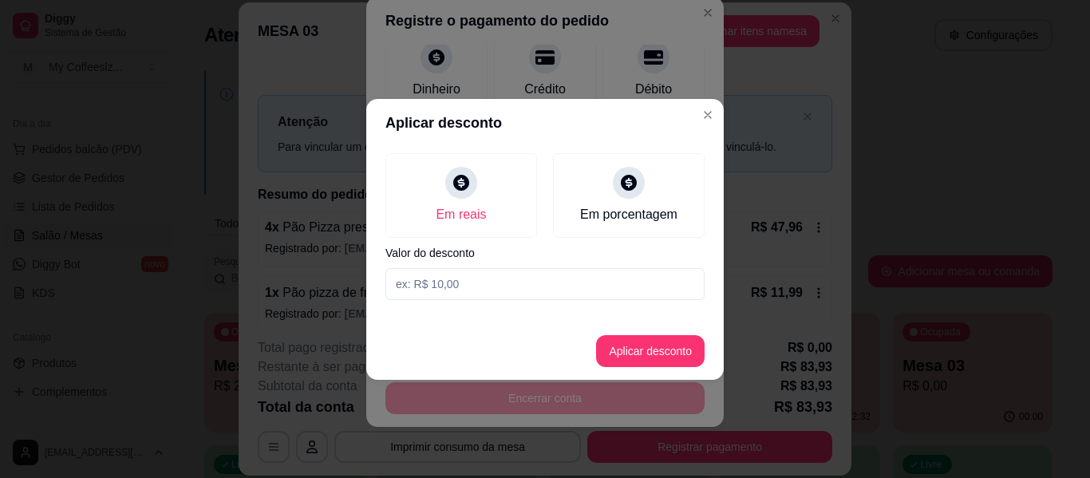
click at [472, 290] on input at bounding box center [544, 284] width 319 height 32
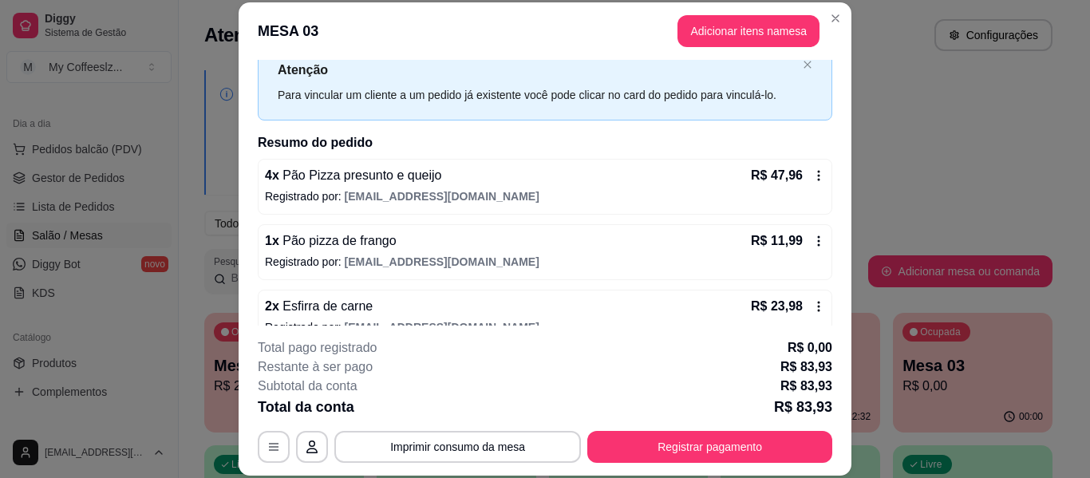
scroll to position [78, 0]
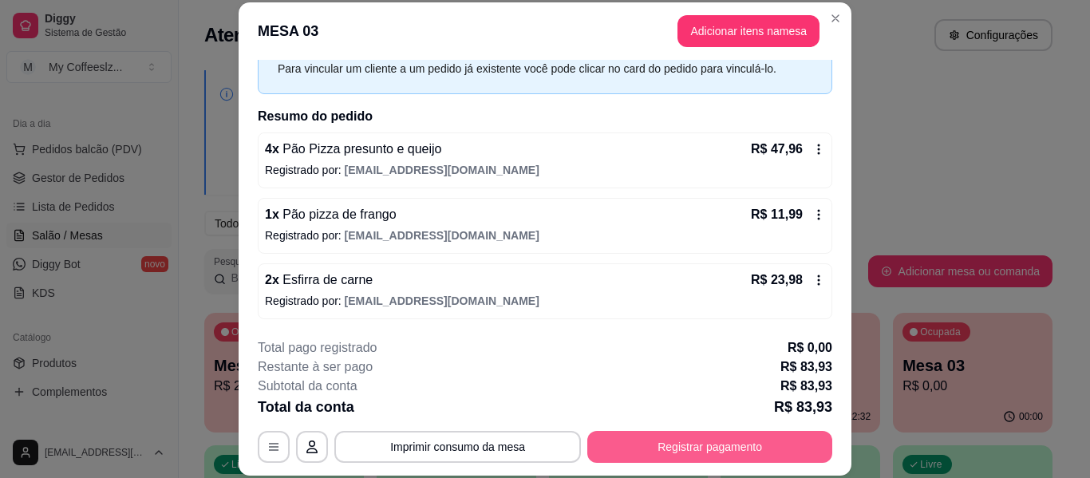
click at [635, 454] on button "Registrar pagamento" at bounding box center [709, 447] width 245 height 32
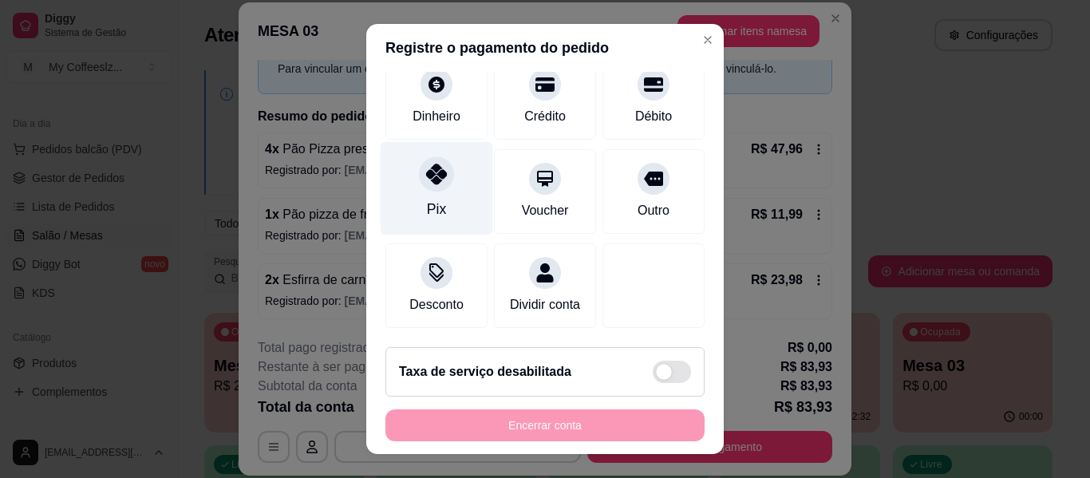
scroll to position [148, 0]
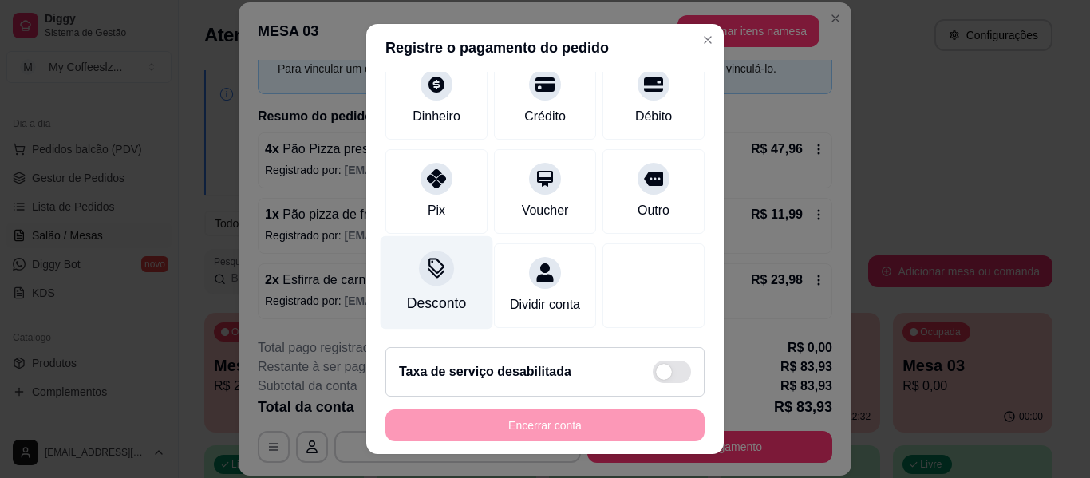
click at [430, 258] on icon at bounding box center [436, 268] width 21 height 21
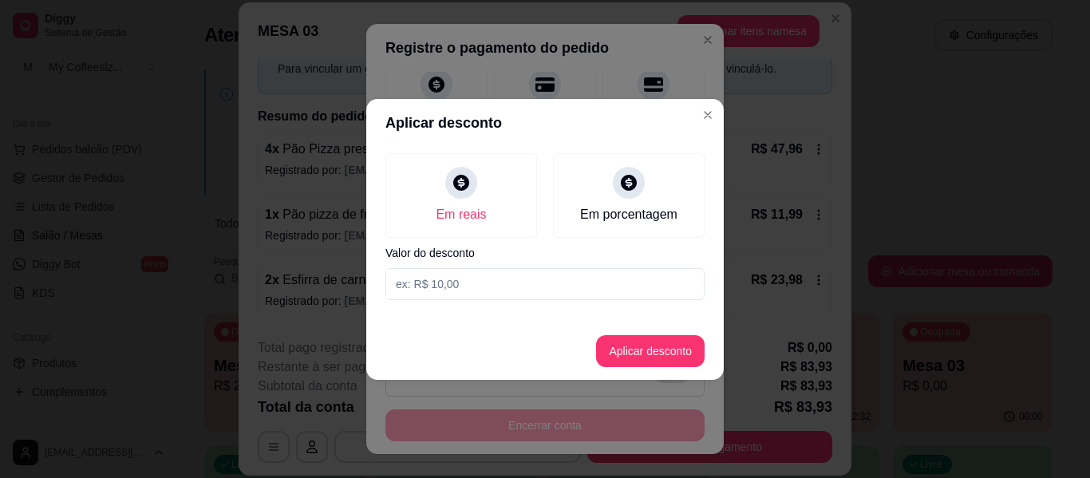
click at [451, 292] on input at bounding box center [544, 284] width 319 height 32
type input "20,00"
click at [628, 349] on button "Aplicar desconto" at bounding box center [650, 351] width 108 height 32
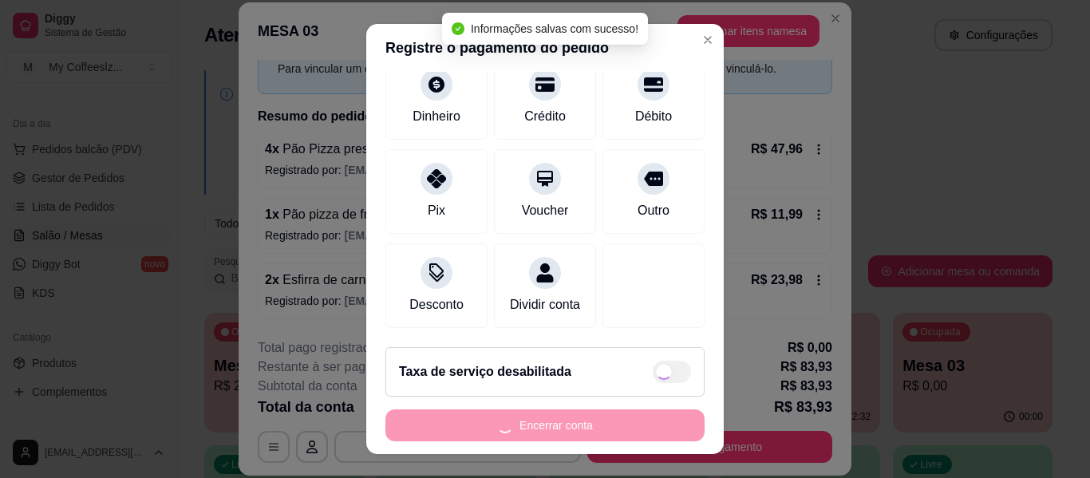
type input "R$ 63,93"
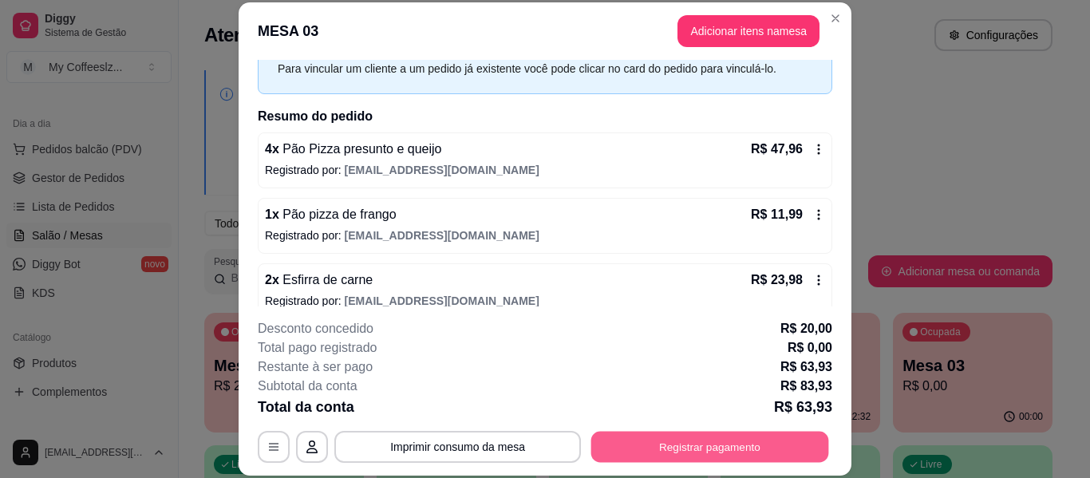
click at [769, 439] on button "Registrar pagamento" at bounding box center [710, 447] width 238 height 31
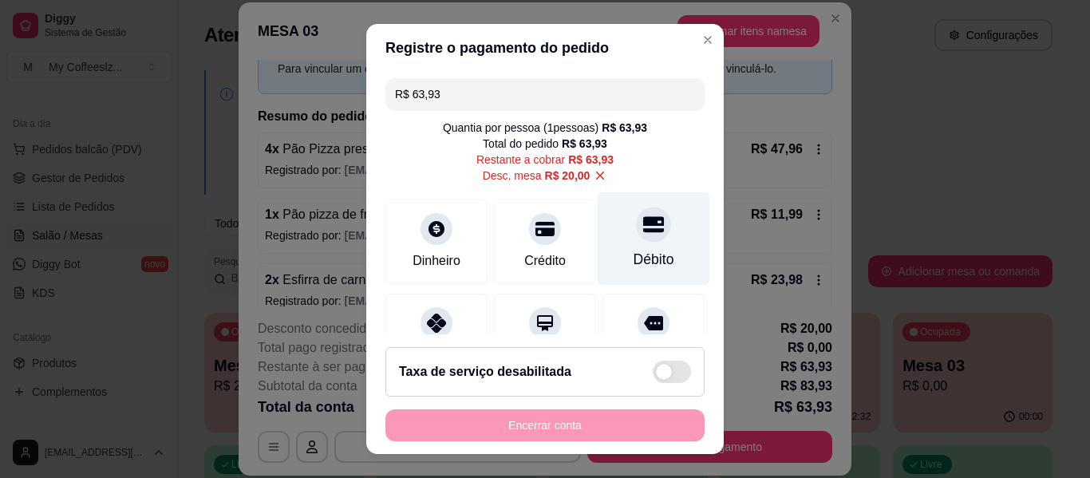
click at [643, 228] on icon at bounding box center [653, 224] width 21 height 21
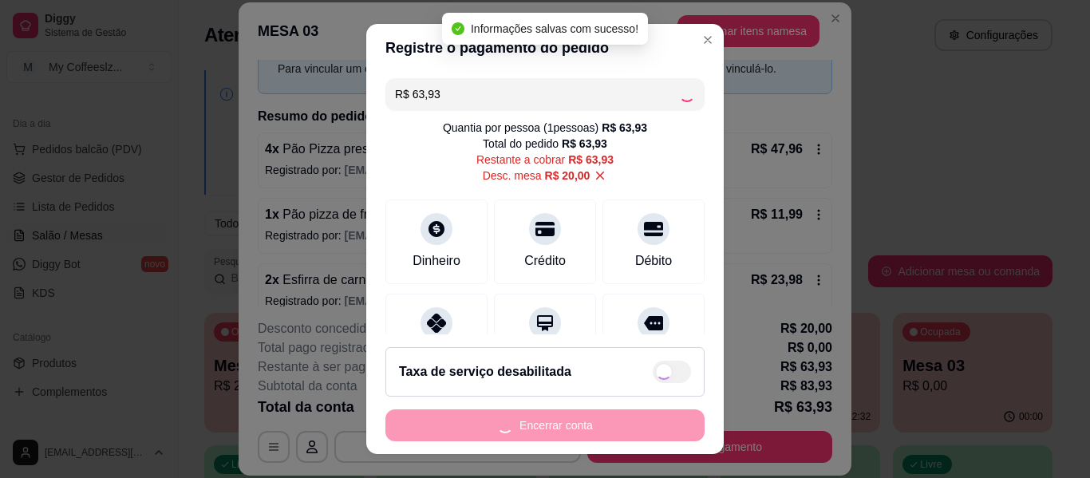
type input "R$ 0,00"
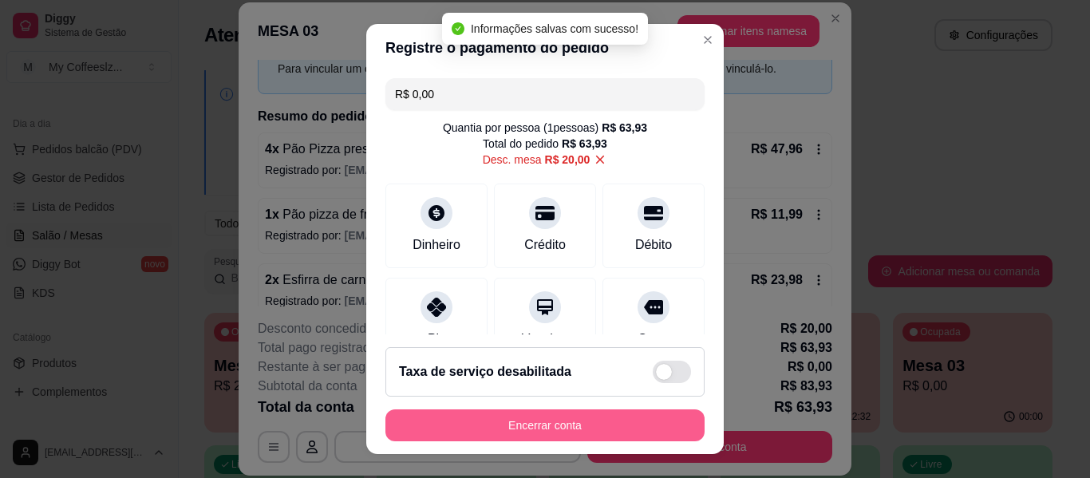
click at [566, 422] on button "Encerrar conta" at bounding box center [544, 425] width 319 height 32
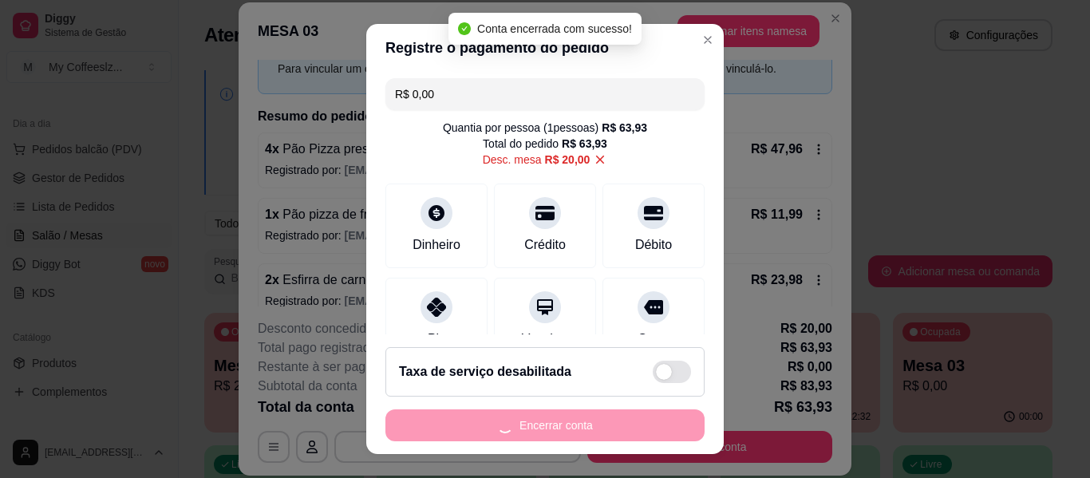
scroll to position [0, 0]
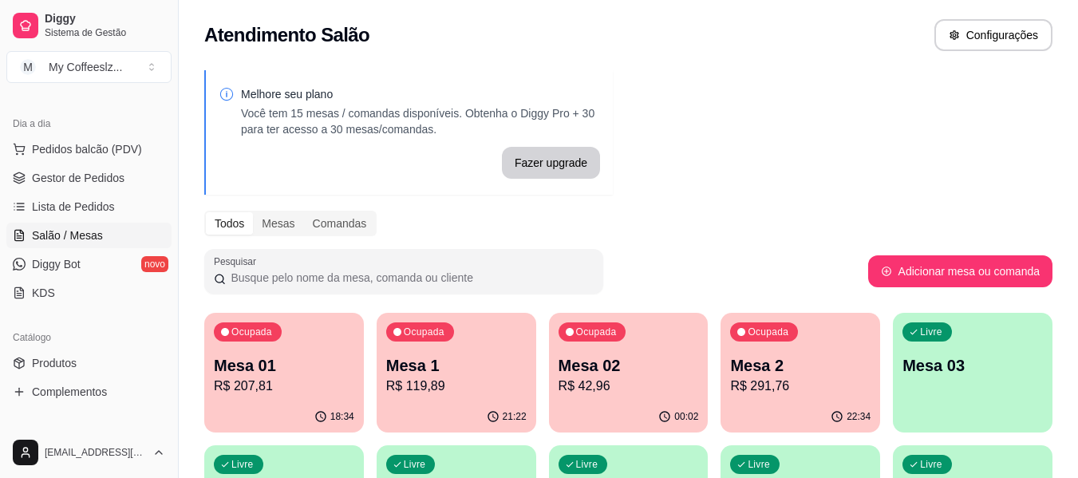
click at [958, 377] on div "Livre Mesa 03" at bounding box center [973, 363] width 160 height 101
click at [958, 360] on p "Mesa 03" at bounding box center [972, 365] width 140 height 22
click at [959, 353] on div "Livre Mesa 03" at bounding box center [973, 363] width 160 height 101
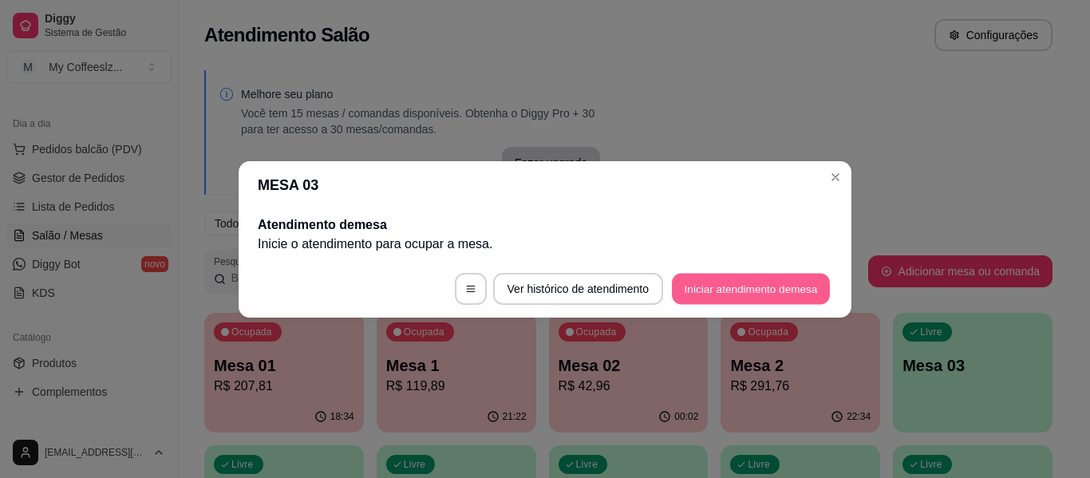
click at [816, 296] on button "Iniciar atendimento de mesa" at bounding box center [751, 288] width 158 height 31
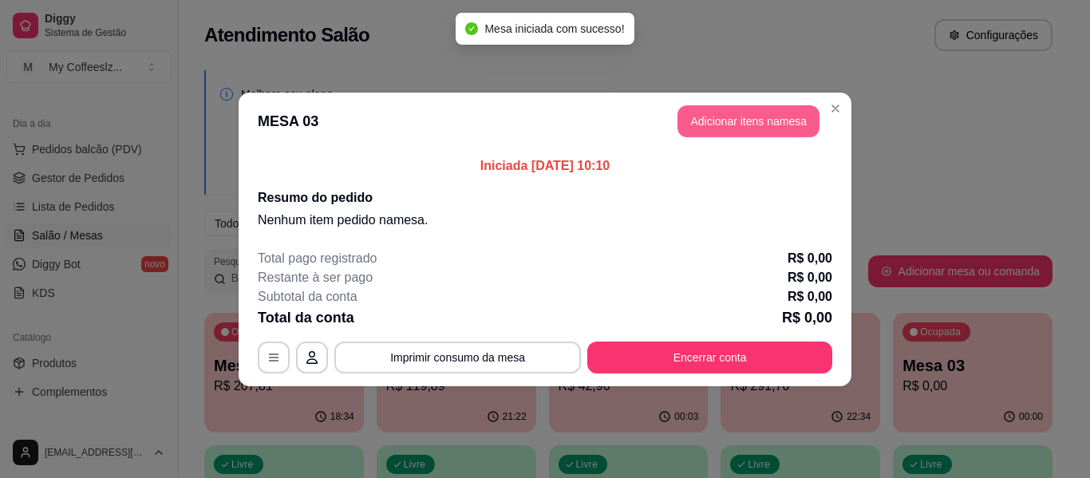
click at [708, 125] on button "Adicionar itens na mesa" at bounding box center [748, 121] width 142 height 32
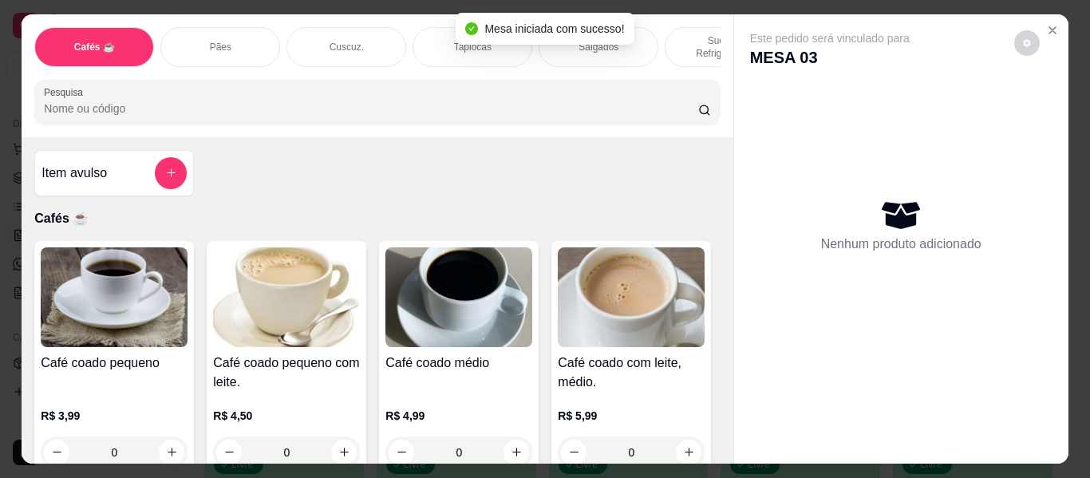
click at [644, 35] on div "Salgados" at bounding box center [598, 47] width 120 height 40
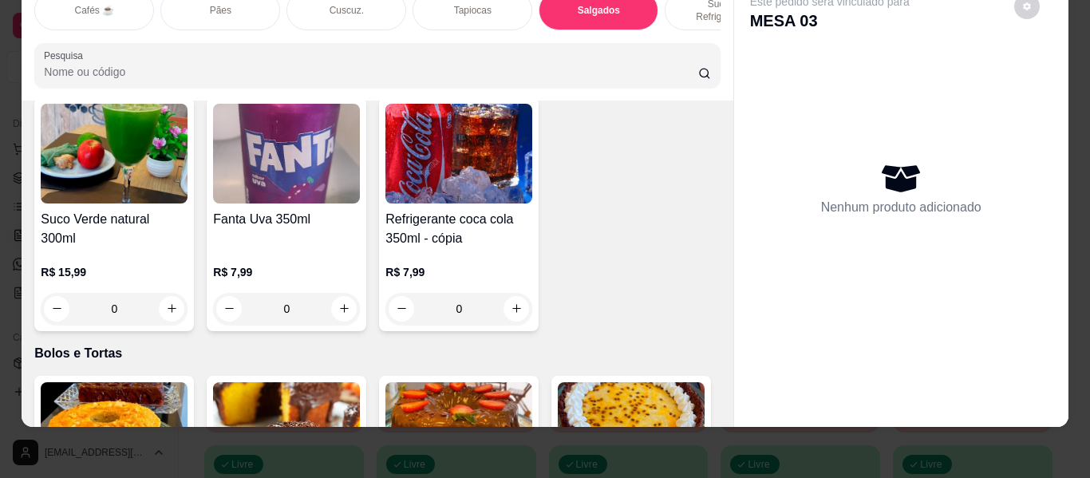
scroll to position [6901, 0]
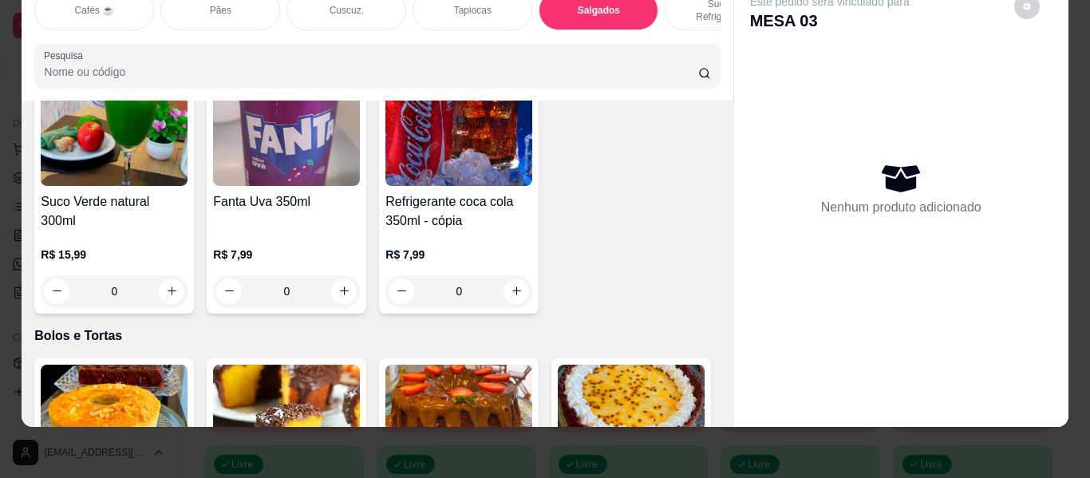
type input "1"
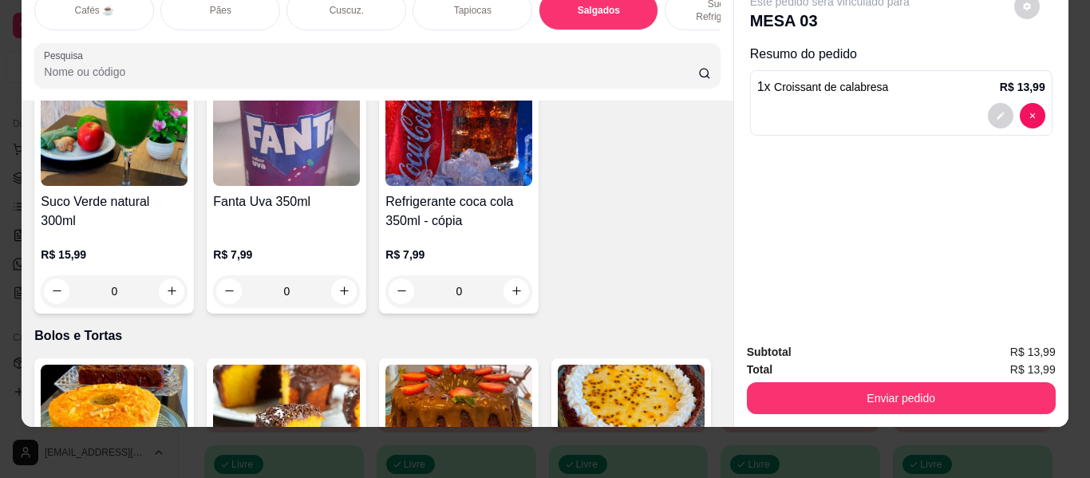
scroll to position [6901, 0]
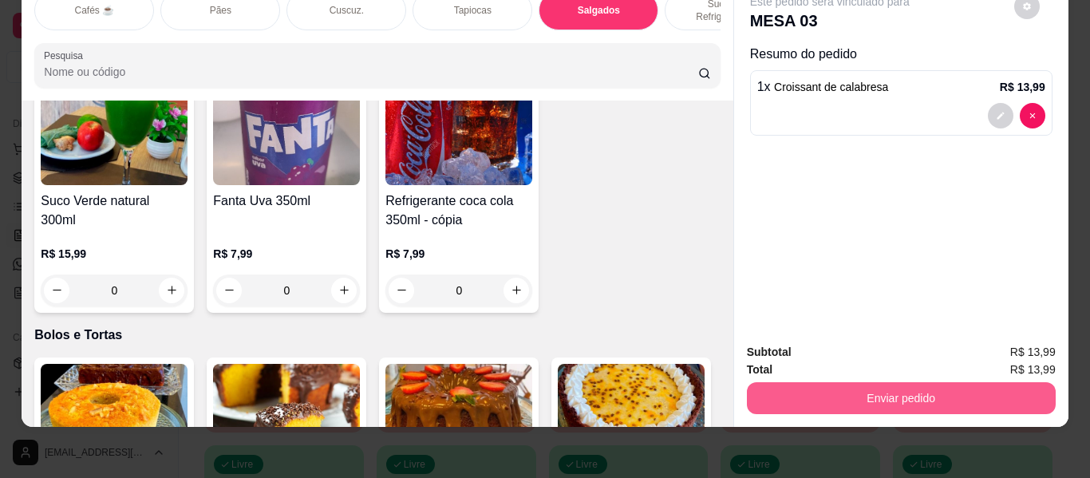
click at [914, 382] on button "Enviar pedido" at bounding box center [901, 398] width 309 height 32
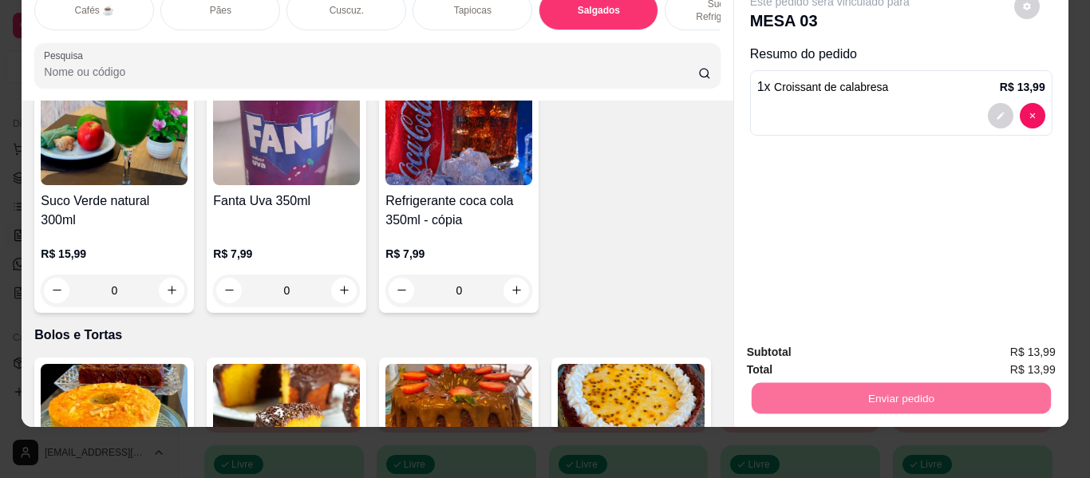
click at [1031, 344] on button "Enviar pedido" at bounding box center [1013, 347] width 90 height 30
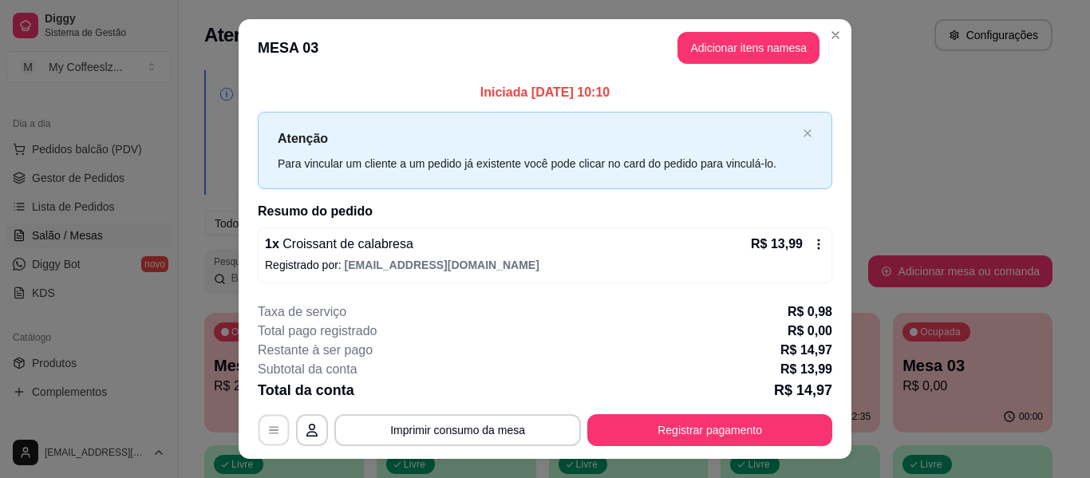
click at [259, 438] on button "button" at bounding box center [273, 430] width 31 height 31
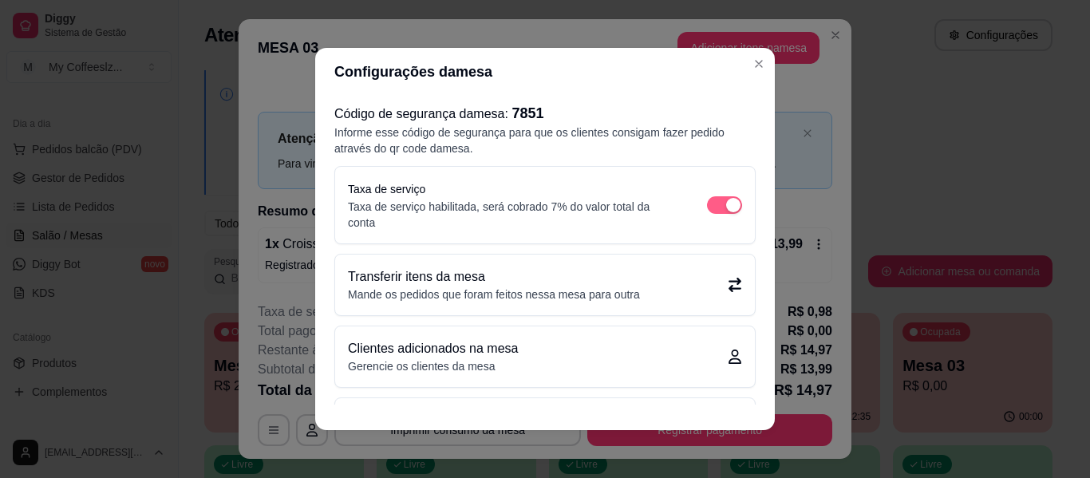
click at [707, 199] on span "button" at bounding box center [724, 205] width 35 height 18
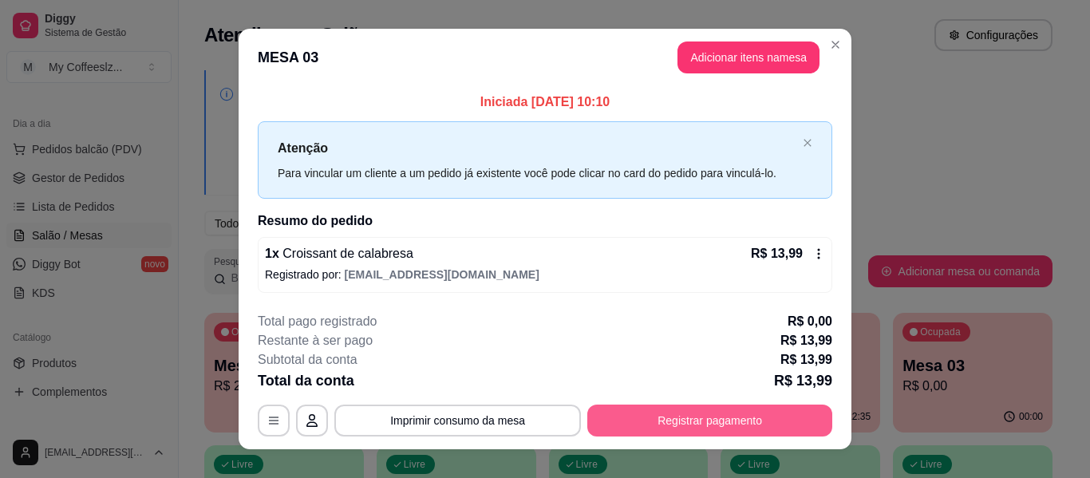
click at [655, 424] on button "Registrar pagamento" at bounding box center [709, 420] width 245 height 32
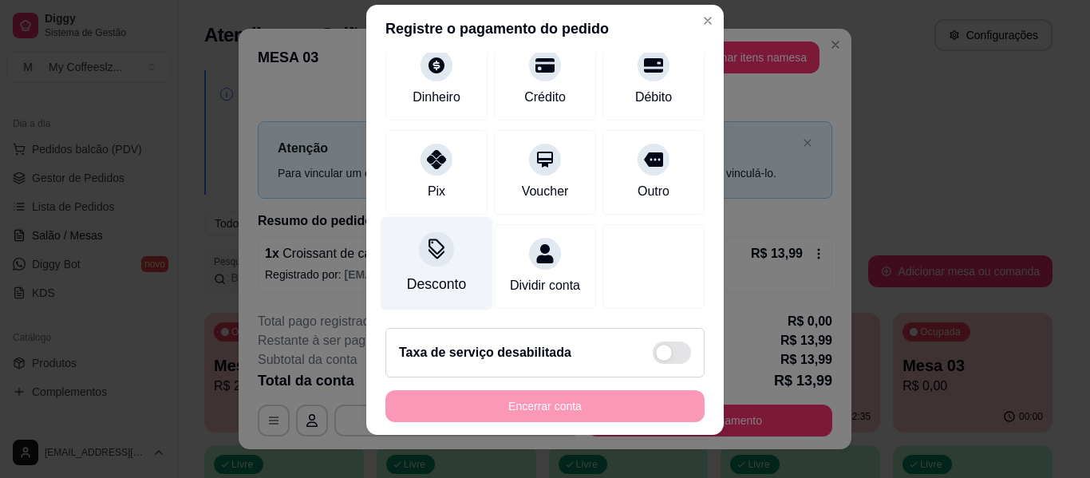
scroll to position [27, 0]
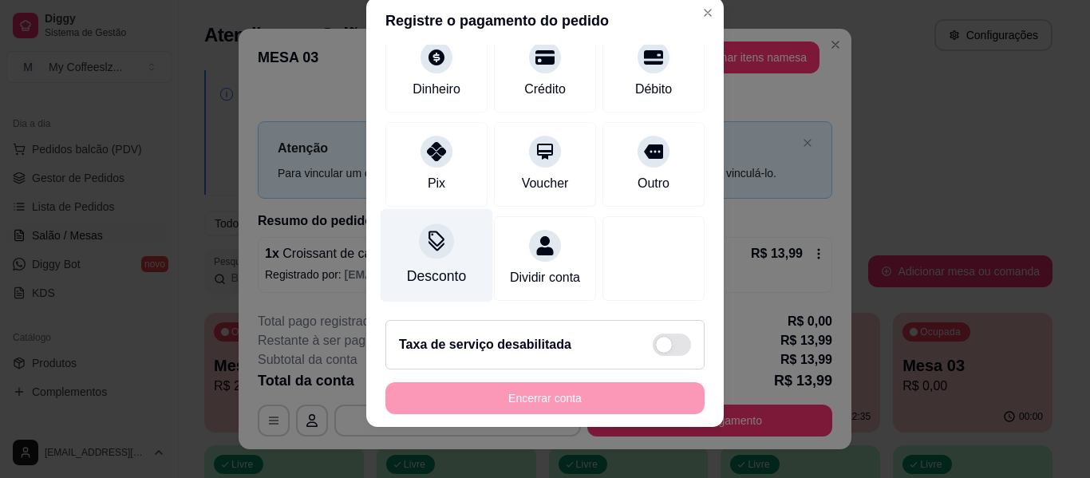
click at [436, 266] on div "Desconto" at bounding box center [436, 276] width 59 height 21
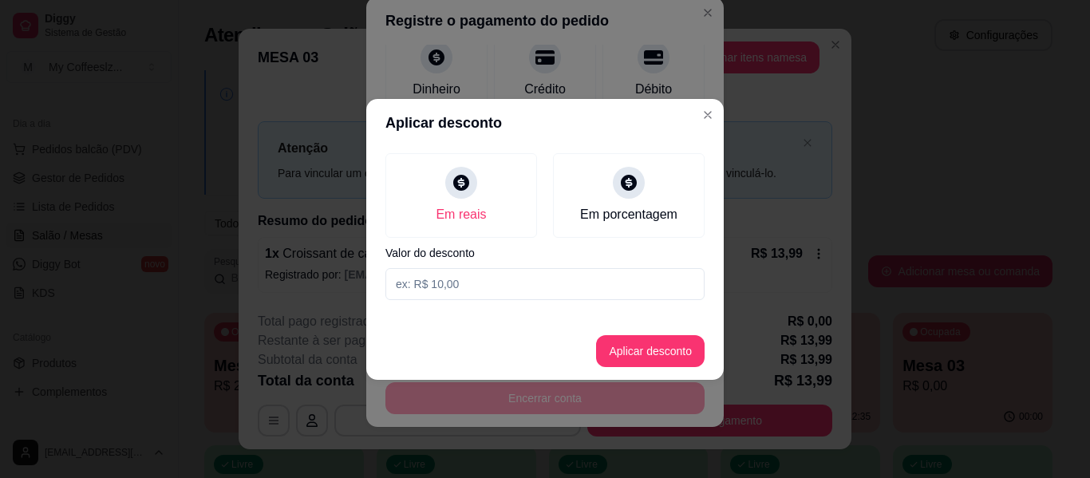
click at [491, 273] on input at bounding box center [544, 284] width 319 height 32
type input "3,00"
click at [605, 347] on button "Aplicar desconto" at bounding box center [650, 351] width 108 height 32
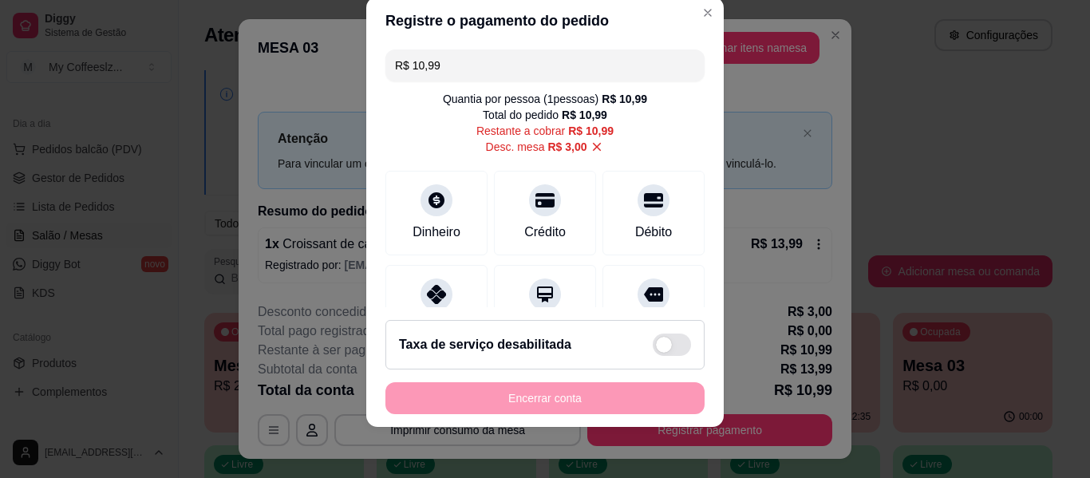
scroll to position [0, 0]
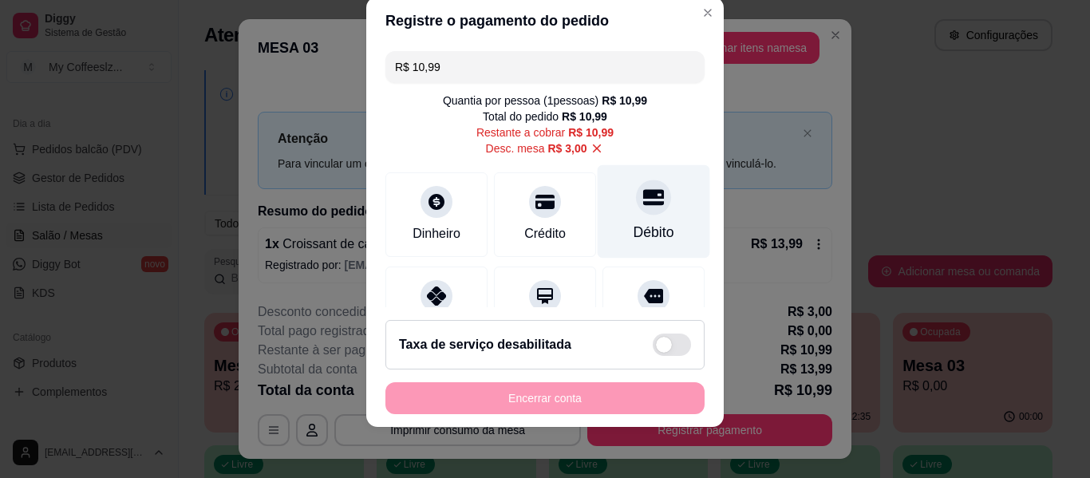
click at [635, 216] on div "Débito" at bounding box center [653, 211] width 112 height 93
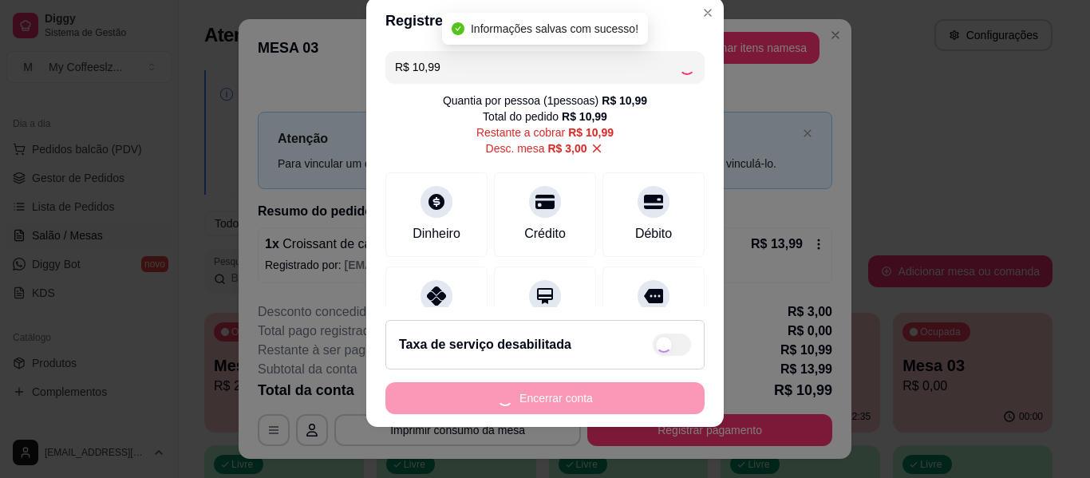
type input "R$ 0,00"
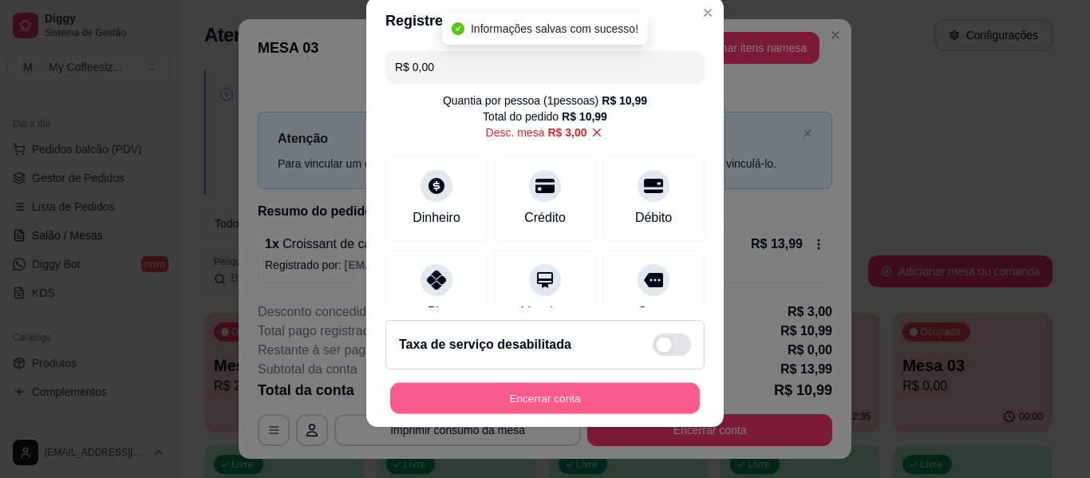
click at [545, 393] on button "Encerrar conta" at bounding box center [544, 398] width 309 height 31
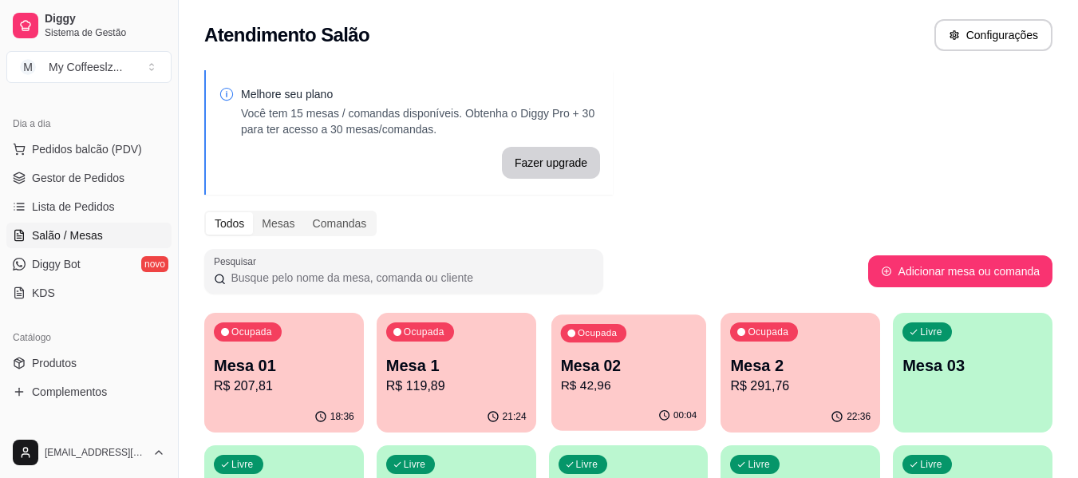
click at [615, 375] on p "Mesa 02" at bounding box center [628, 366] width 136 height 22
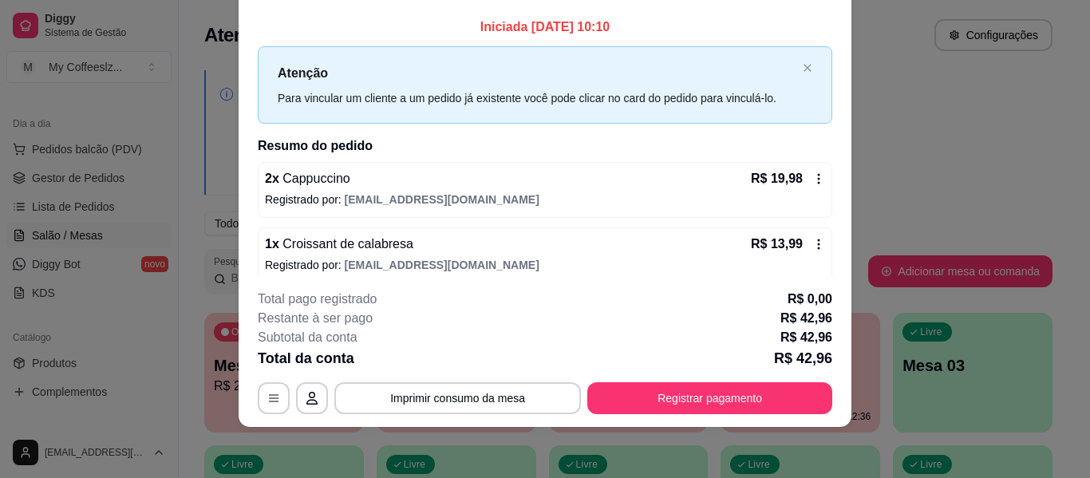
scroll to position [78, 0]
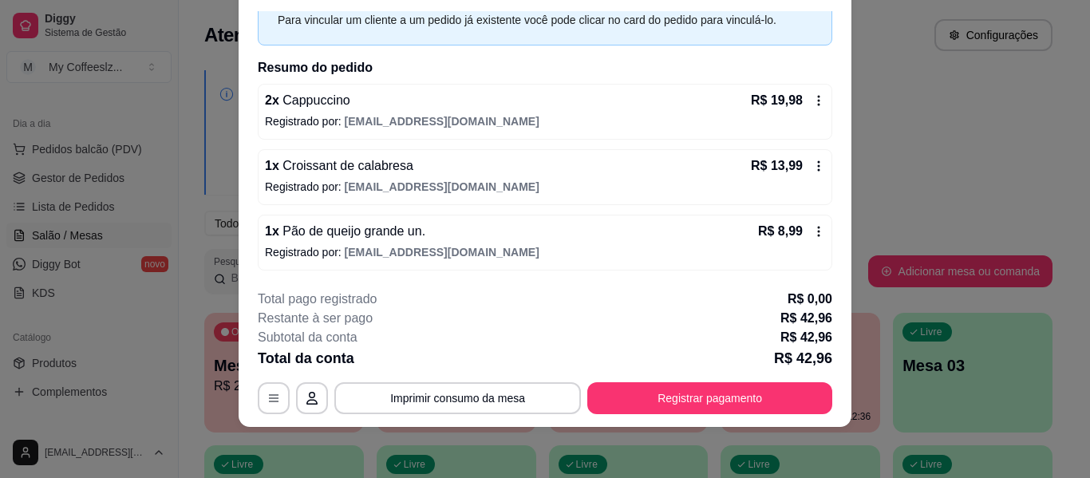
click at [455, 167] on div "1 x Croissant de calabresa R$ 13,99" at bounding box center [545, 165] width 560 height 19
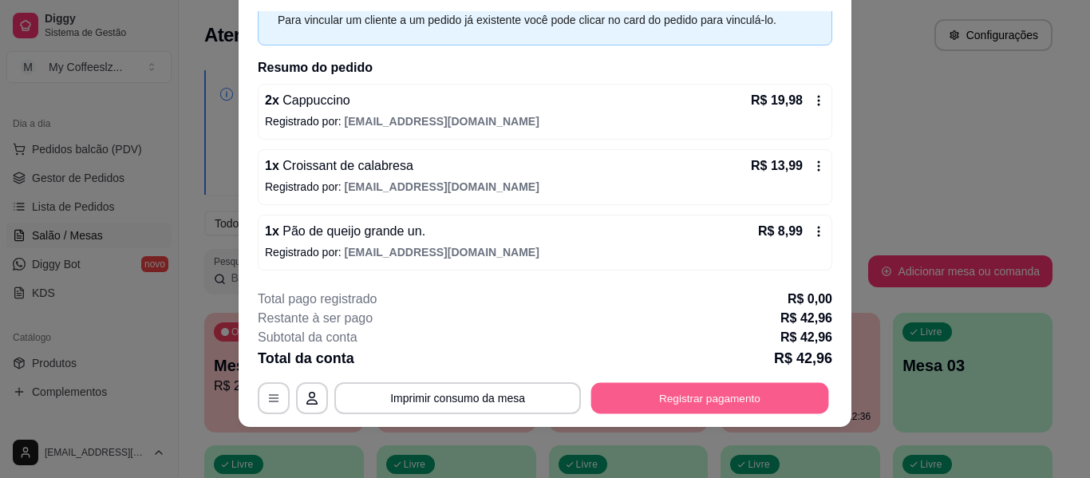
click at [649, 402] on button "Registrar pagamento" at bounding box center [710, 398] width 238 height 31
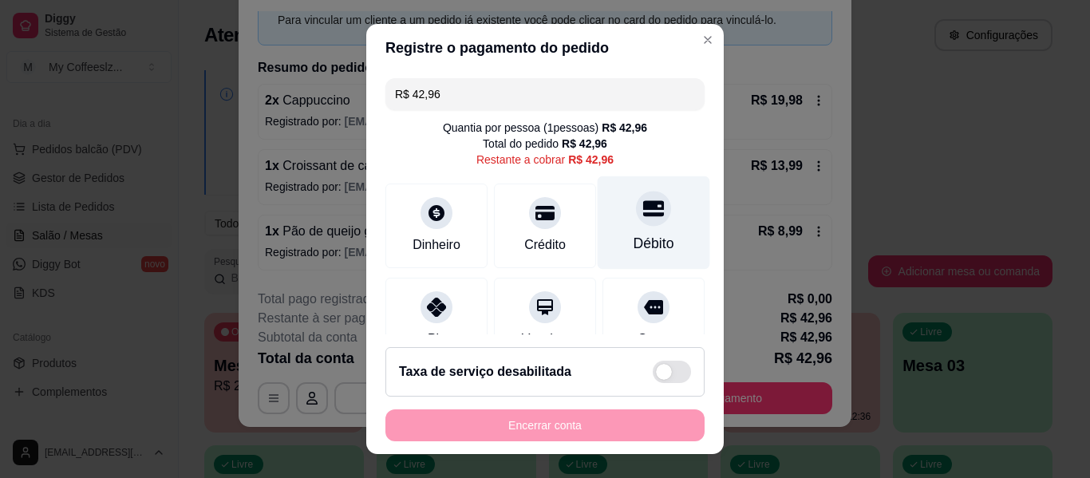
click at [611, 182] on div "Débito" at bounding box center [653, 222] width 112 height 93
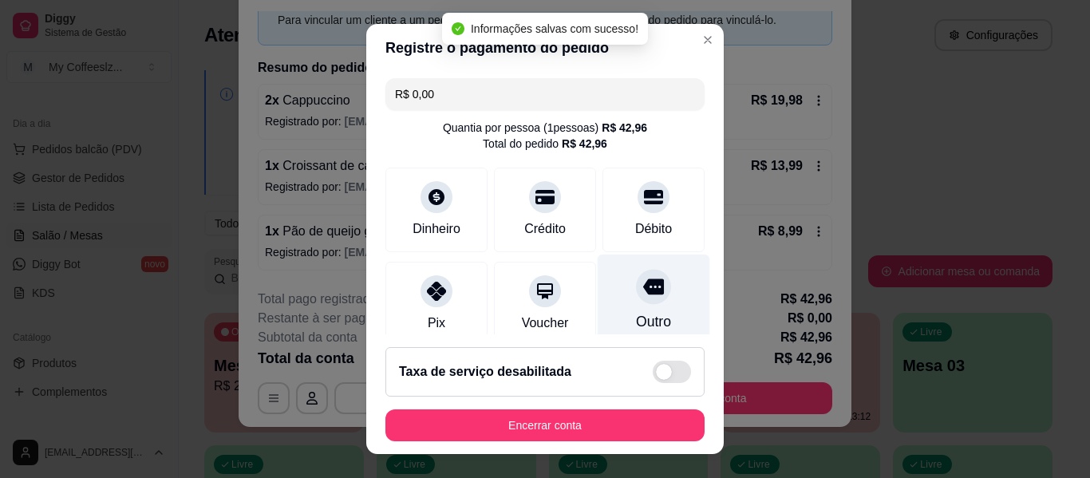
type input "R$ 0,00"
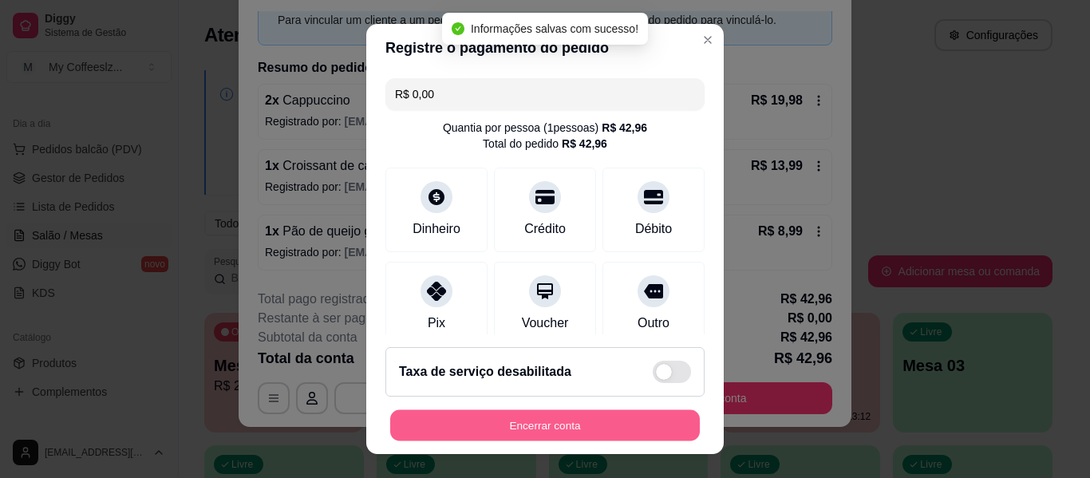
click at [562, 425] on button "Encerrar conta" at bounding box center [544, 425] width 309 height 31
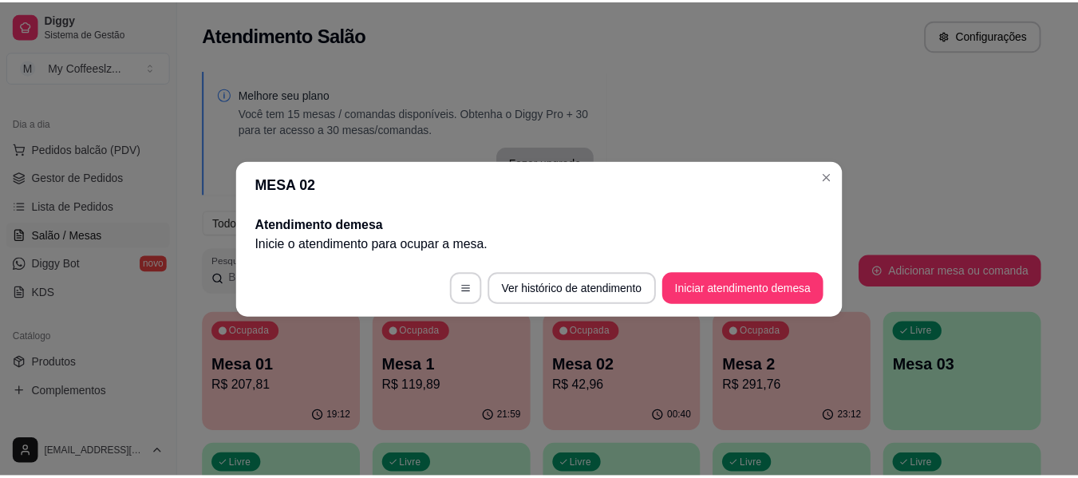
scroll to position [0, 0]
